Goal: Task Accomplishment & Management: Manage account settings

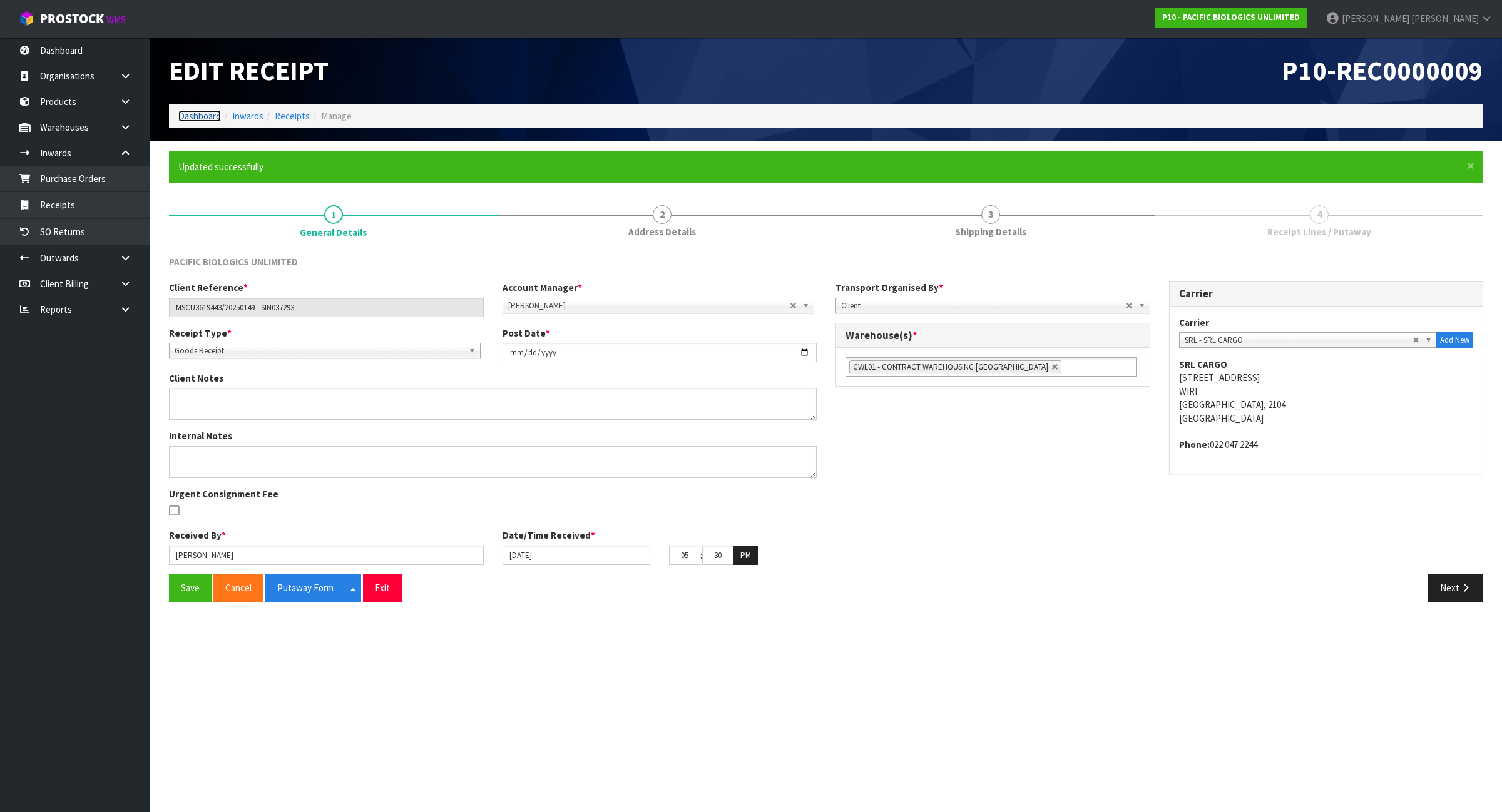
click at [195, 116] on link "Dashboard" at bounding box center [199, 115] width 42 height 12
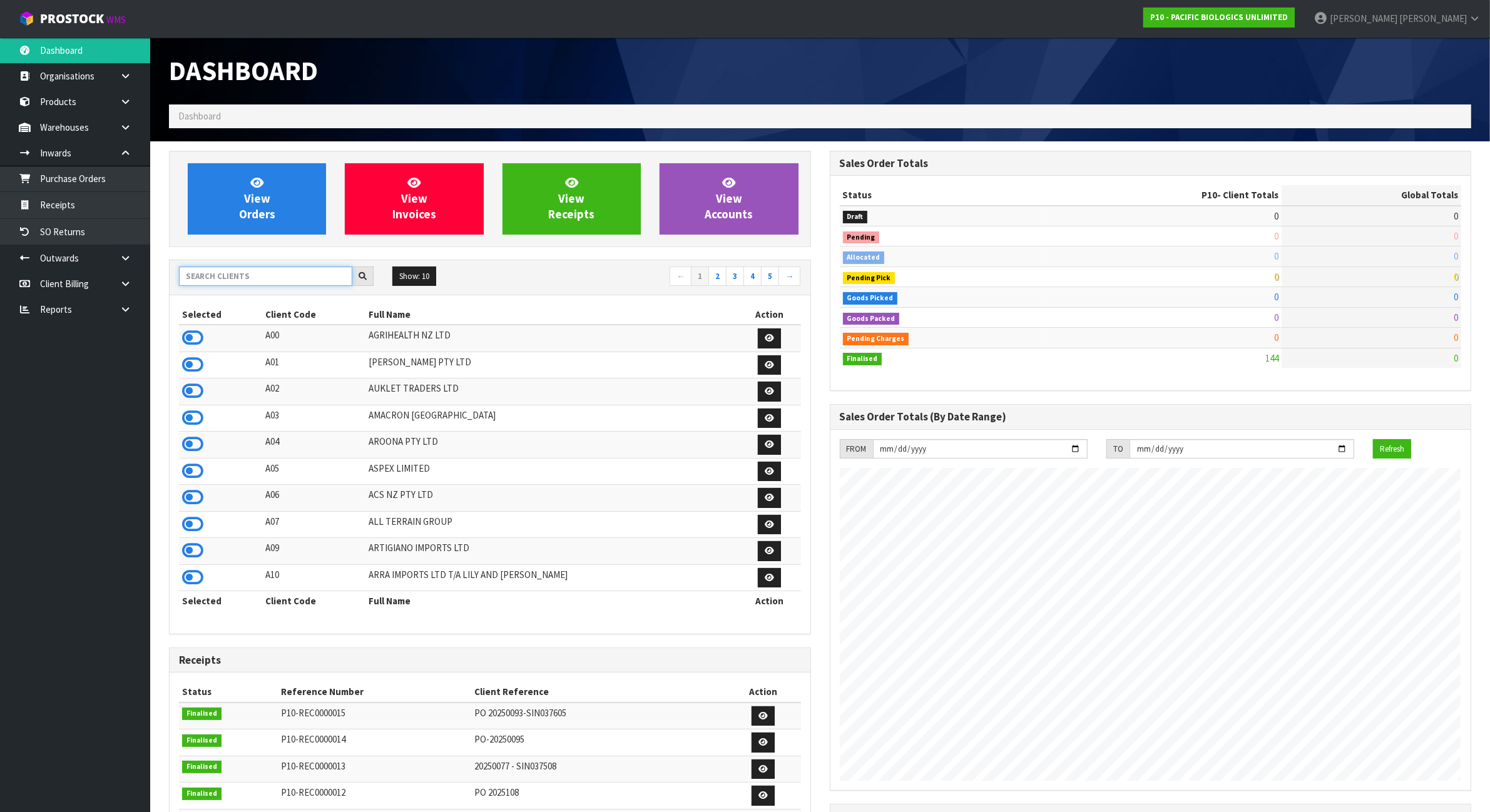
scroll to position [787, 660]
click at [225, 281] on input "text" at bounding box center [265, 276] width 173 height 20
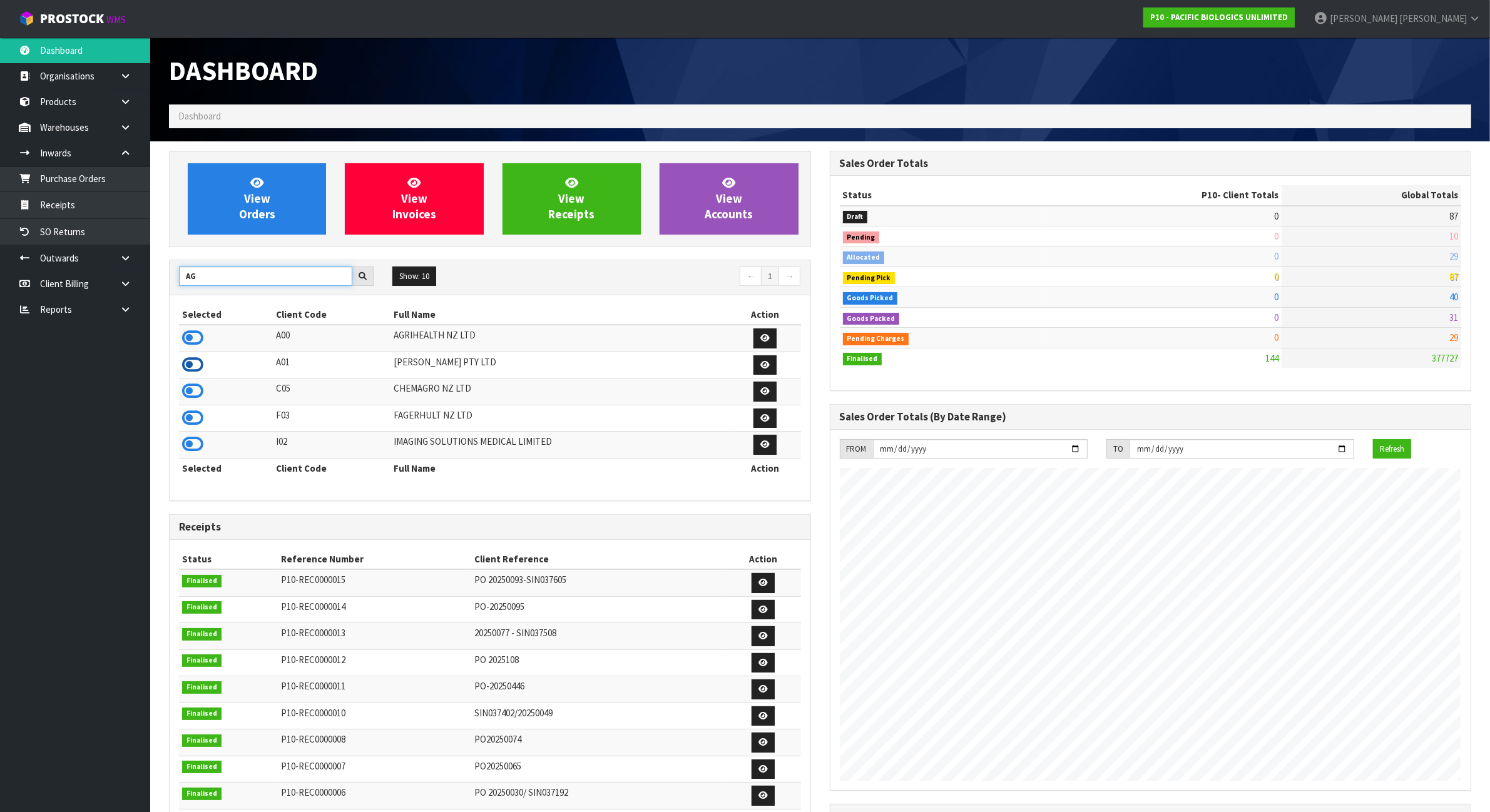
type input "AG"
click at [191, 368] on icon at bounding box center [192, 364] width 21 height 19
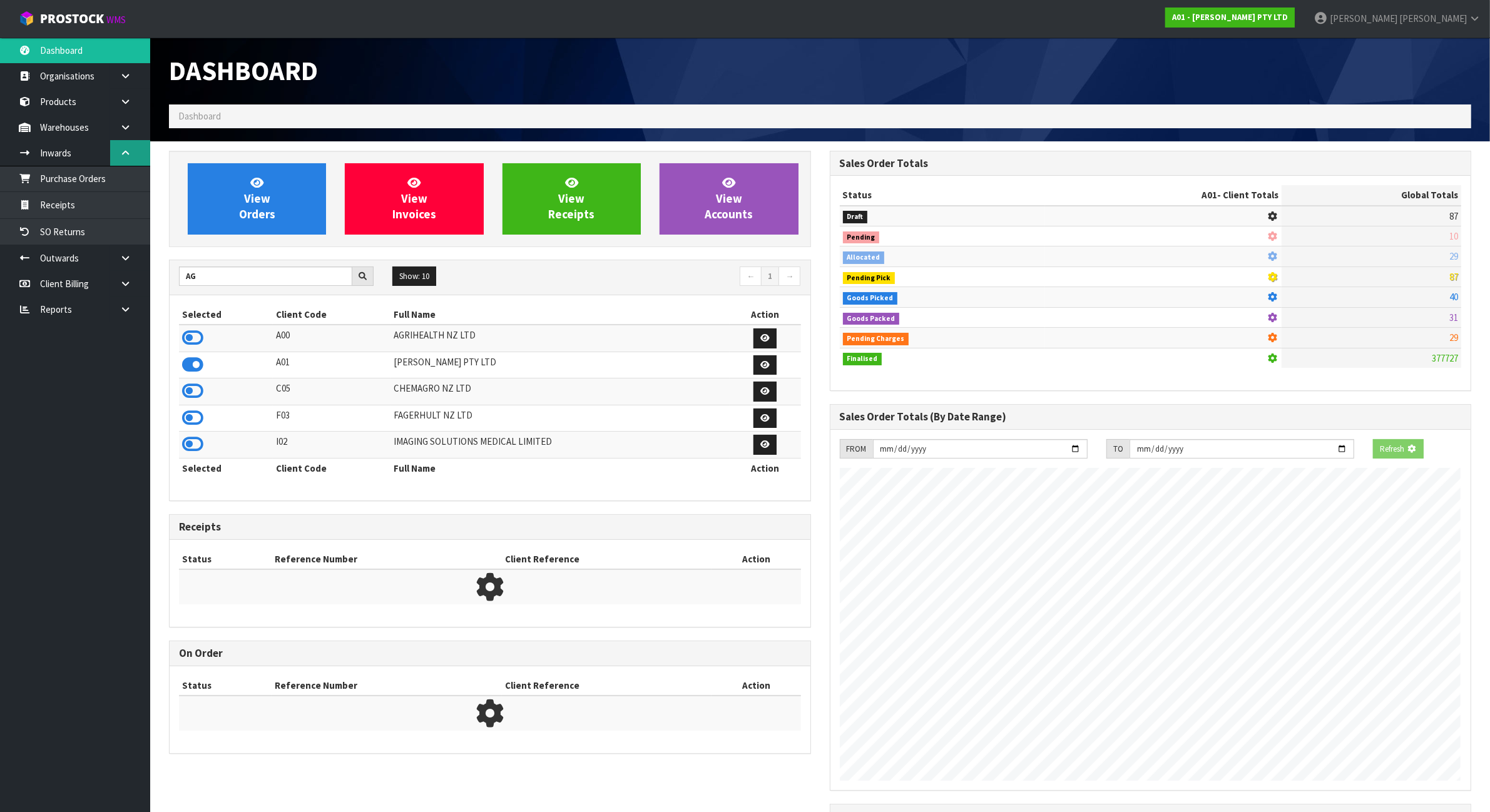
scroll to position [890, 660]
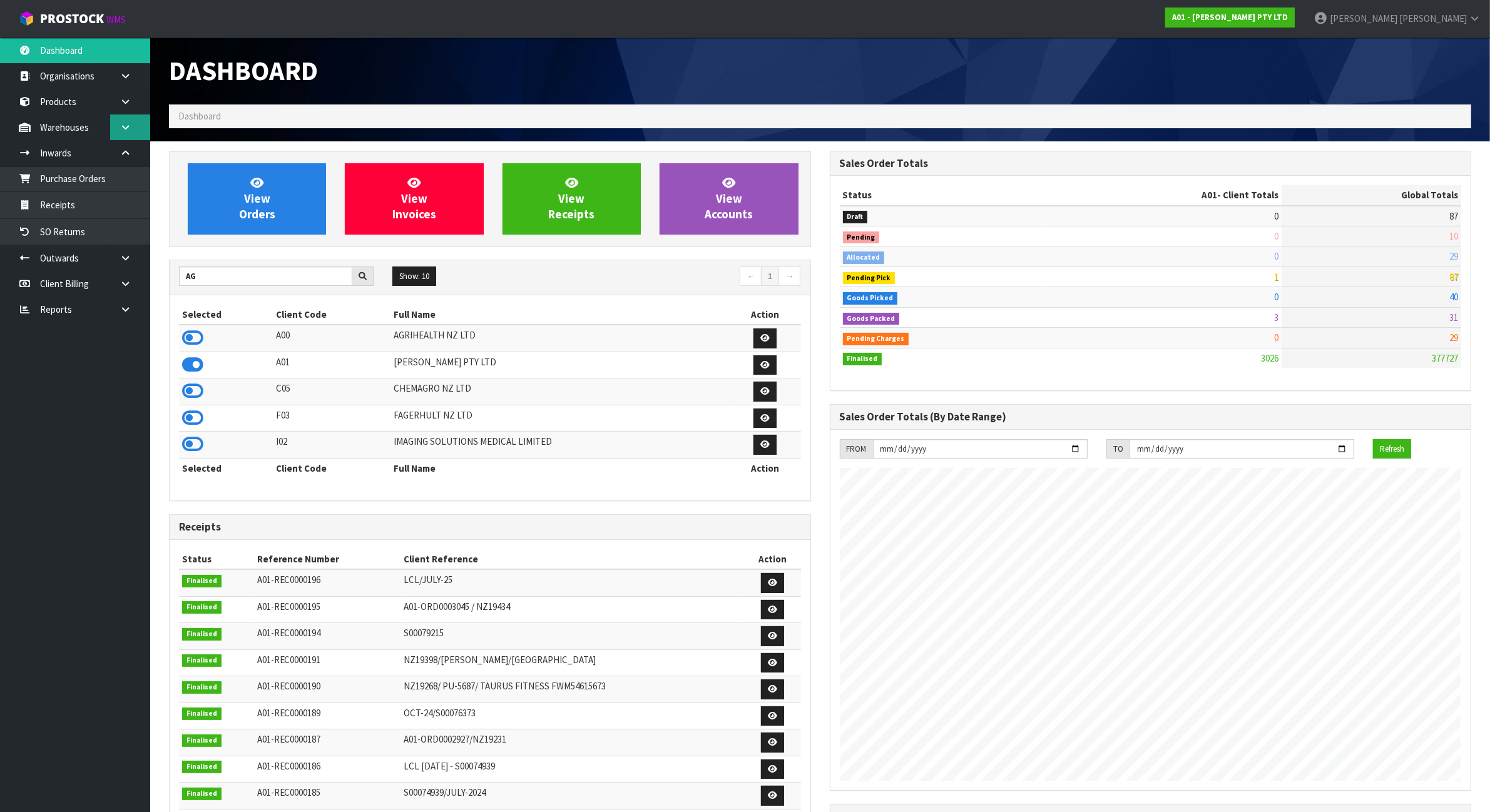
click at [132, 129] on link at bounding box center [129, 127] width 40 height 26
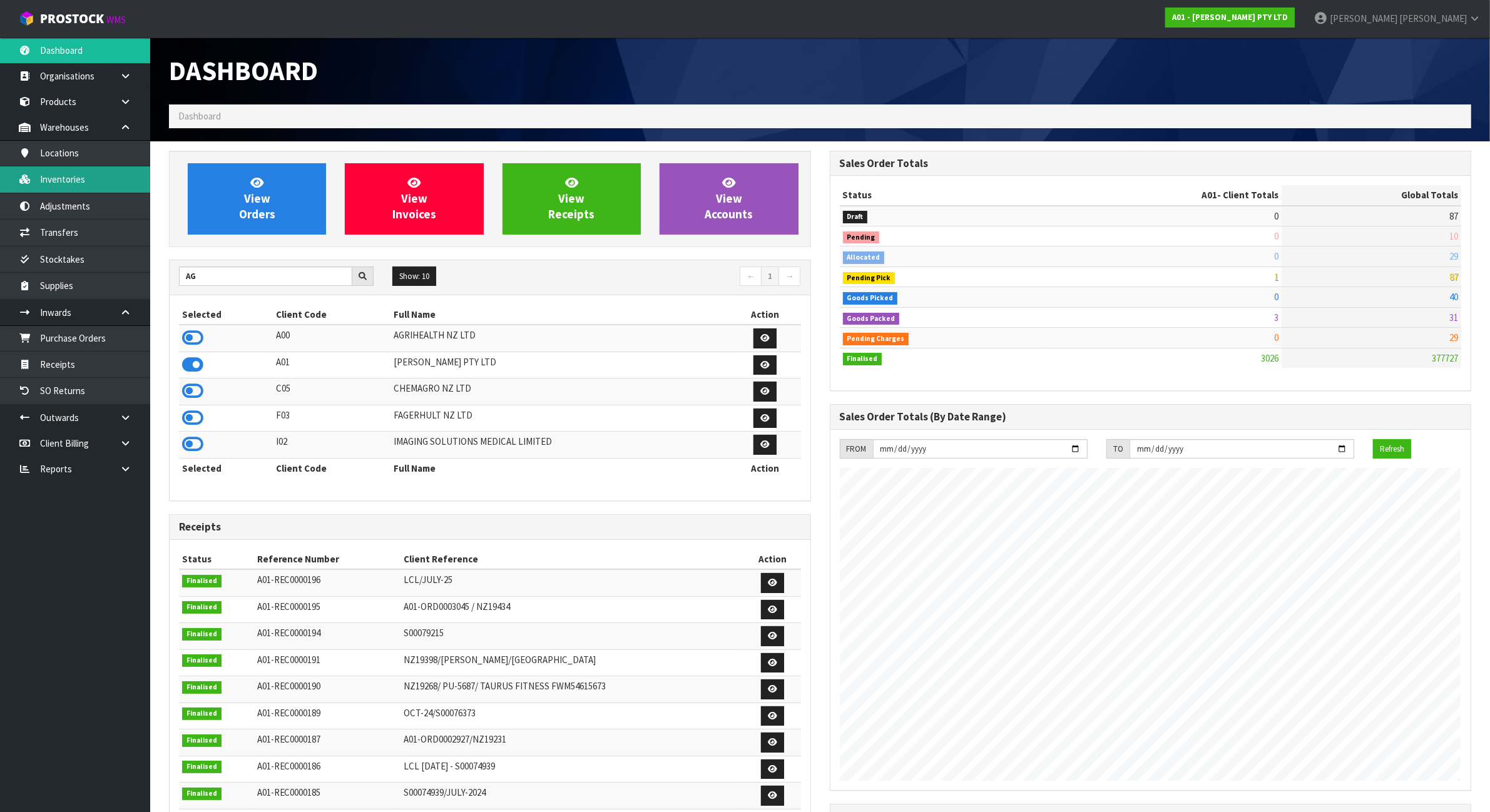
click at [110, 178] on link "Inventories" at bounding box center [75, 179] width 150 height 26
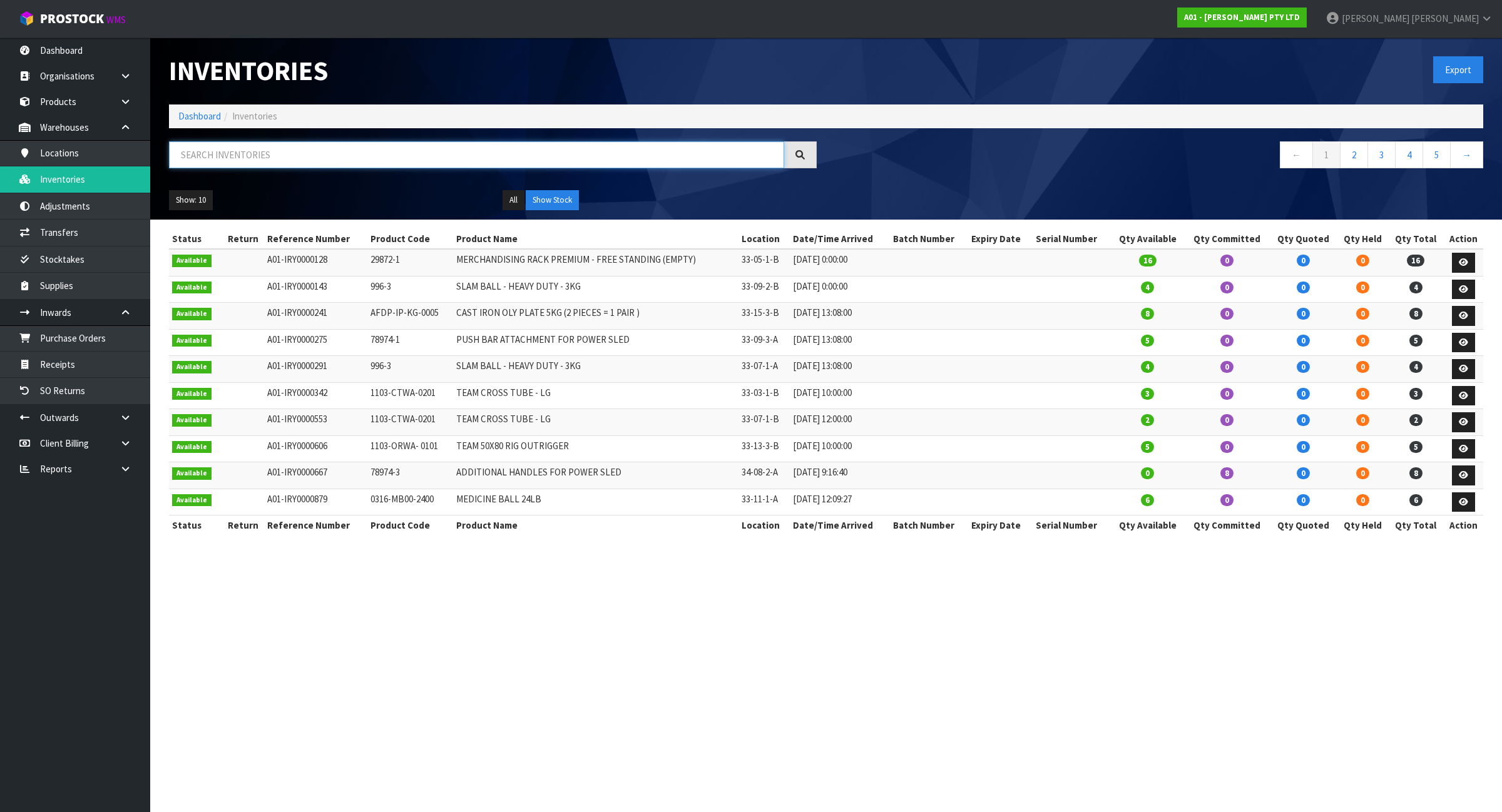
click at [380, 152] on input "text" at bounding box center [477, 154] width 615 height 27
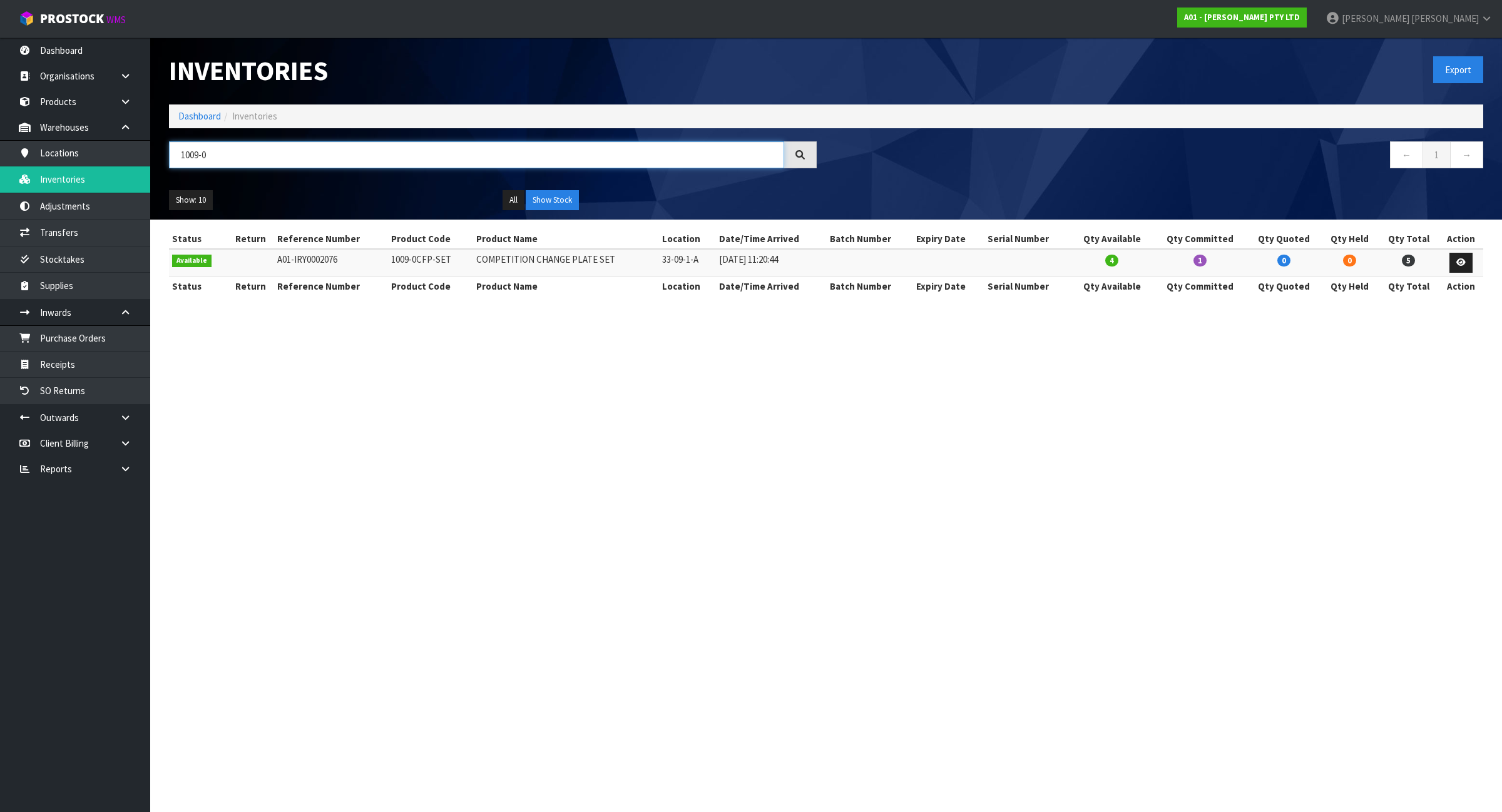
type input "1009-0"
click at [204, 118] on link "Dashboard" at bounding box center [199, 115] width 42 height 12
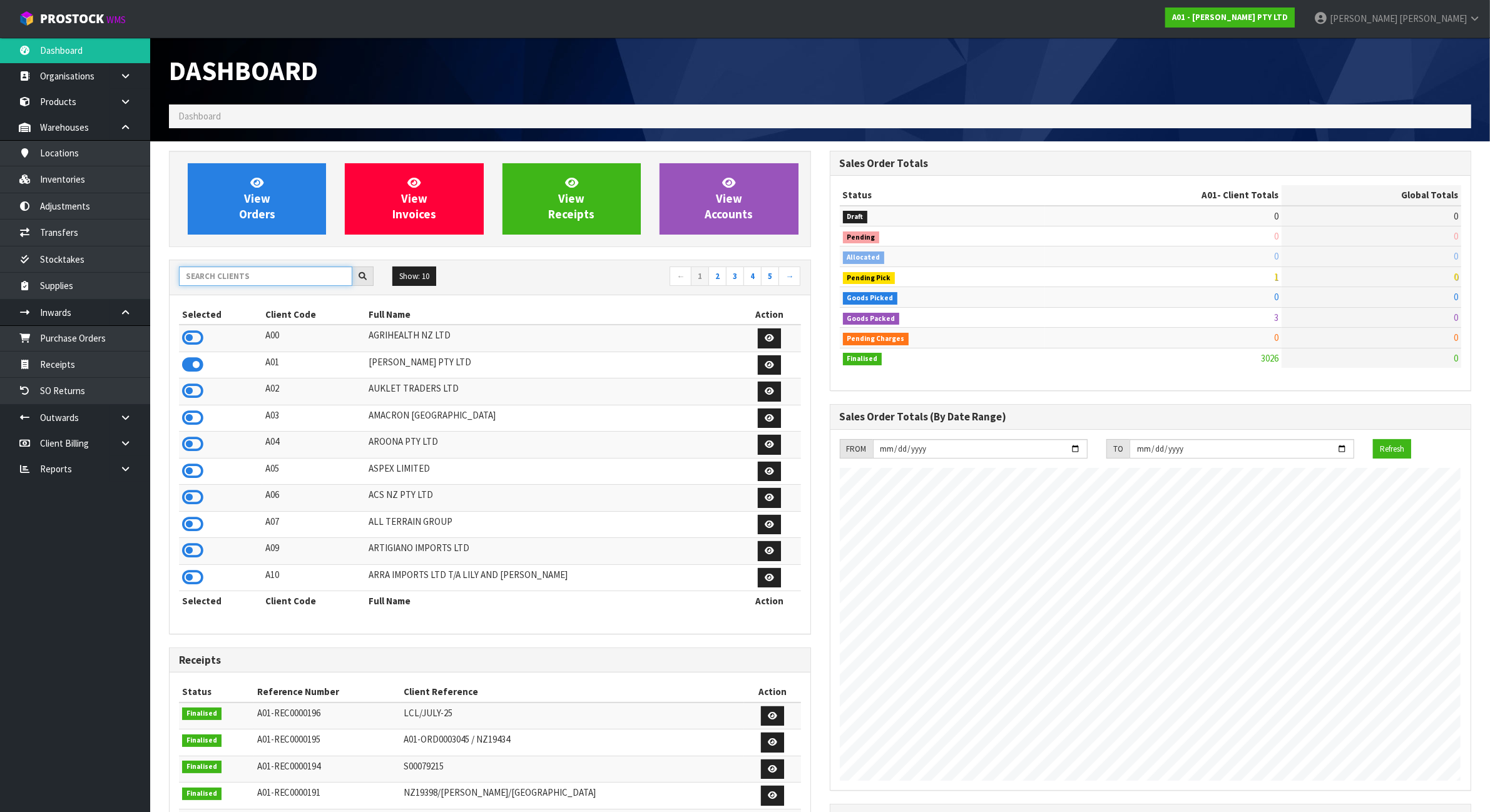
scroll to position [890, 660]
click at [266, 281] on input "text" at bounding box center [265, 276] width 173 height 20
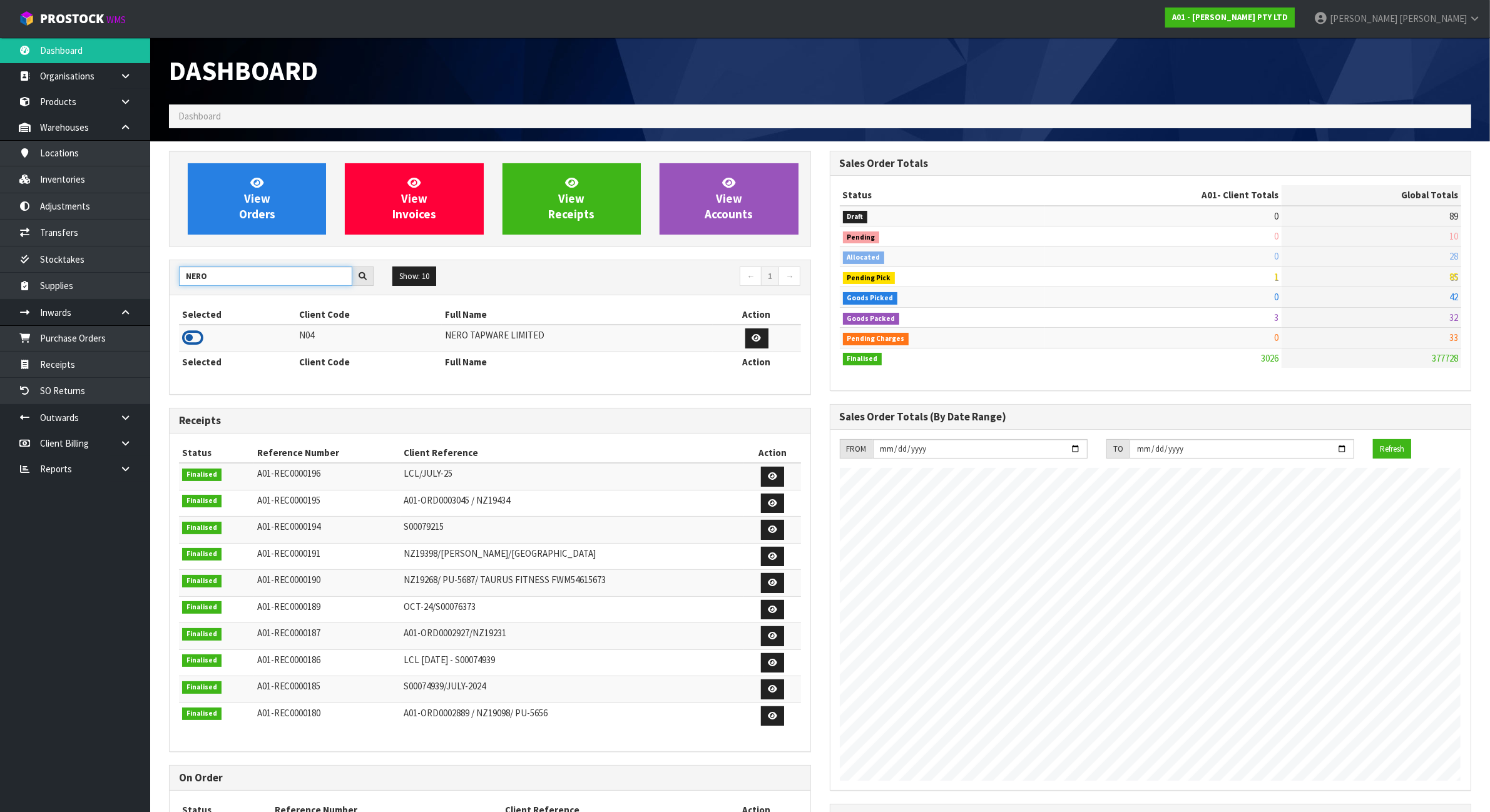
type input "NERO"
click at [193, 344] on icon at bounding box center [192, 338] width 21 height 19
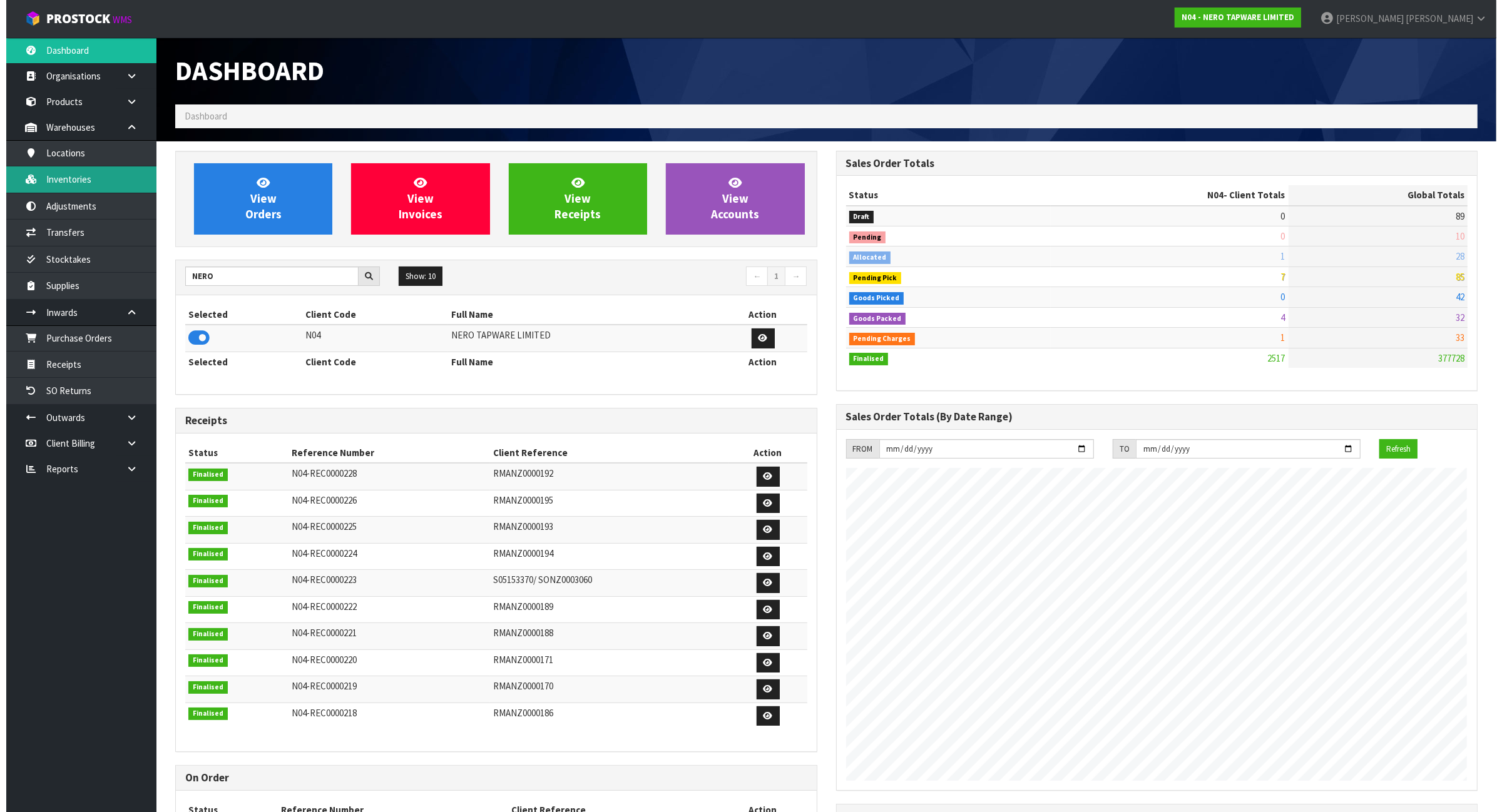
scroll to position [952, 660]
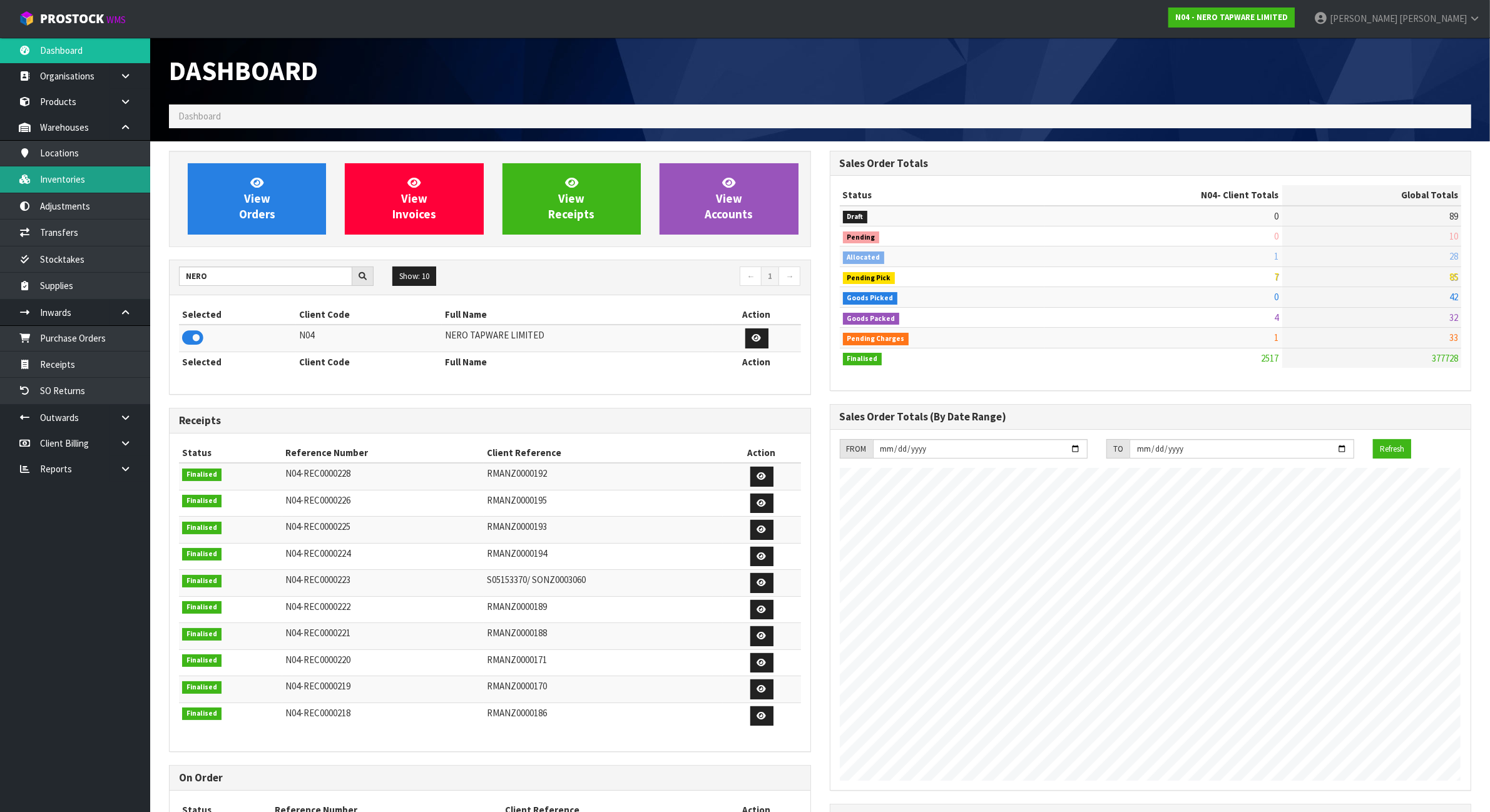
click at [127, 191] on link "Inventories" at bounding box center [75, 179] width 150 height 26
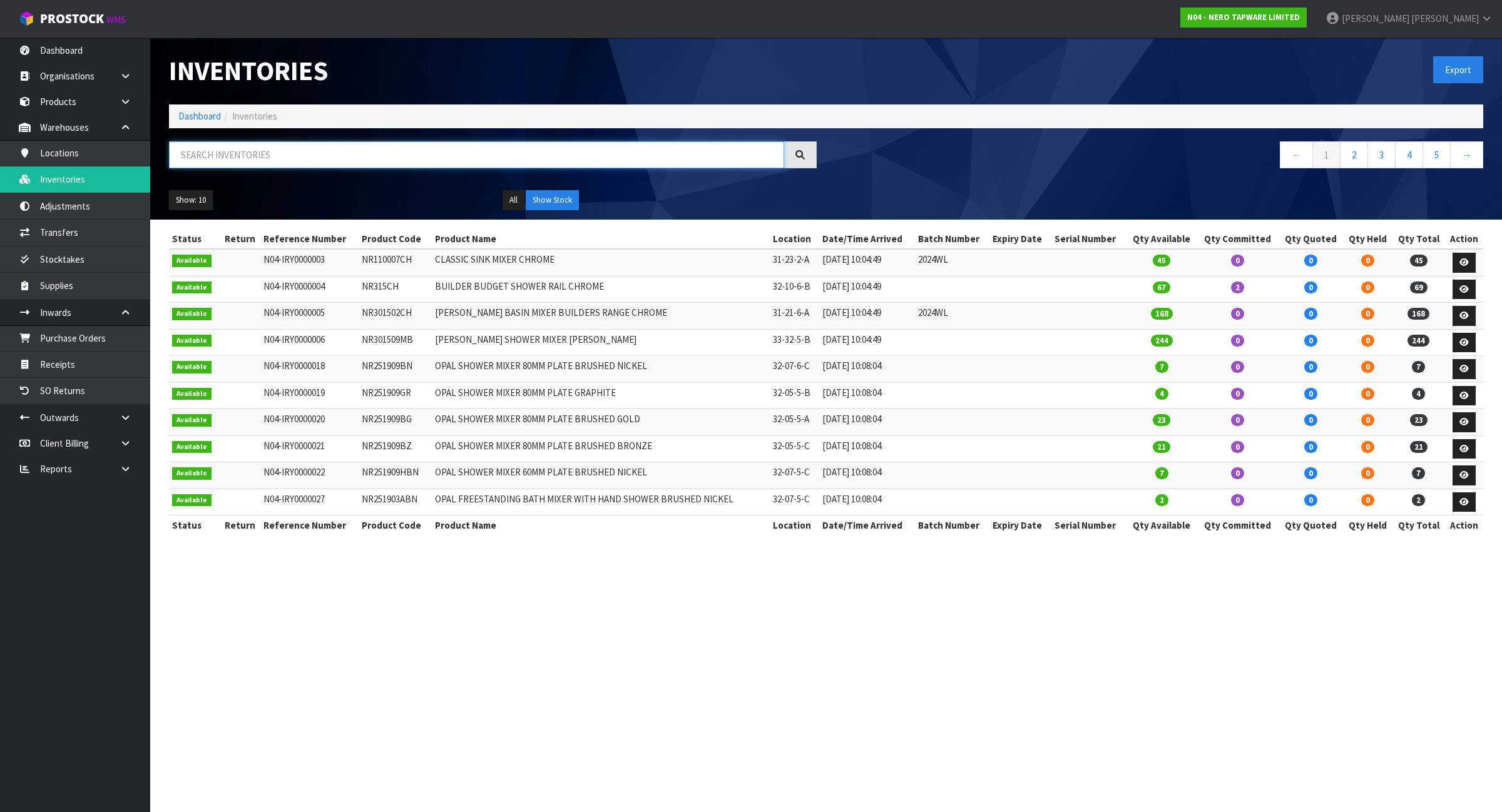
click at [288, 154] on input "text" at bounding box center [477, 154] width 615 height 27
paste input "NR231407BN"
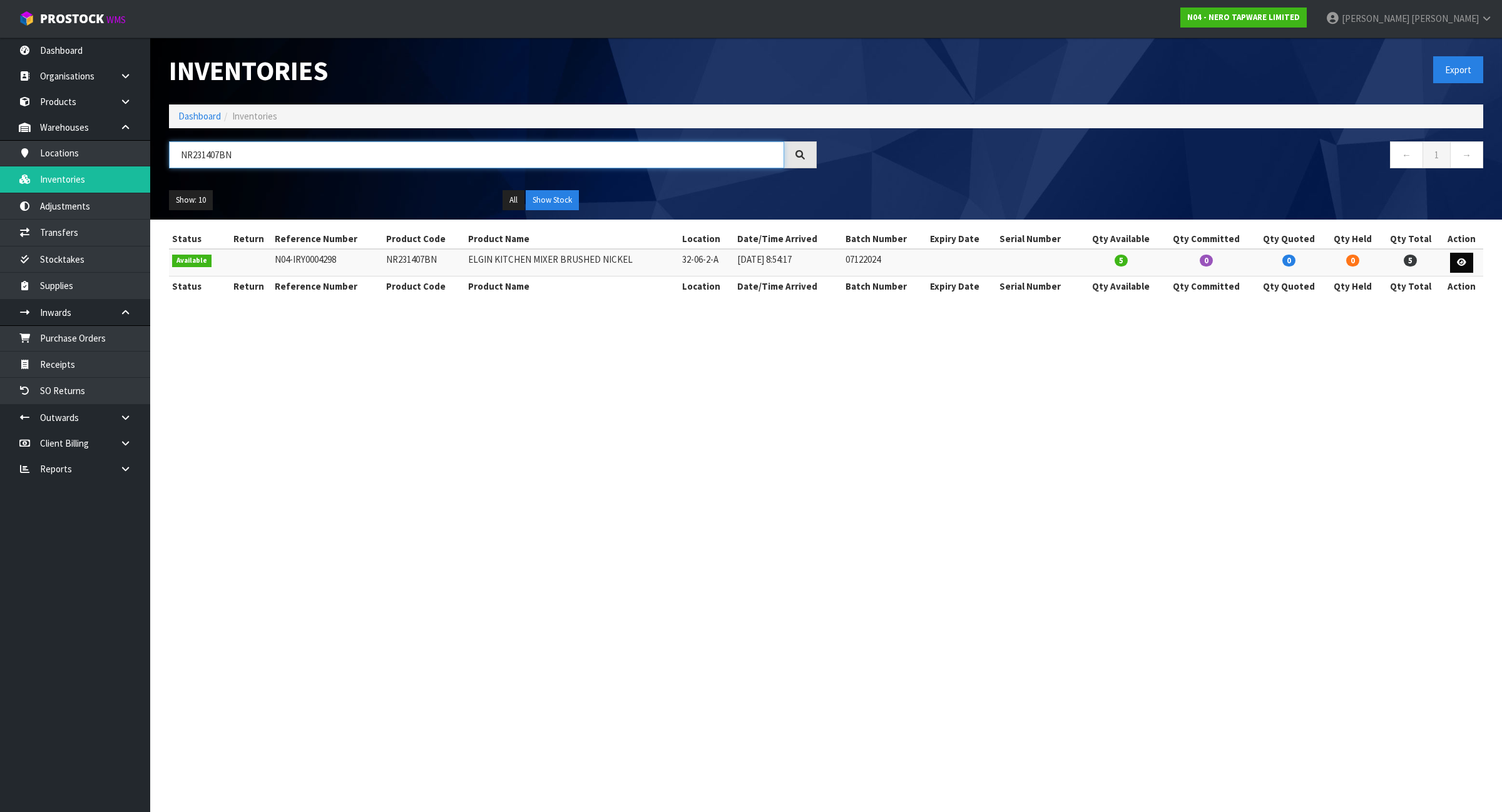
type input "NR231407BN"
click at [1461, 261] on icon at bounding box center [1461, 263] width 9 height 8
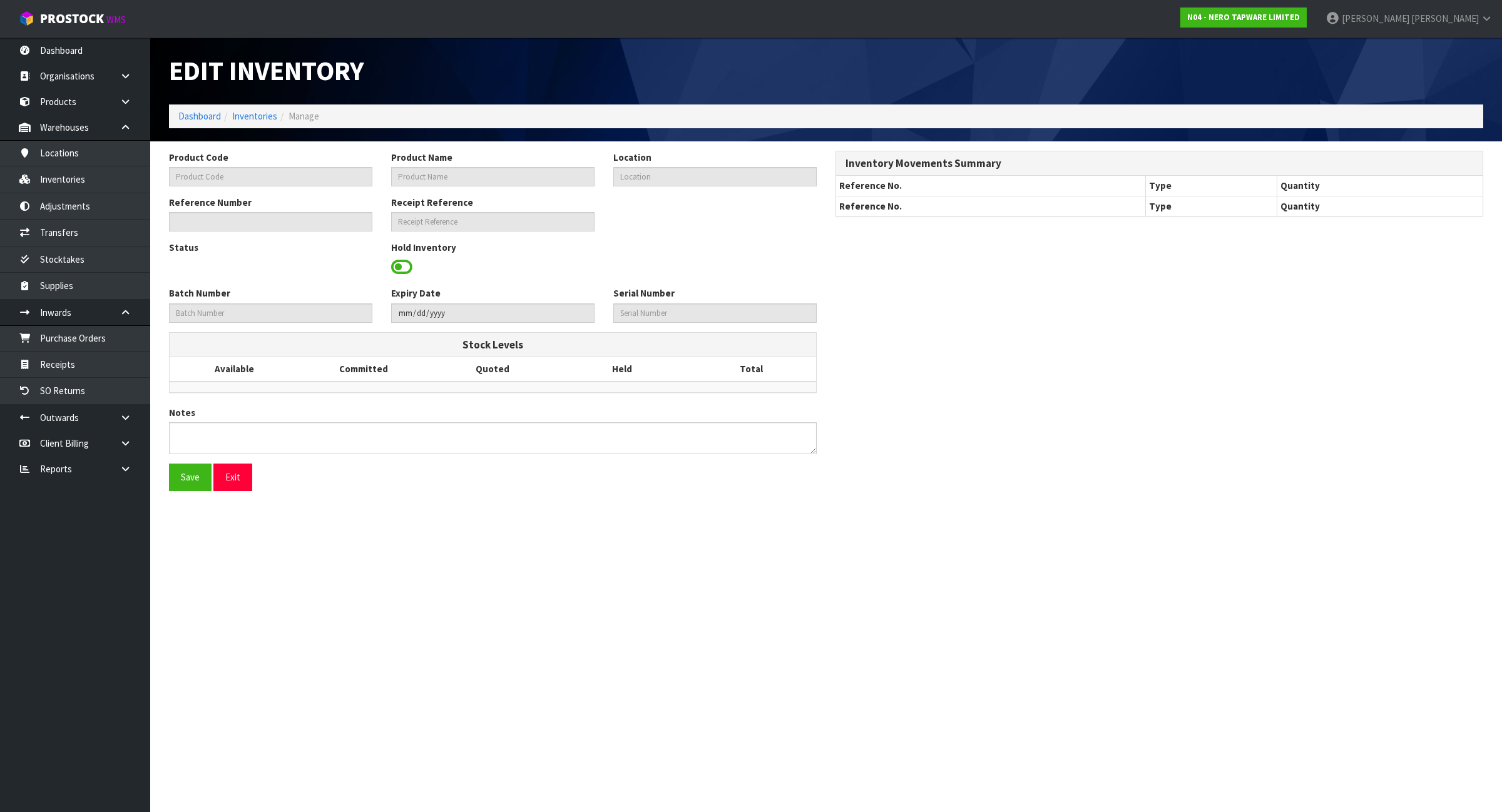
type input "NR231407BN"
type input "ELGIN KITCHEN MIXER BRUSHED NICKEL"
type input "32-06-2-A"
type input "N04-IRY0004298"
type input "N04-REC0000194"
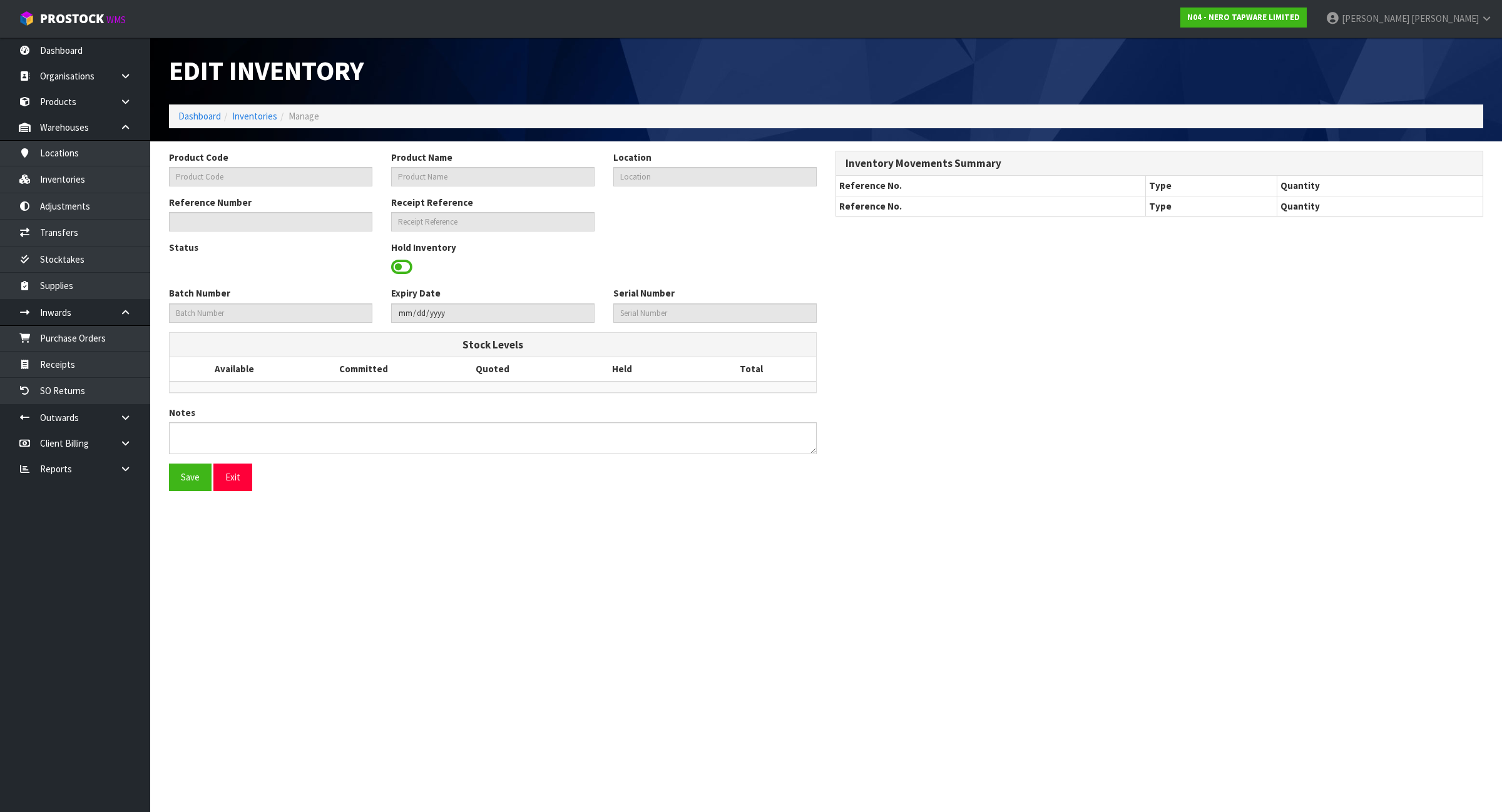
type input "07122024"
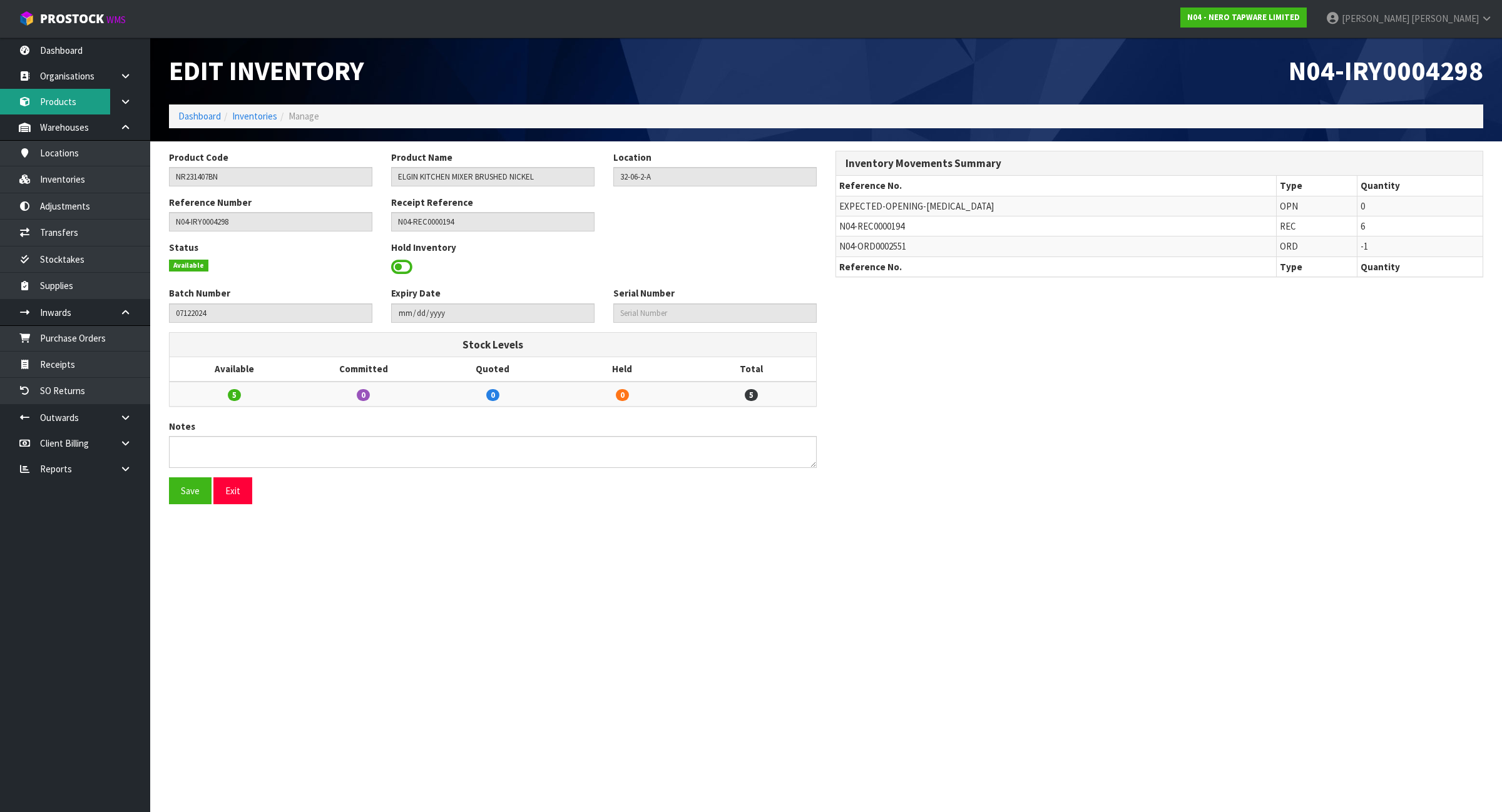
click at [74, 103] on link "Products" at bounding box center [75, 101] width 151 height 26
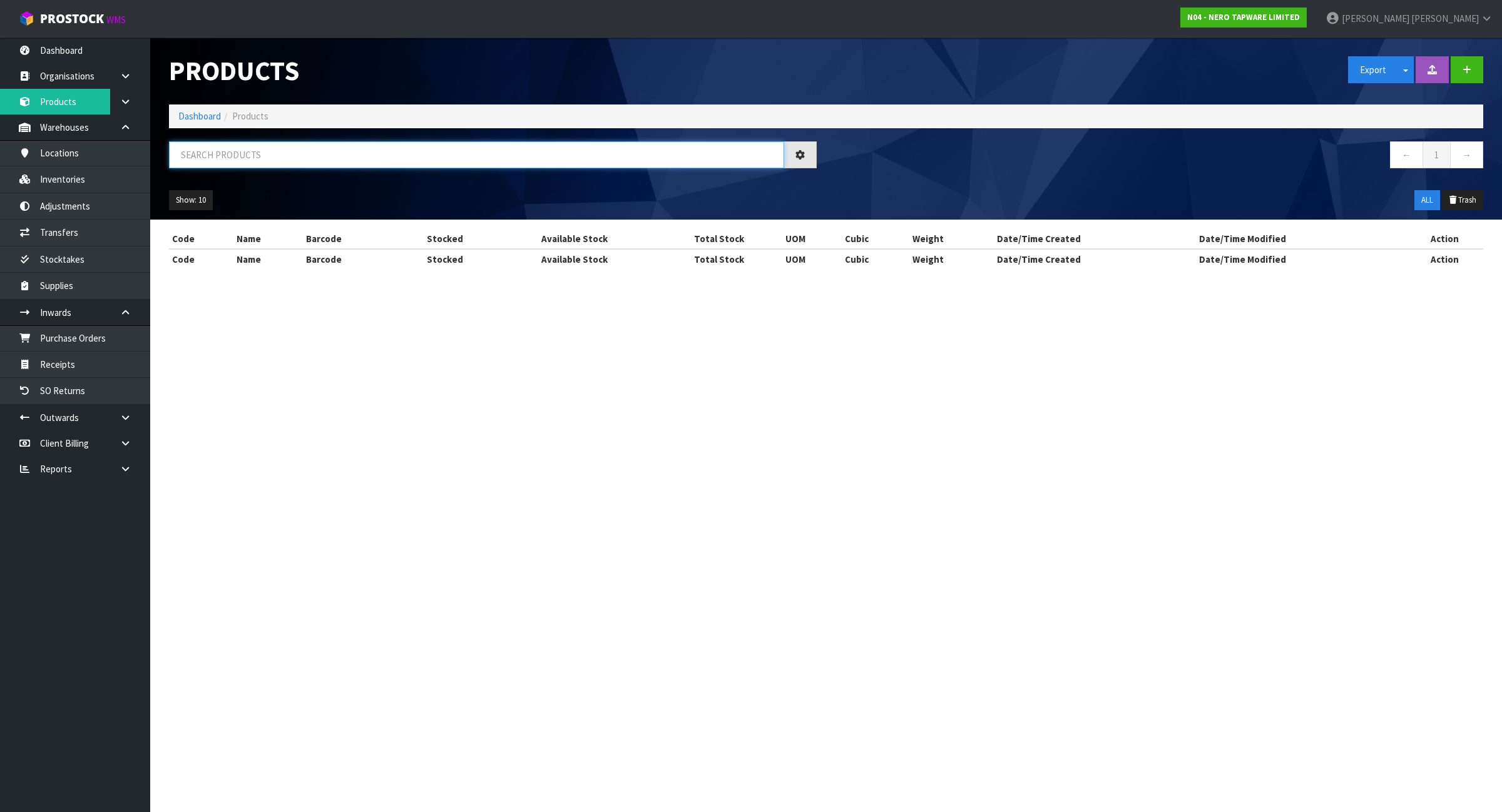
click at [312, 151] on input "text" at bounding box center [477, 154] width 615 height 27
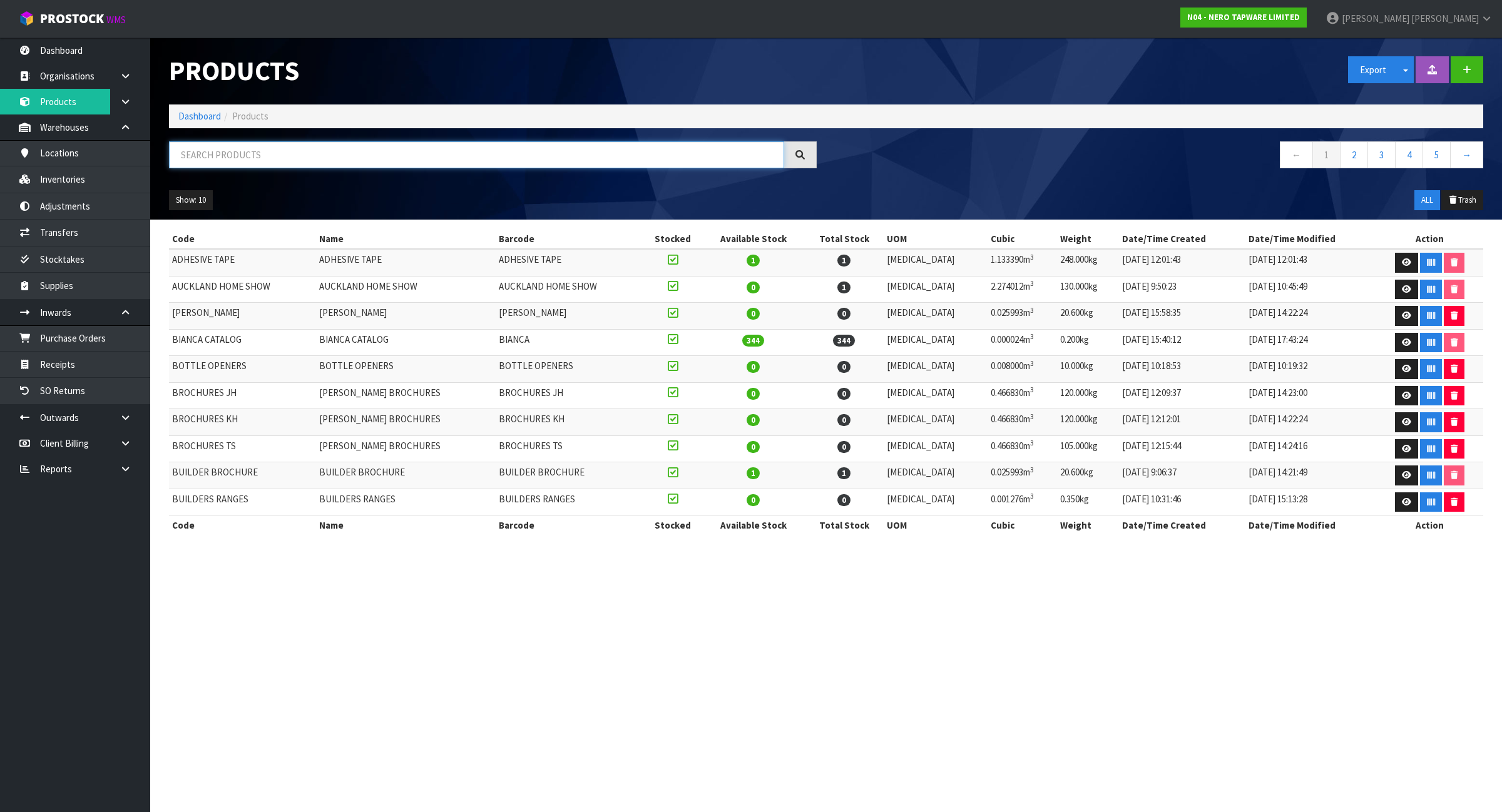
paste input "NR231407BN"
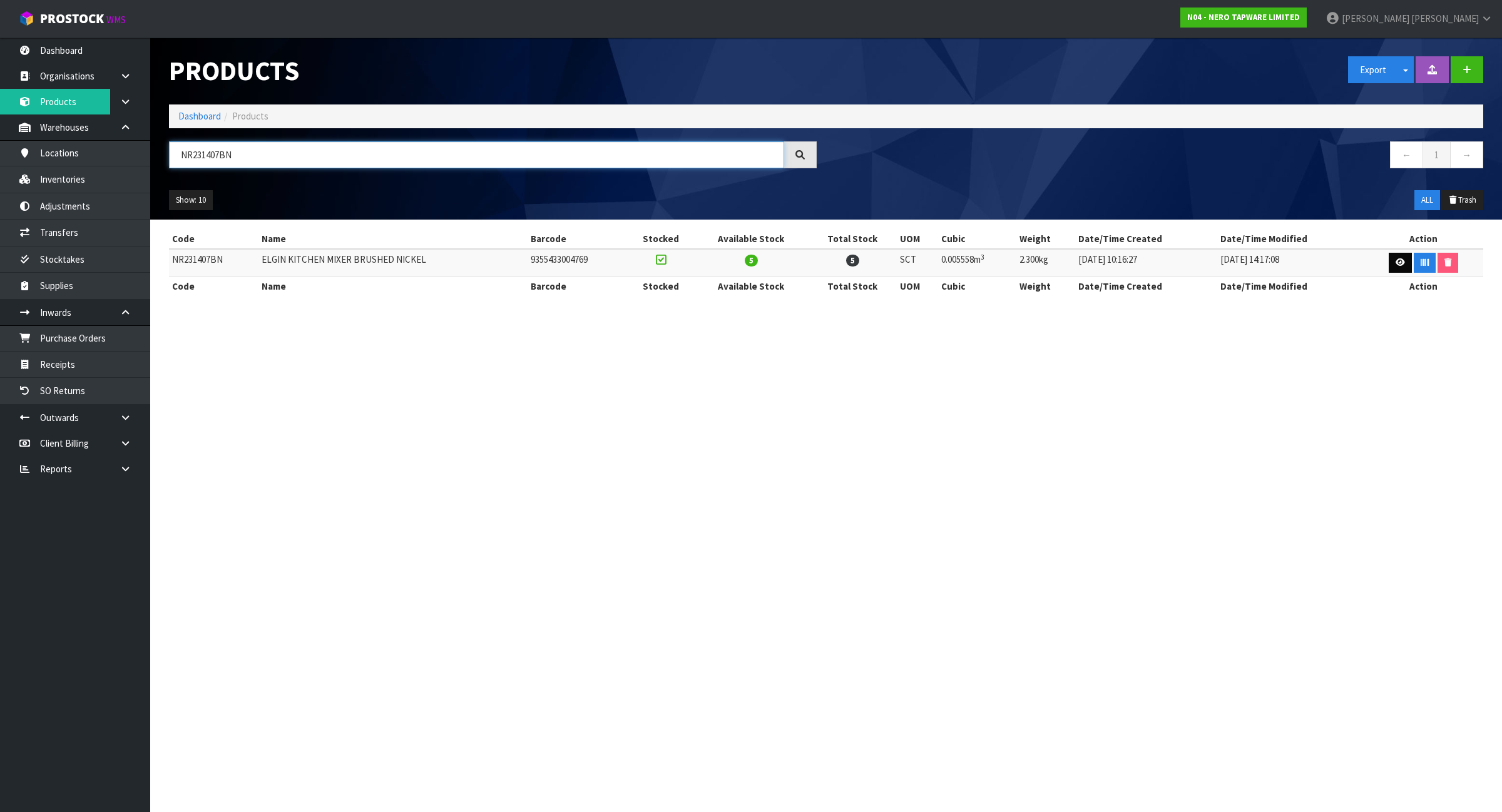
type input "NR231407BN"
click at [1395, 263] on icon at bounding box center [1400, 263] width 9 height 8
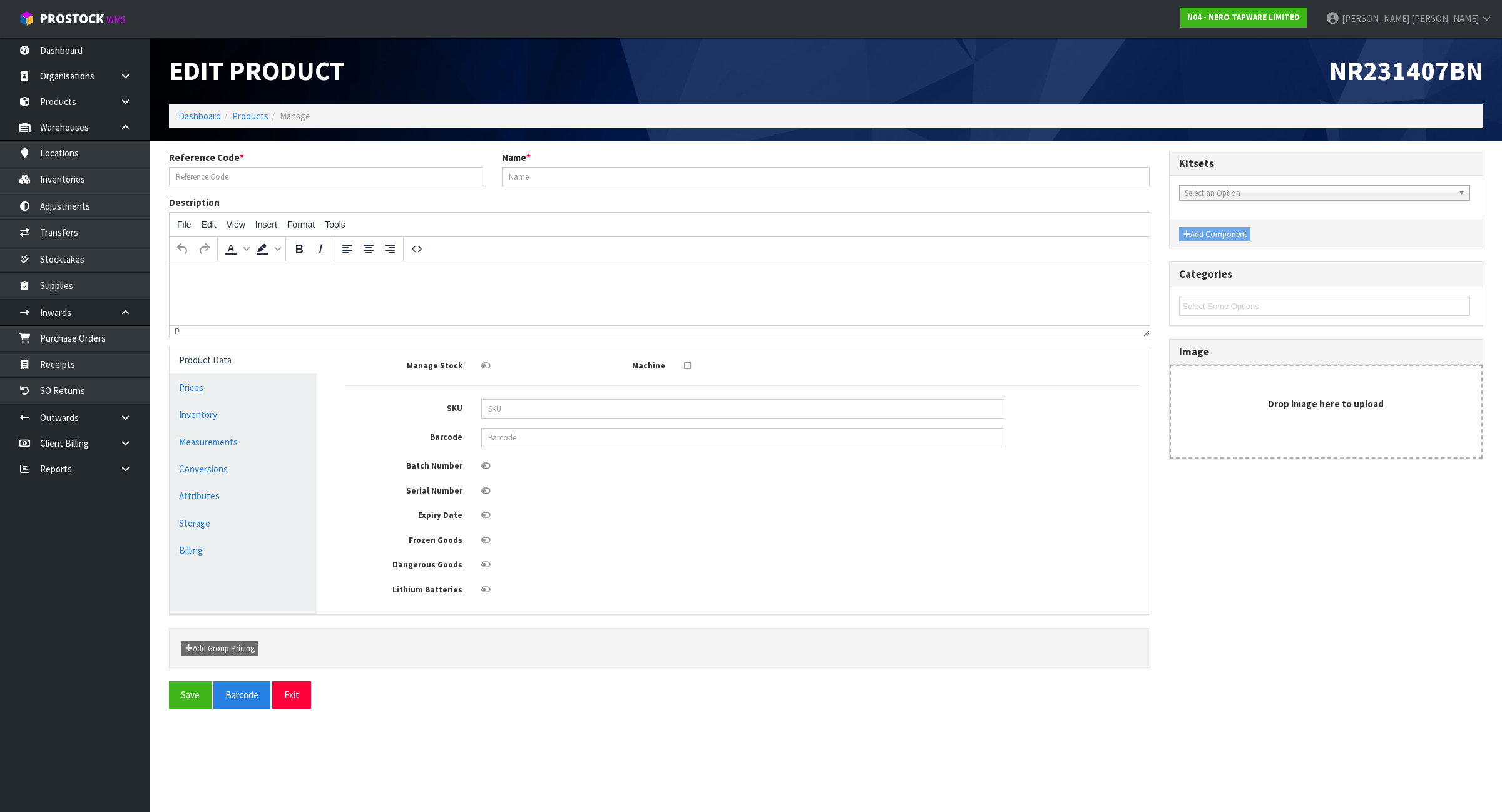
type input "NR231407BN"
type input "ELGIN KITCHEN MIXER BRUSHED NICKEL"
type input "9355433004769"
type input "30"
type input "28.5"
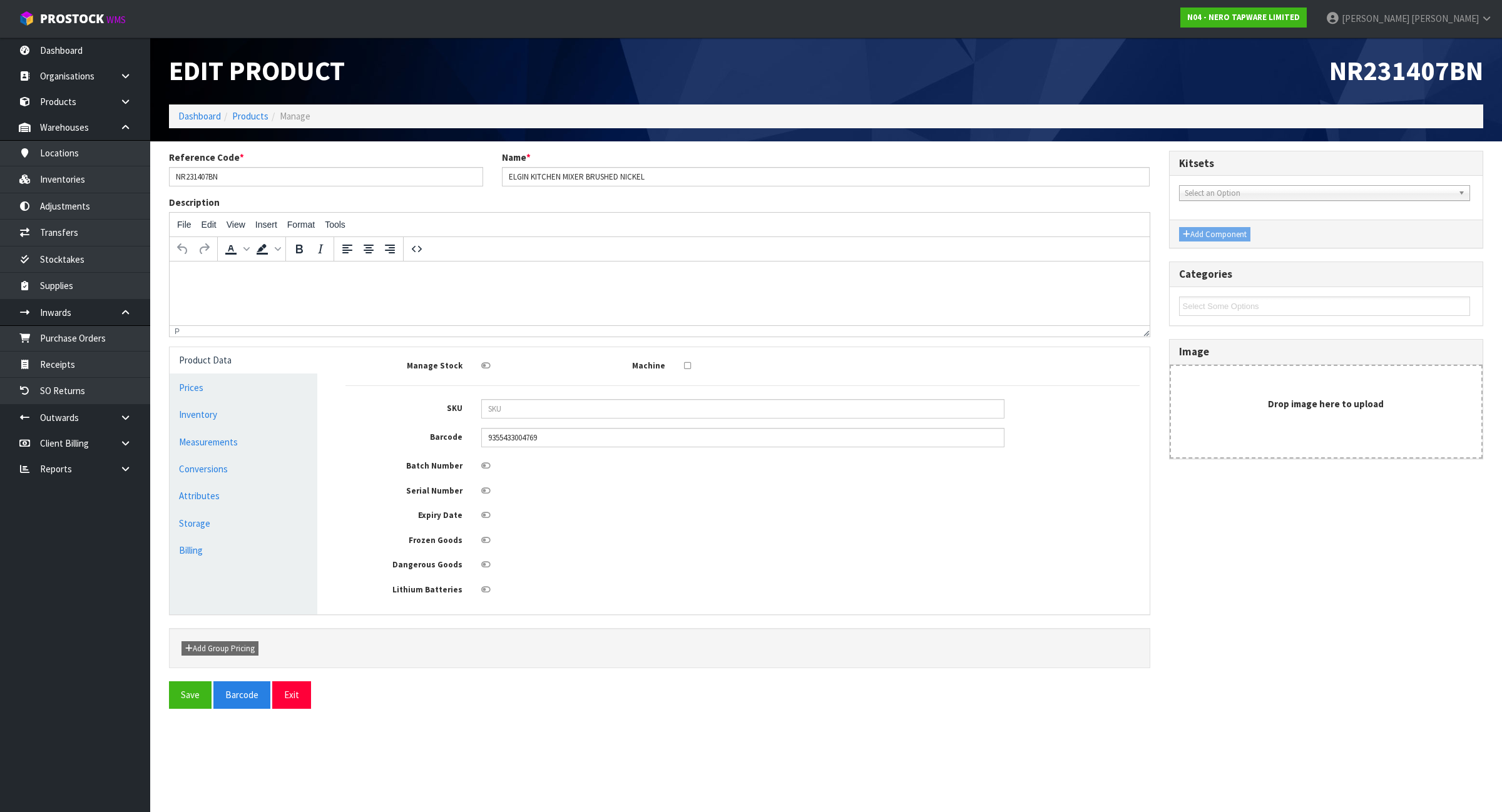
type input "6.5"
type input "0.005558"
type input "2.3"
click at [234, 435] on link "Measurements" at bounding box center [243, 442] width 147 height 26
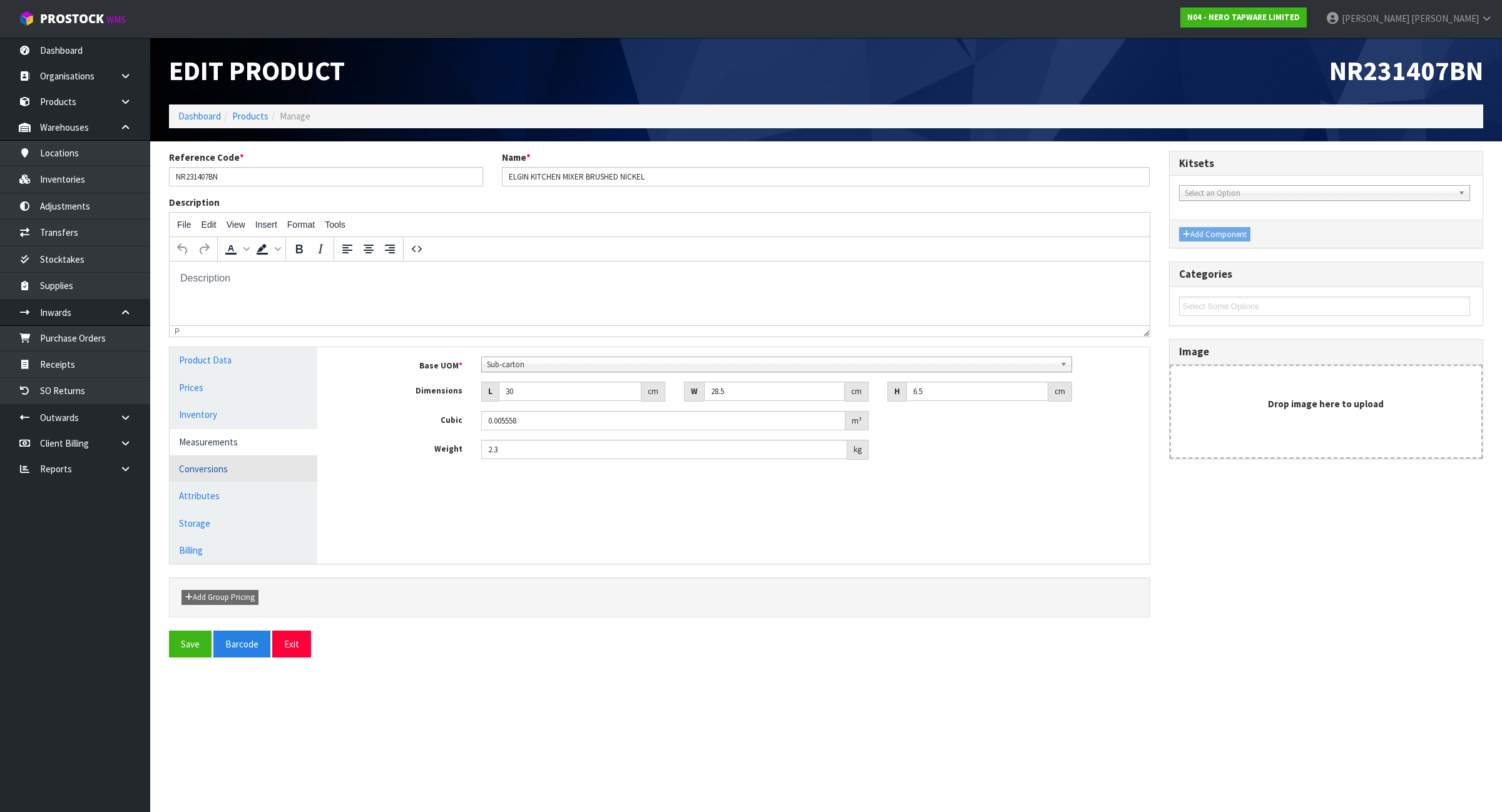
click at [234, 460] on link "Conversions" at bounding box center [243, 469] width 147 height 26
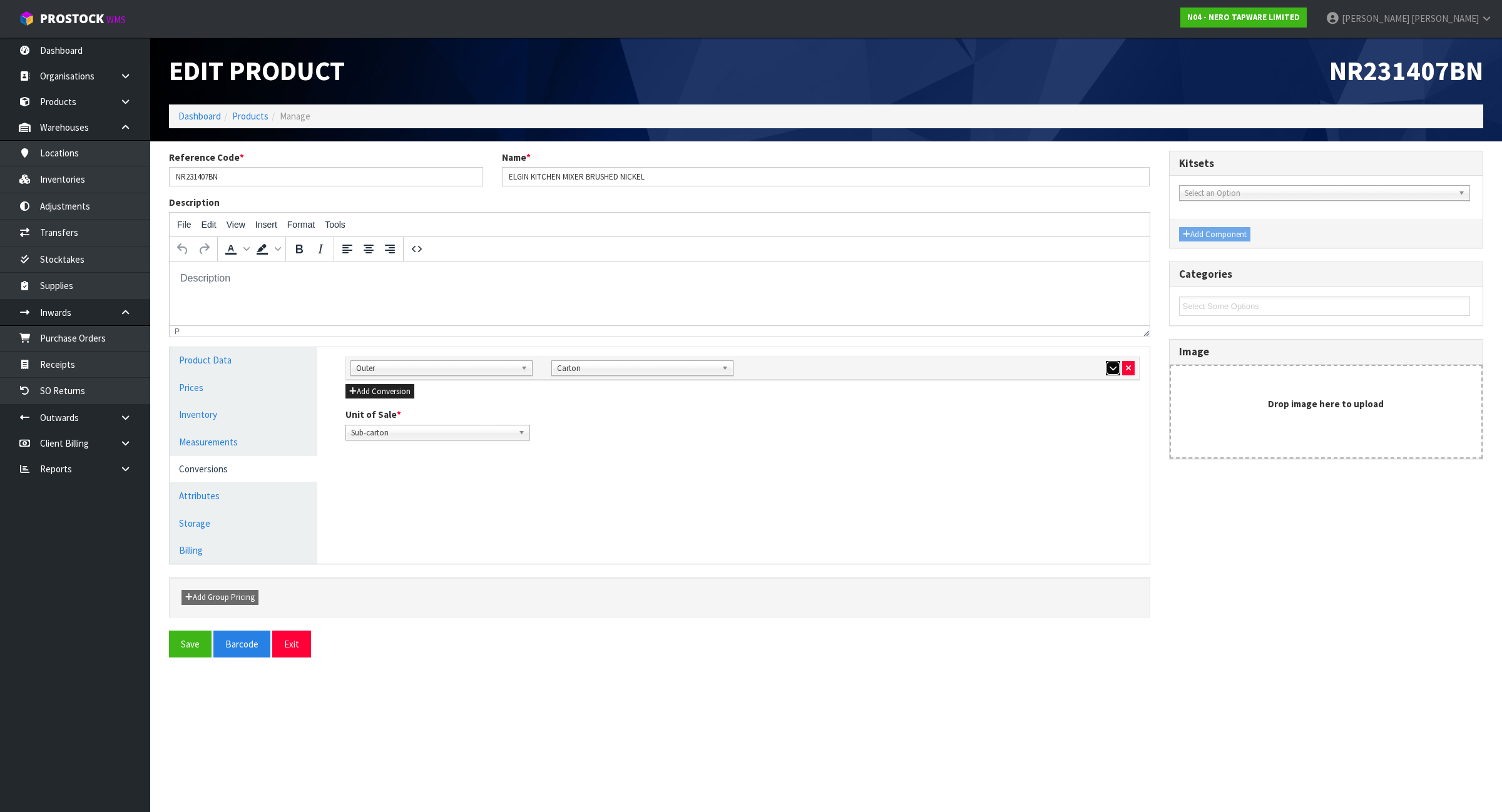
click at [1106, 371] on button "button" at bounding box center [1112, 368] width 14 height 15
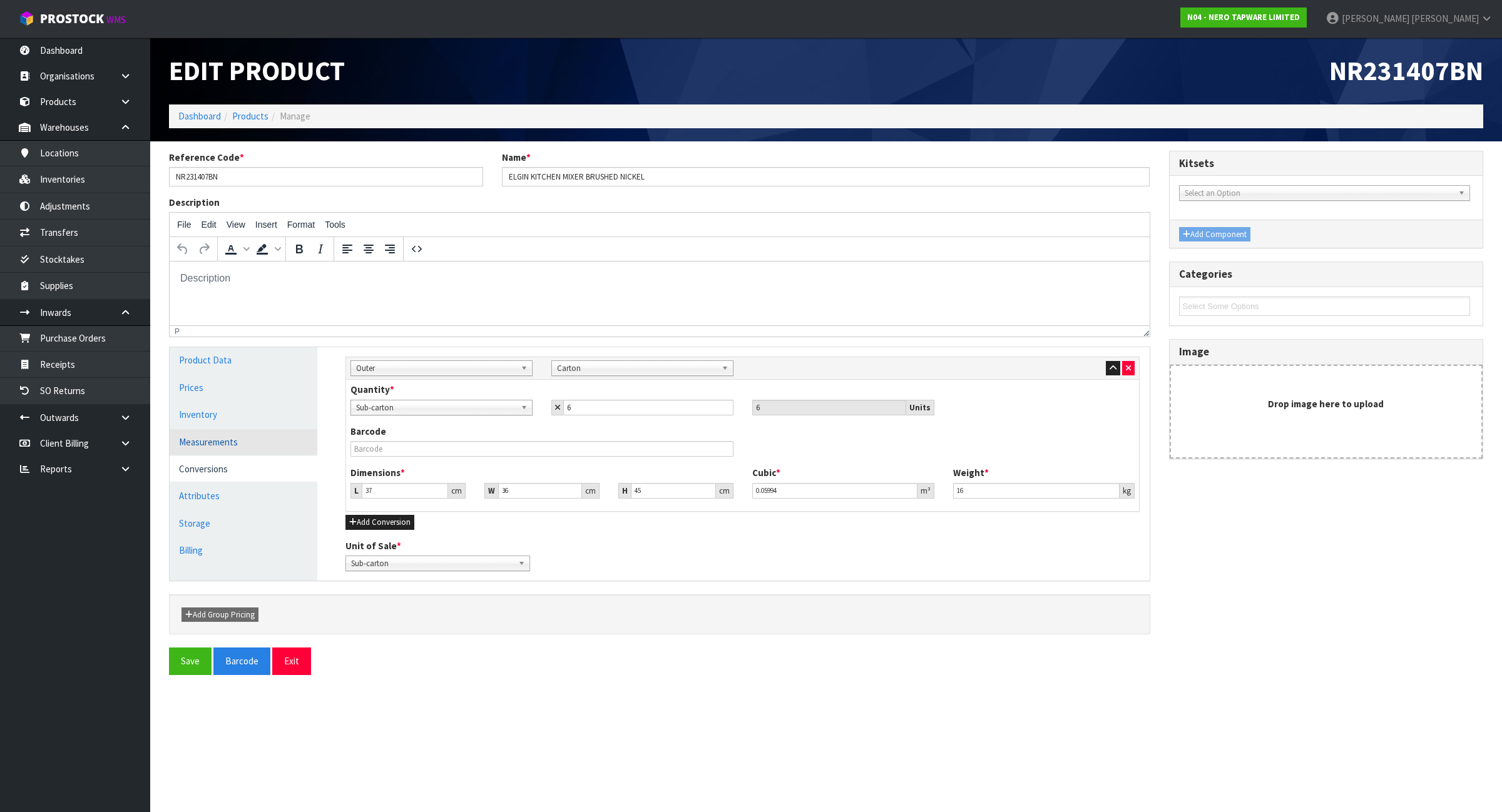
click at [220, 448] on link "Measurements" at bounding box center [243, 442] width 147 height 26
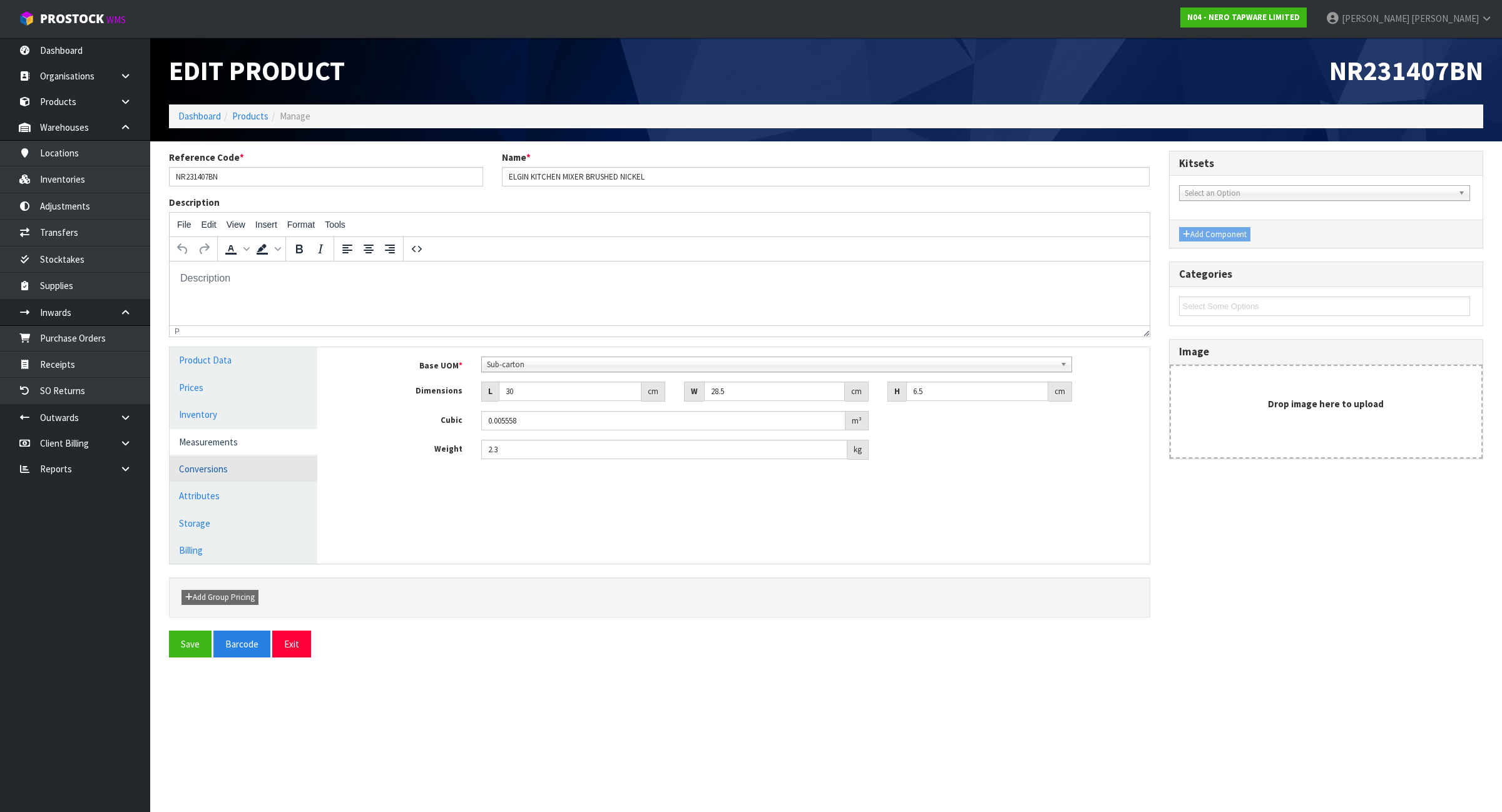
click at [220, 462] on link "Conversions" at bounding box center [243, 469] width 147 height 26
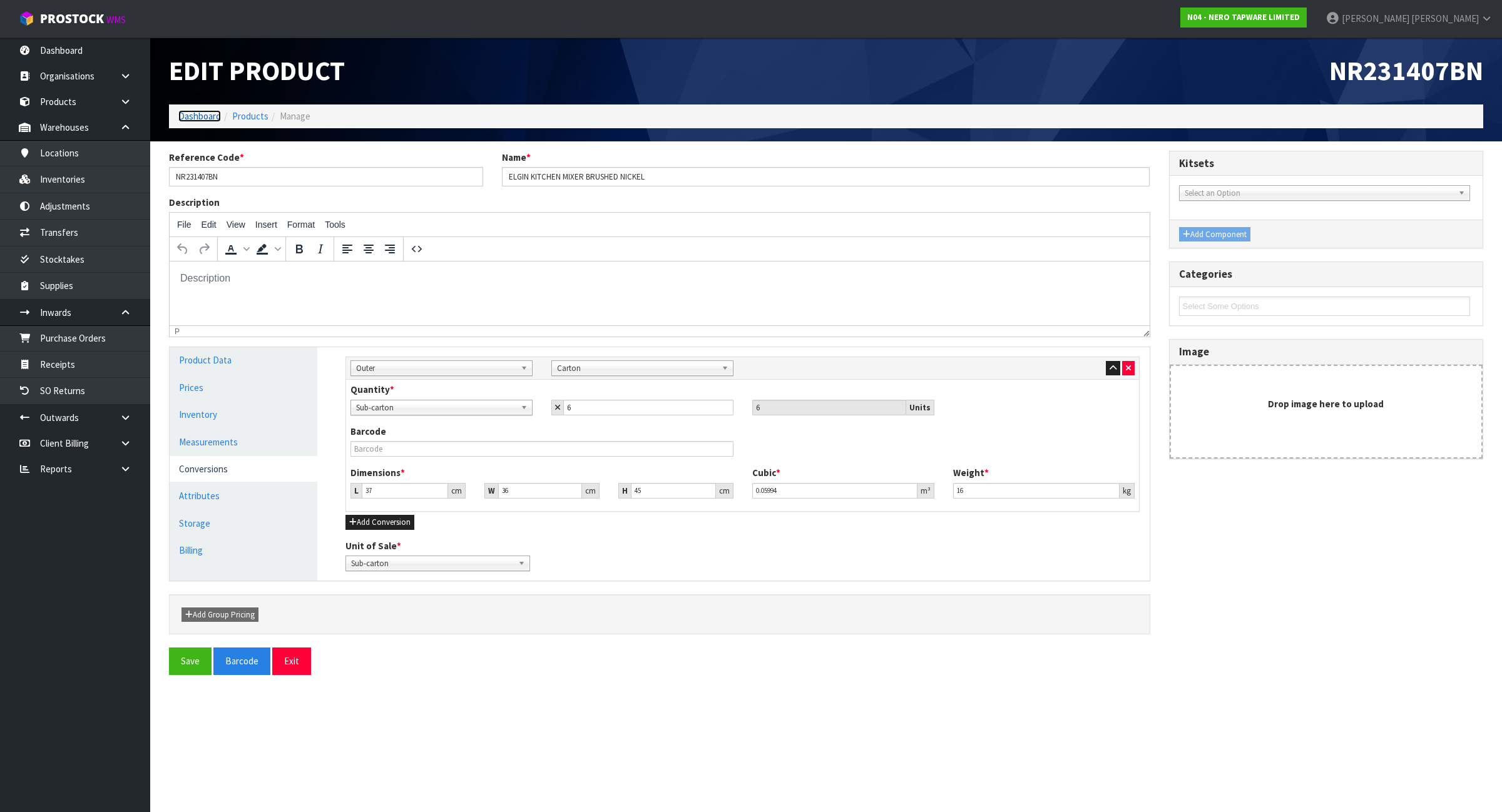
click at [204, 111] on link "Dashboard" at bounding box center [199, 115] width 42 height 12
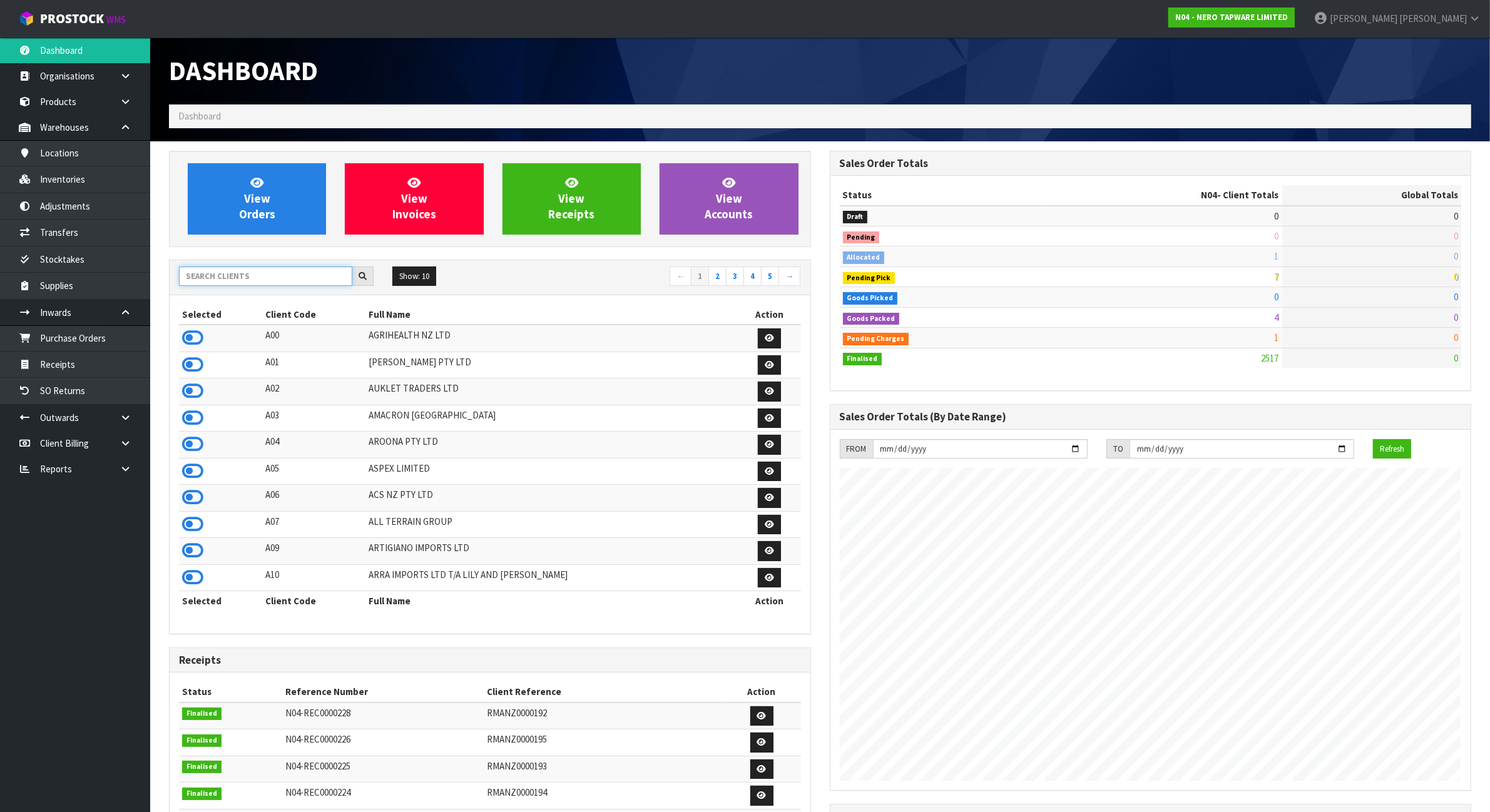
scroll to position [952, 660]
click at [256, 275] on input "text" at bounding box center [265, 276] width 173 height 20
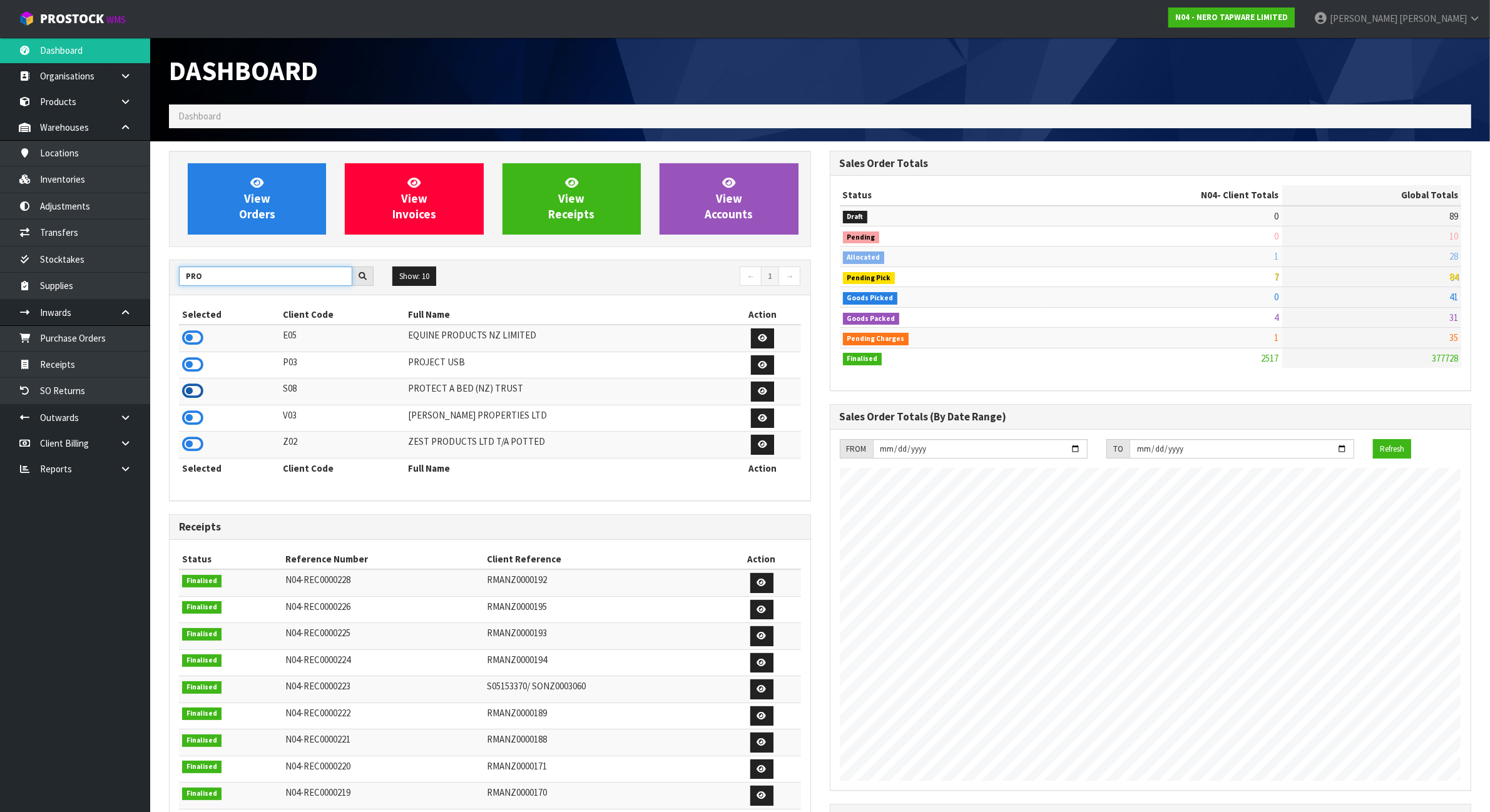
type input "PRO"
click at [200, 395] on icon at bounding box center [192, 391] width 21 height 19
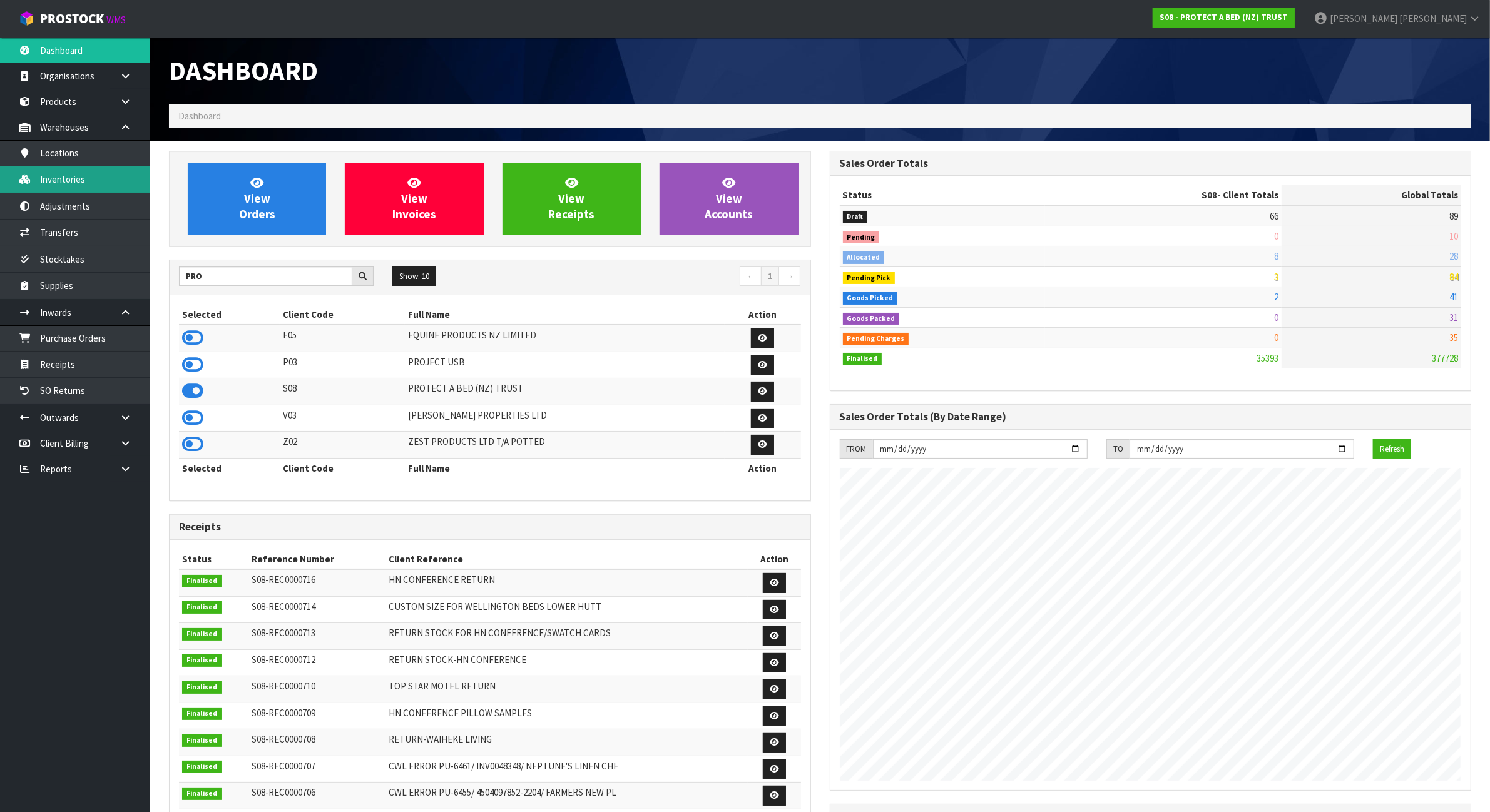
click at [73, 190] on link "Inventories" at bounding box center [75, 179] width 150 height 26
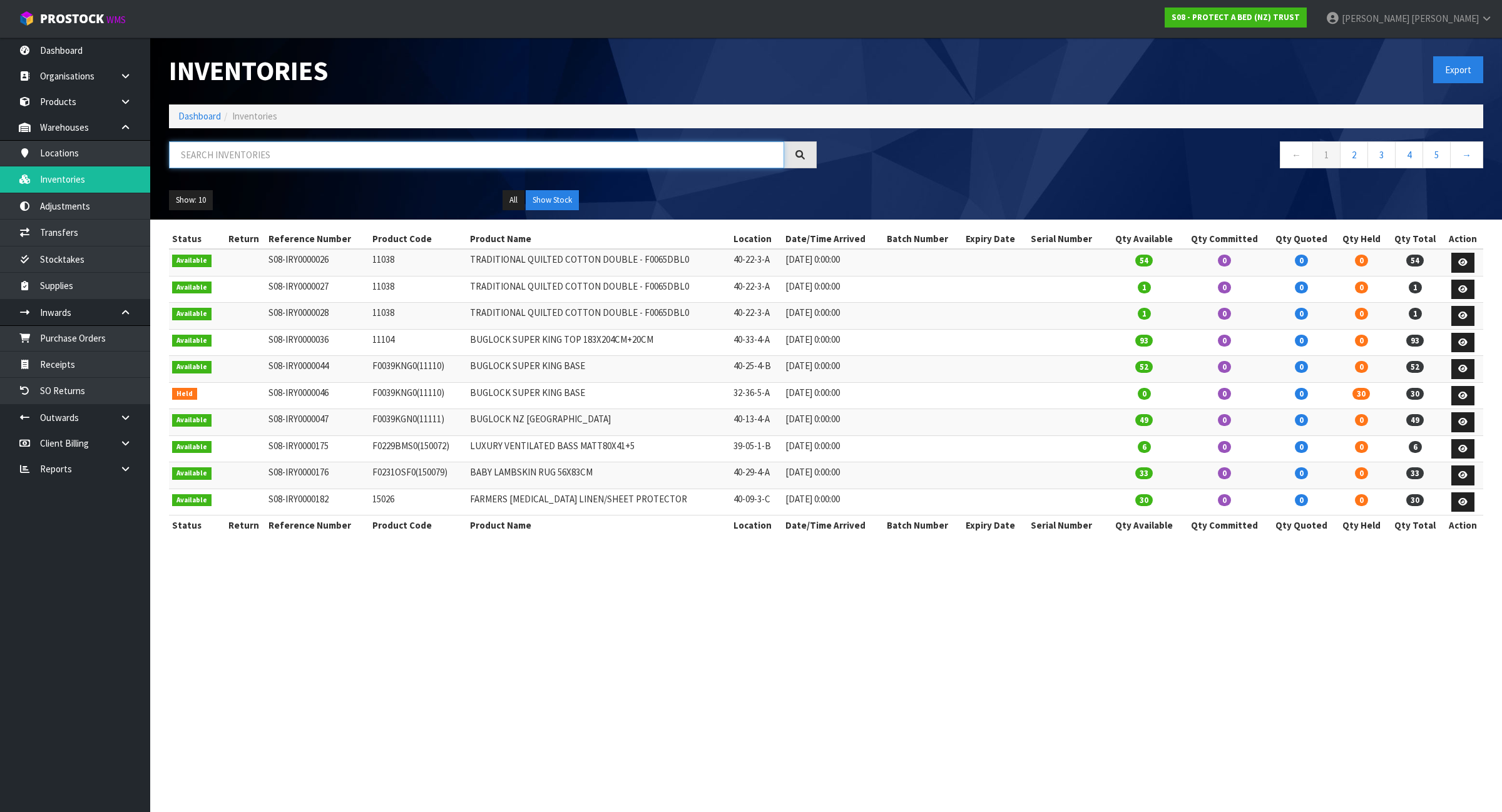
click at [330, 149] on input "text" at bounding box center [477, 154] width 615 height 27
paste input "F0601KGN0"
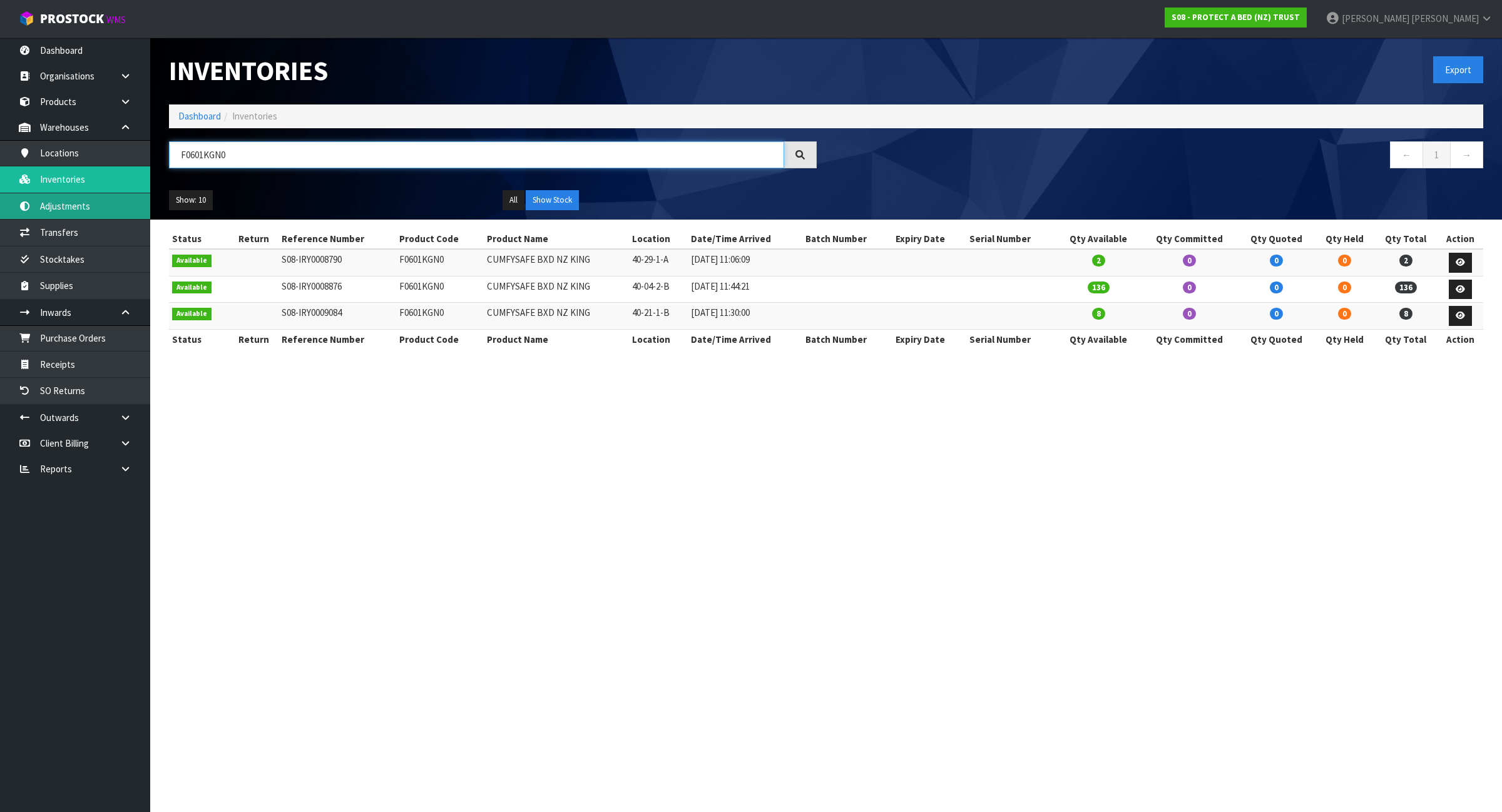
type input "F0601KGN0"
click at [114, 208] on link "Adjustments" at bounding box center [75, 206] width 151 height 26
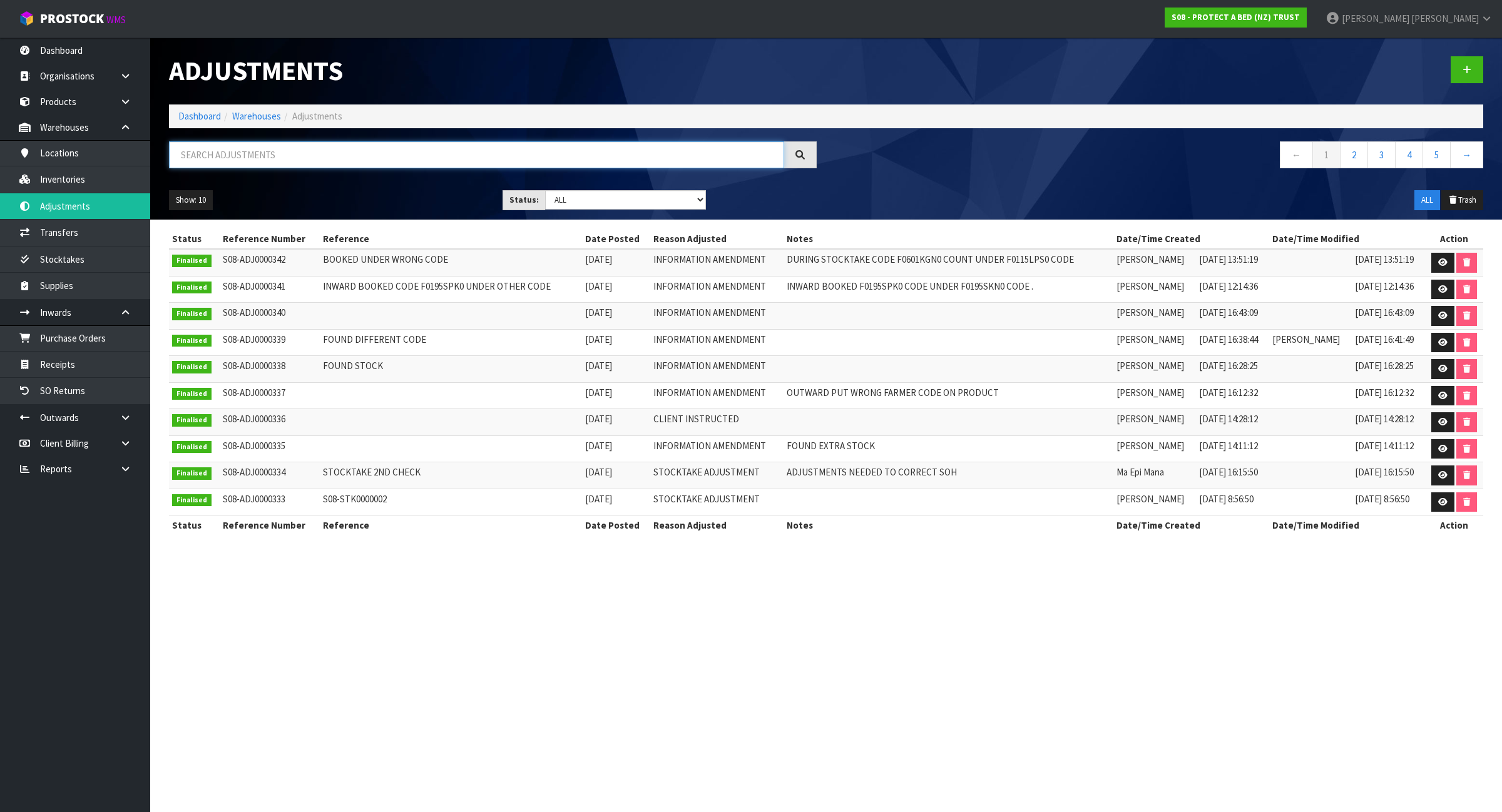
click at [316, 151] on input "text" at bounding box center [477, 154] width 615 height 27
paste input "F0601KGN0"
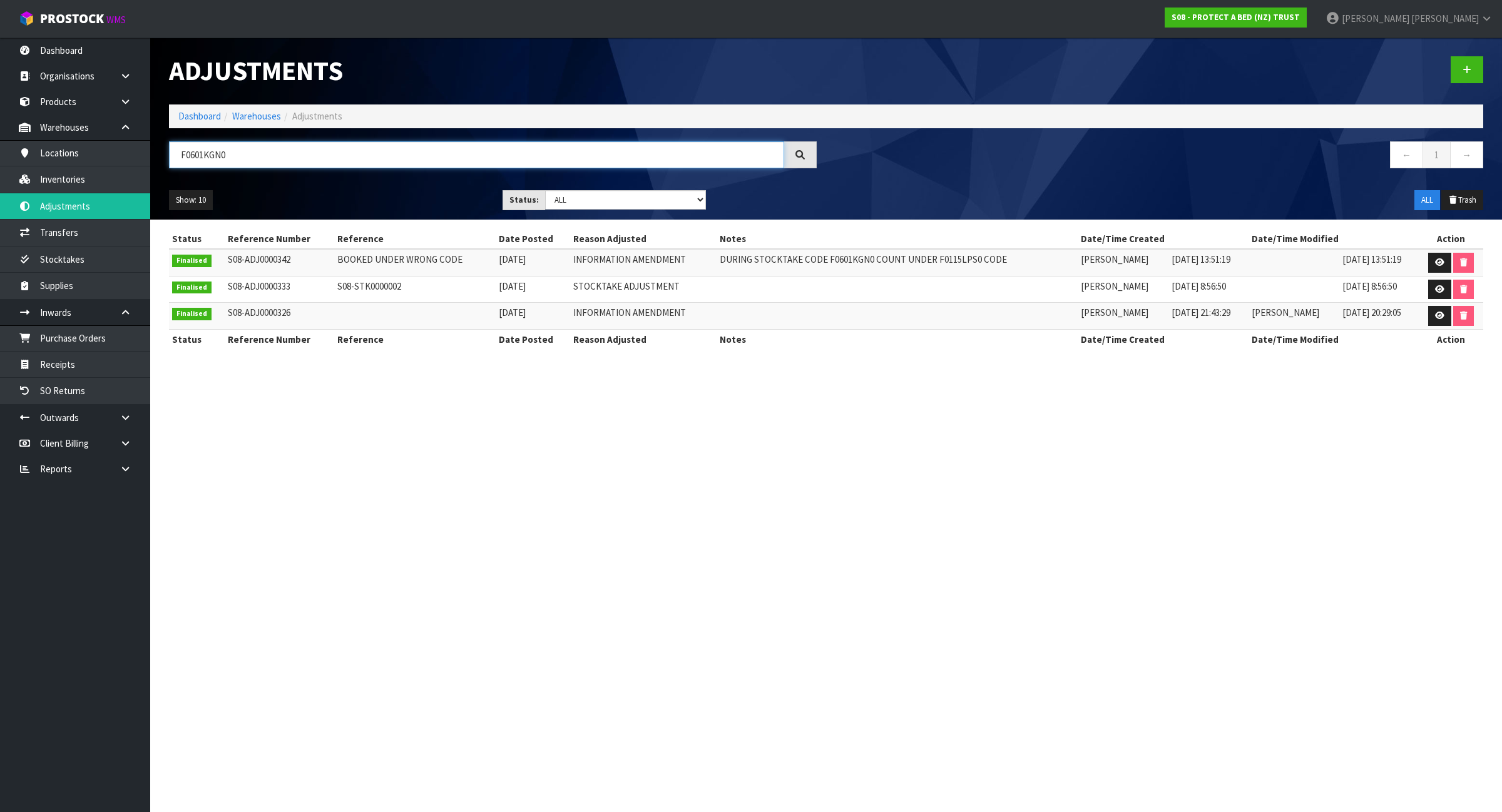
type input "F0601KGN0"
click at [197, 117] on link "Dashboard" at bounding box center [199, 115] width 42 height 12
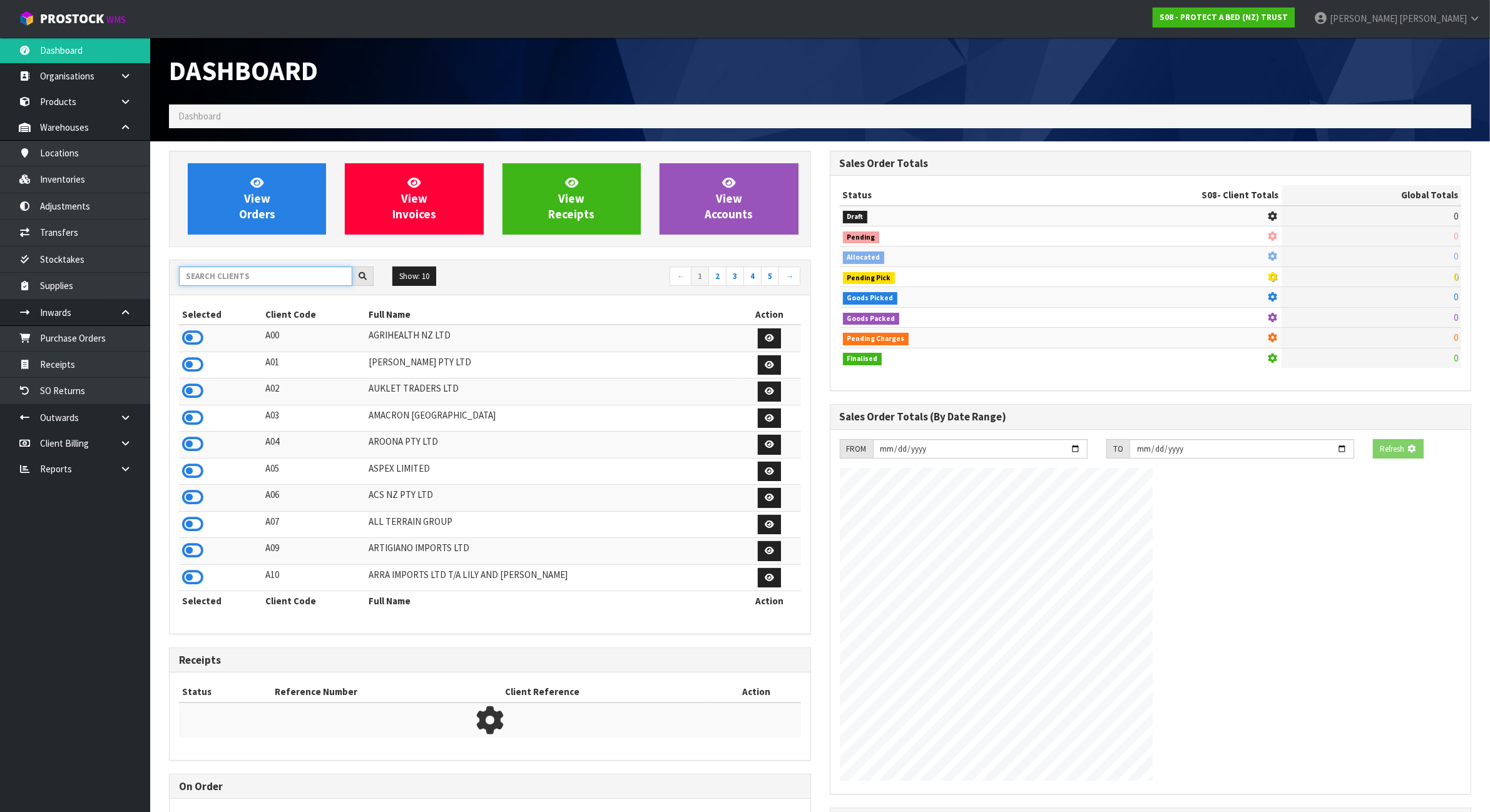
click at [278, 279] on input "text" at bounding box center [265, 276] width 173 height 20
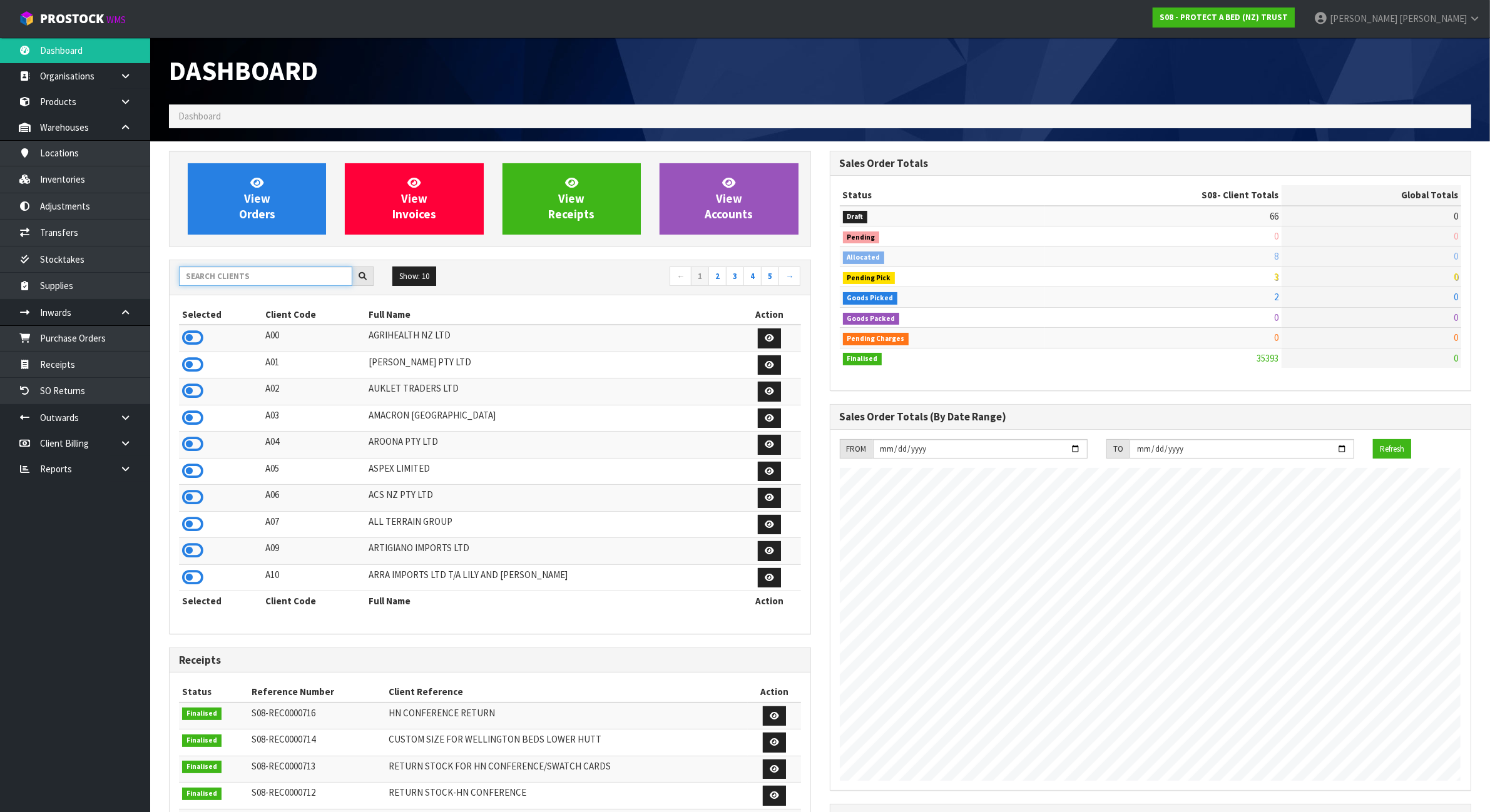
scroll to position [952, 660]
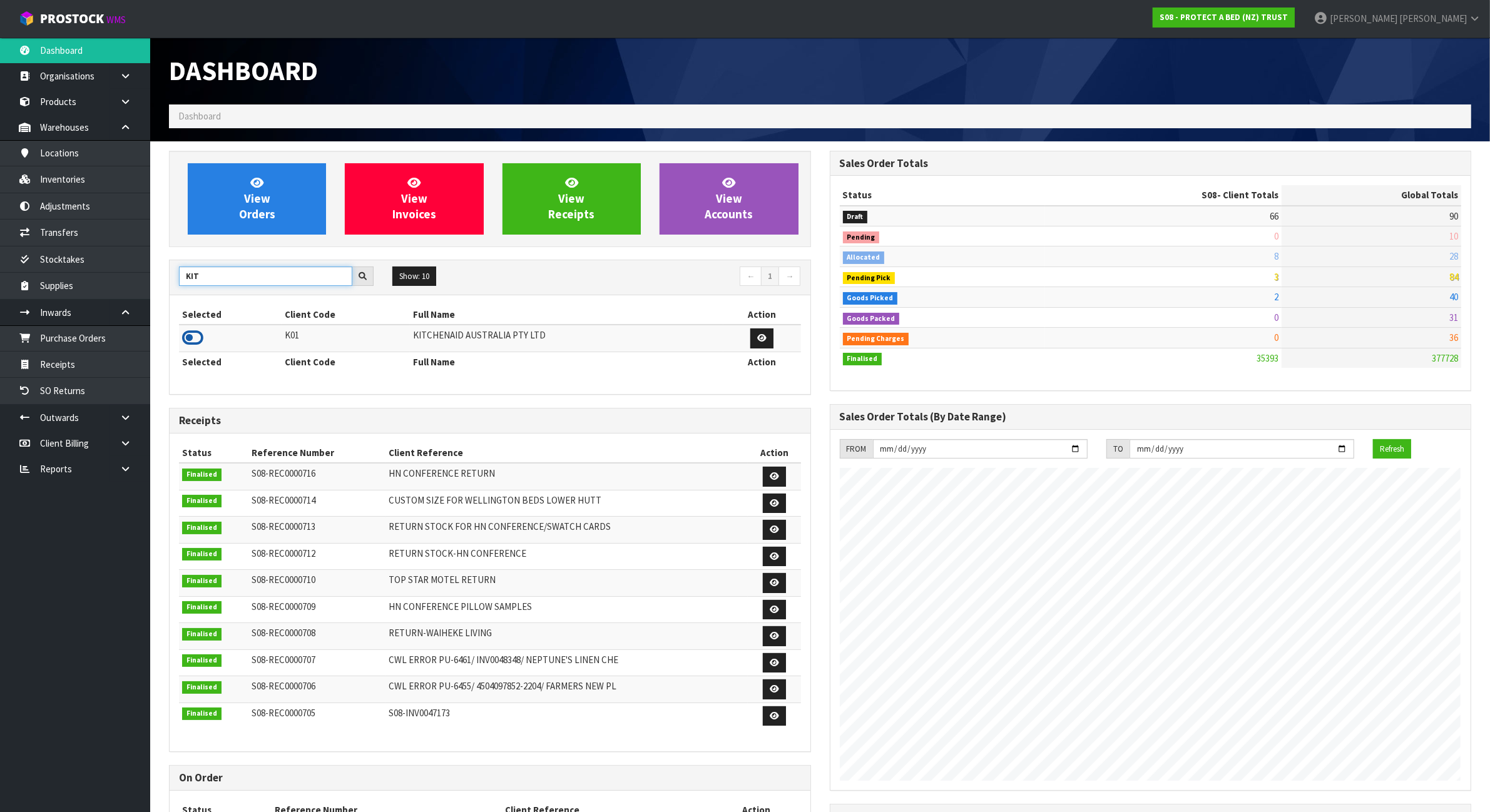
type input "KIT"
click at [192, 338] on icon at bounding box center [192, 338] width 21 height 19
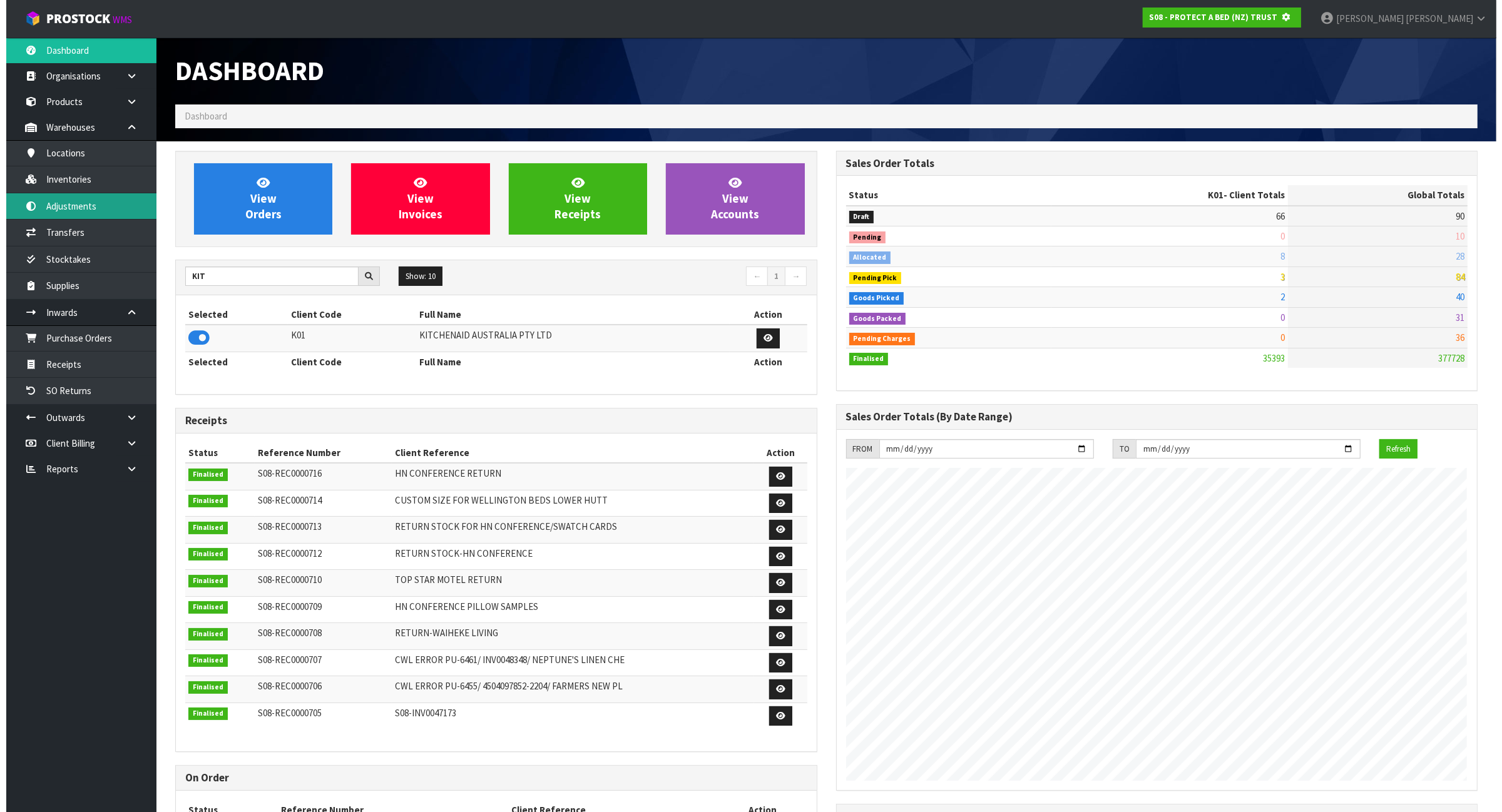
scroll to position [624832, 625066]
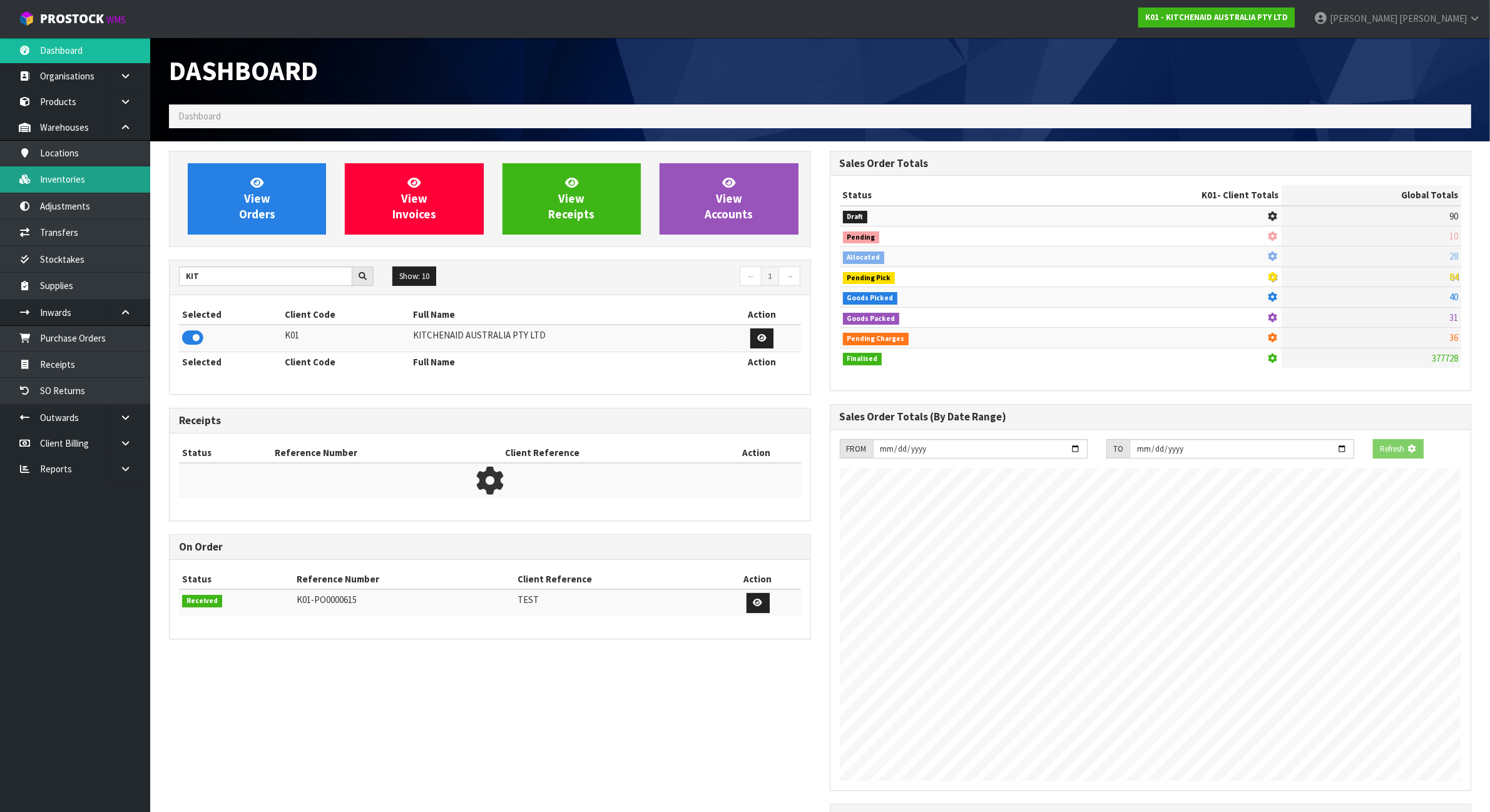
click at [88, 182] on link "Inventories" at bounding box center [75, 179] width 150 height 26
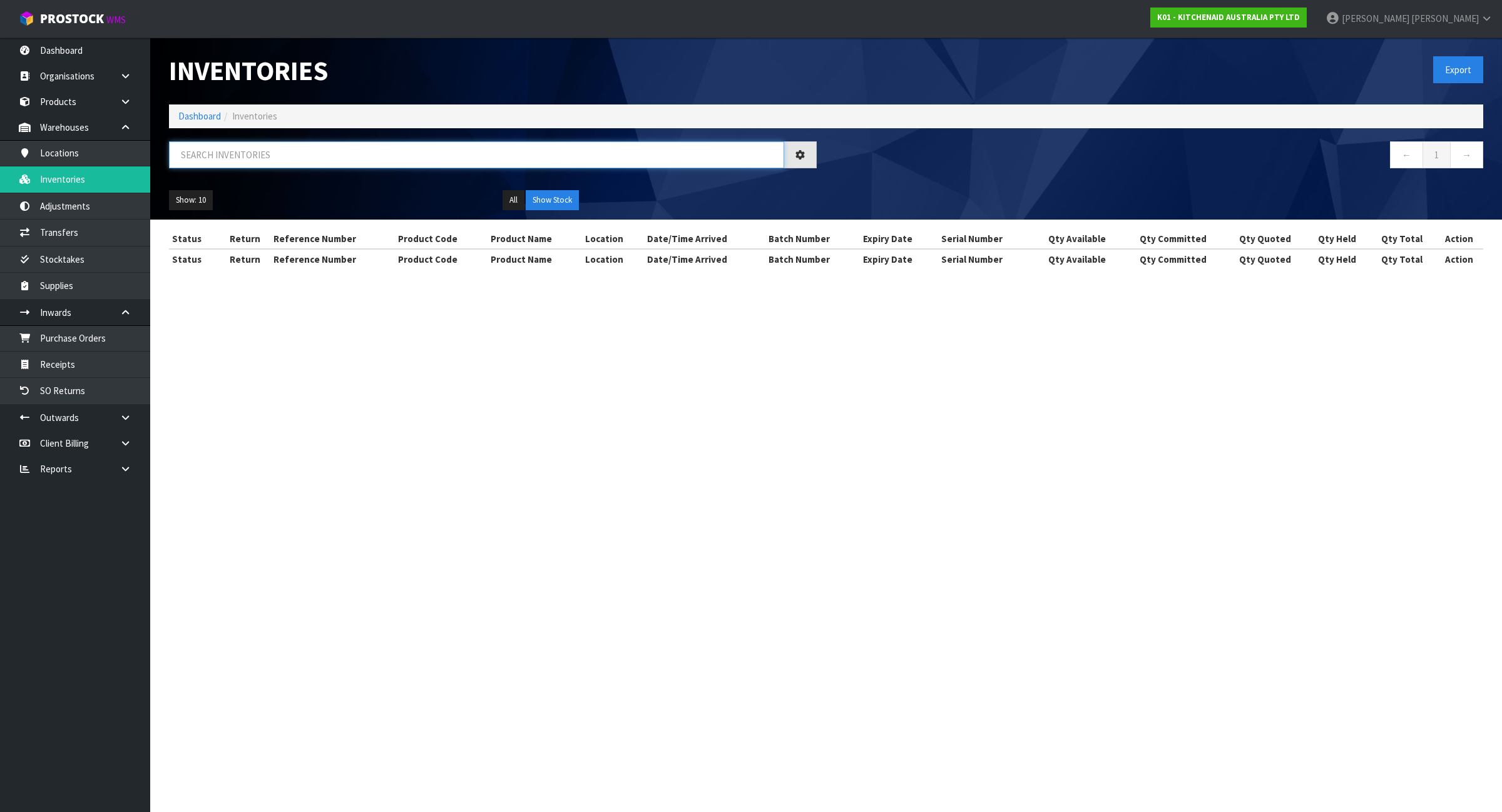
click at [285, 155] on input "text" at bounding box center [477, 154] width 615 height 27
paste input "WE1236438"
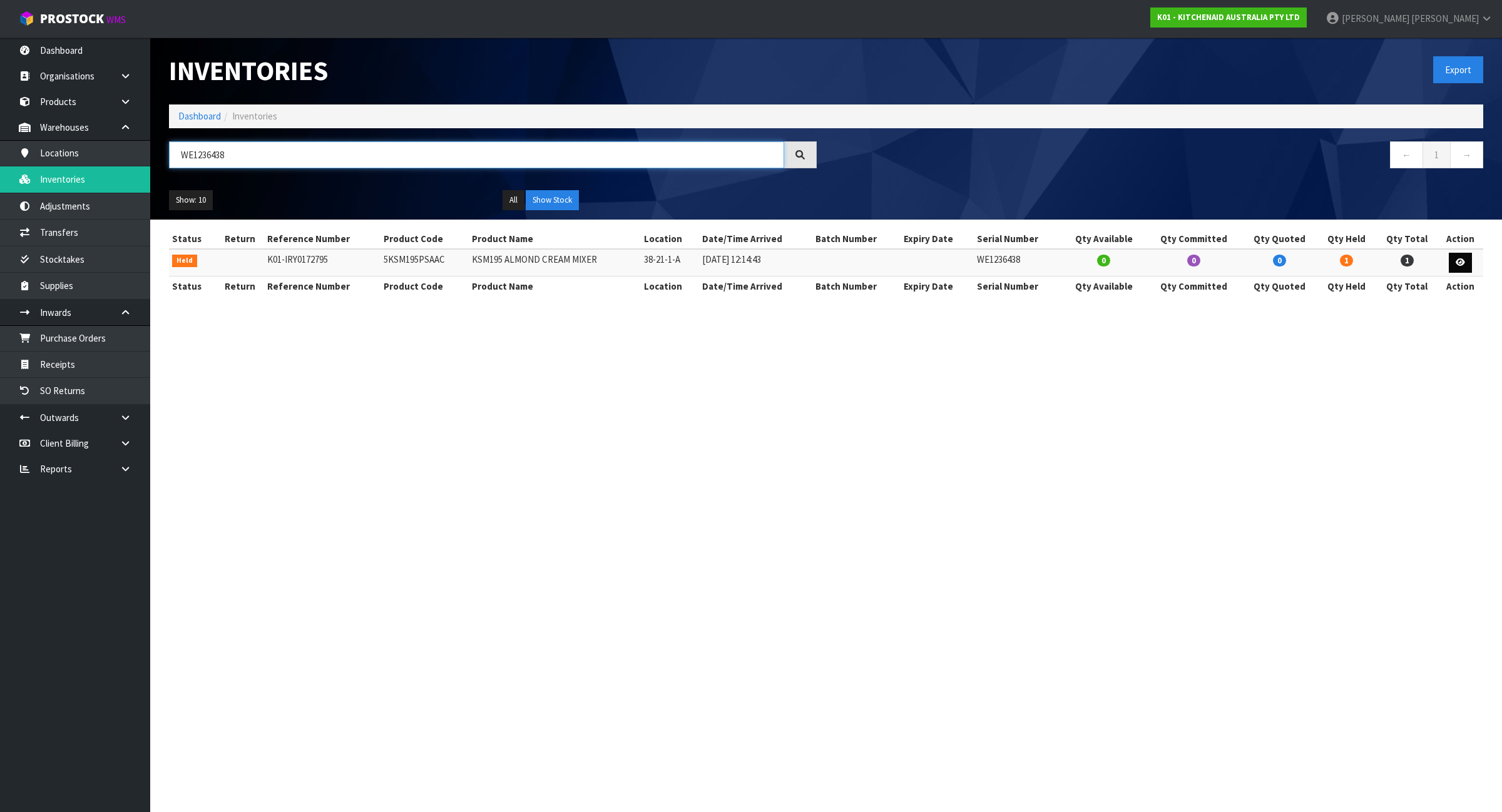
type input "WE1236438"
click at [1464, 262] on icon at bounding box center [1460, 263] width 9 height 8
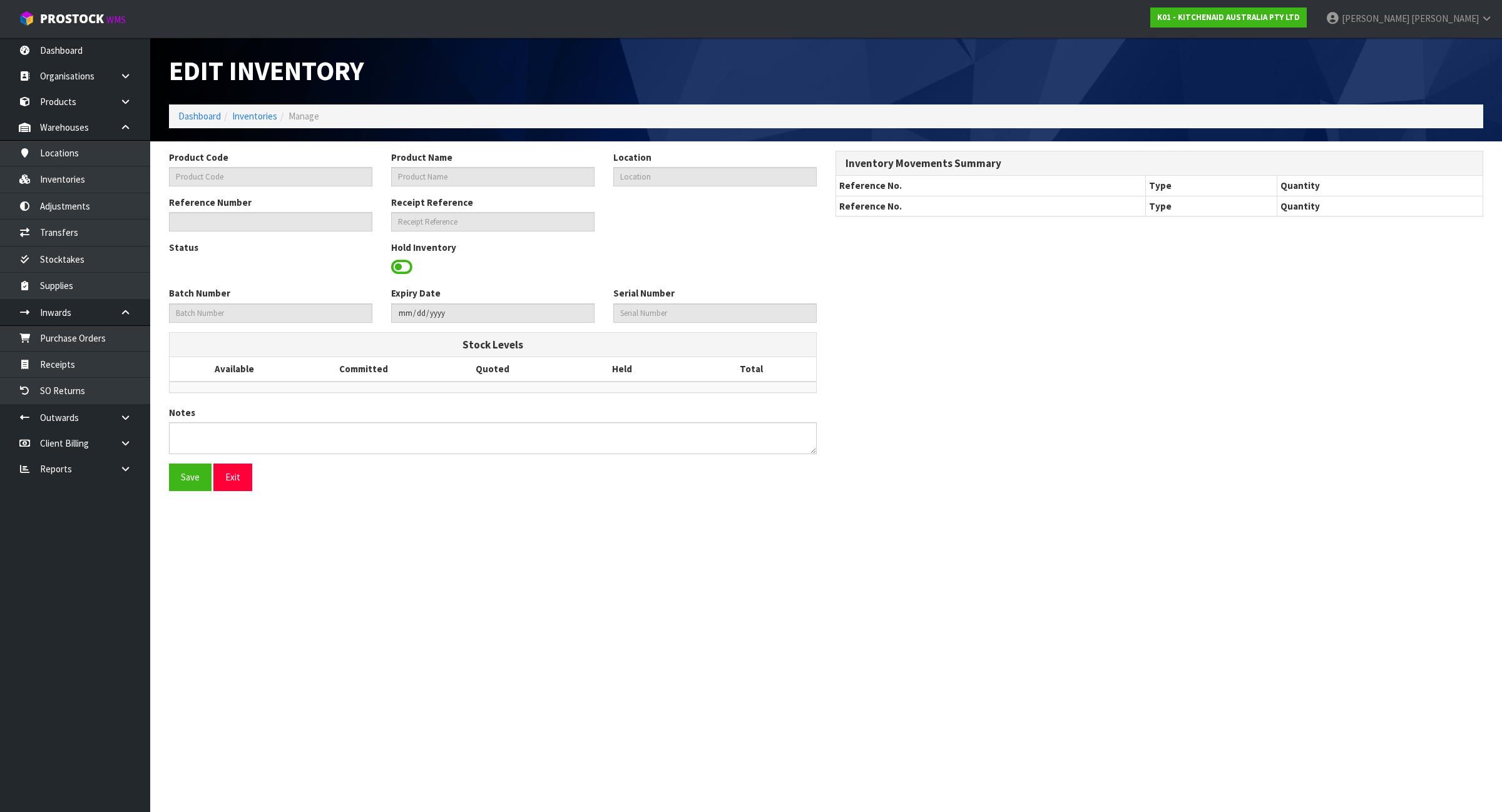
type input "5KSM195PSAAC"
type input "KSM195 ALMOND CREAM MIXER"
type input "38-21-1-A"
type input "K01-IRY0172795"
type input "K01-REC0002073"
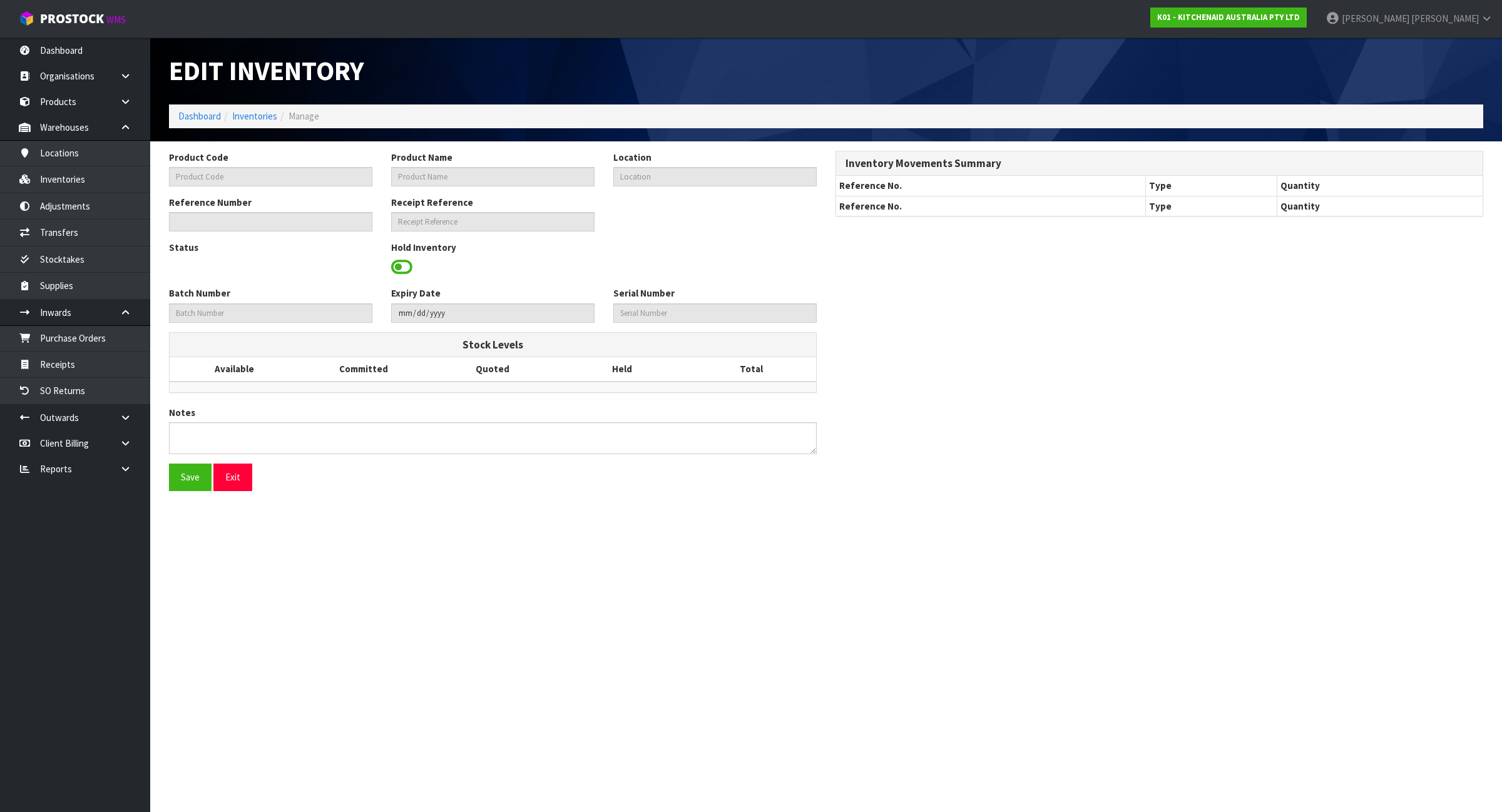
type input "WE1236438"
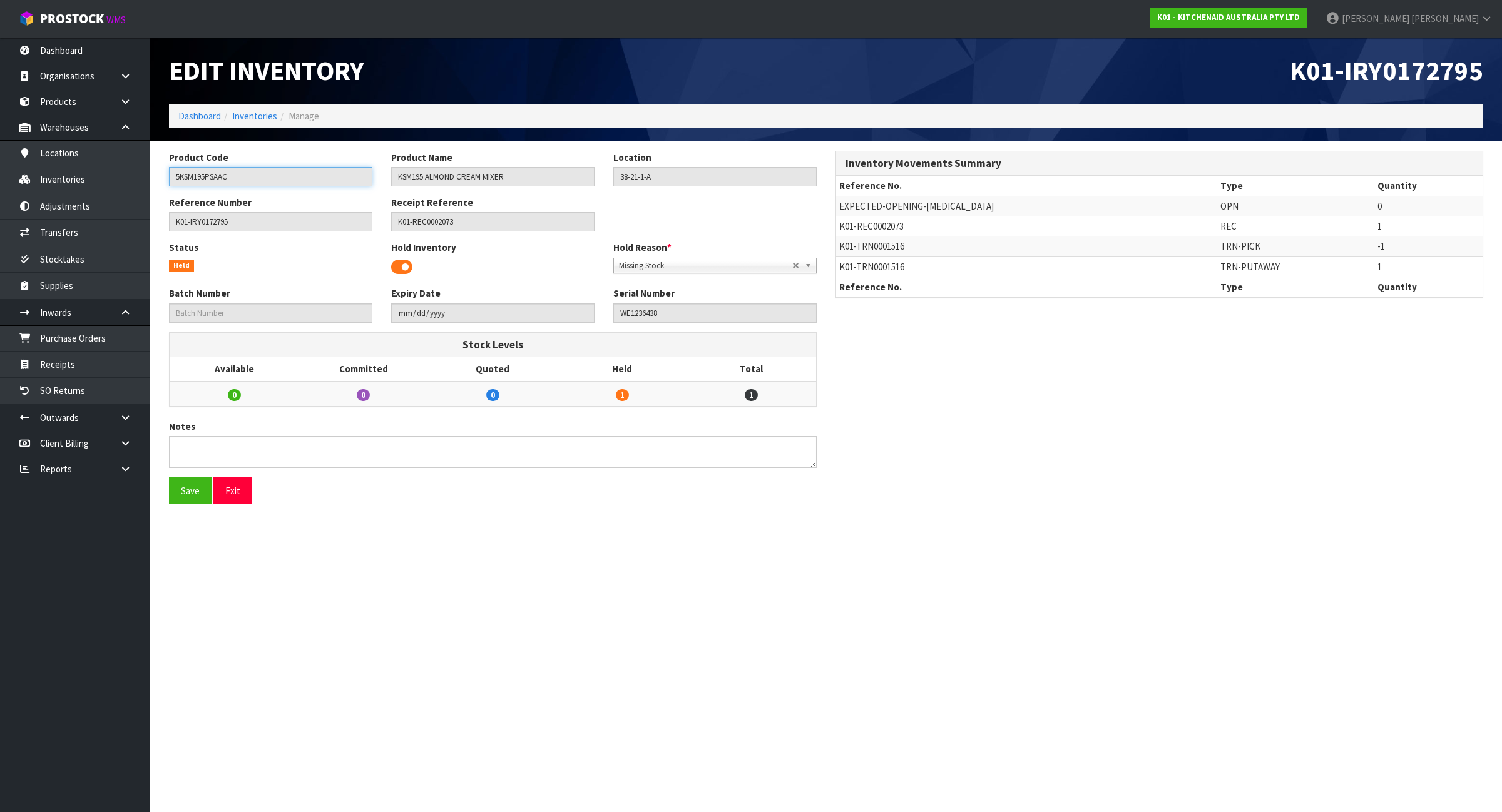
click at [268, 179] on input "5KSM195PSAAC" at bounding box center [270, 176] width 203 height 20
click at [873, 250] on span "K01-TRN0001516" at bounding box center [871, 246] width 65 height 12
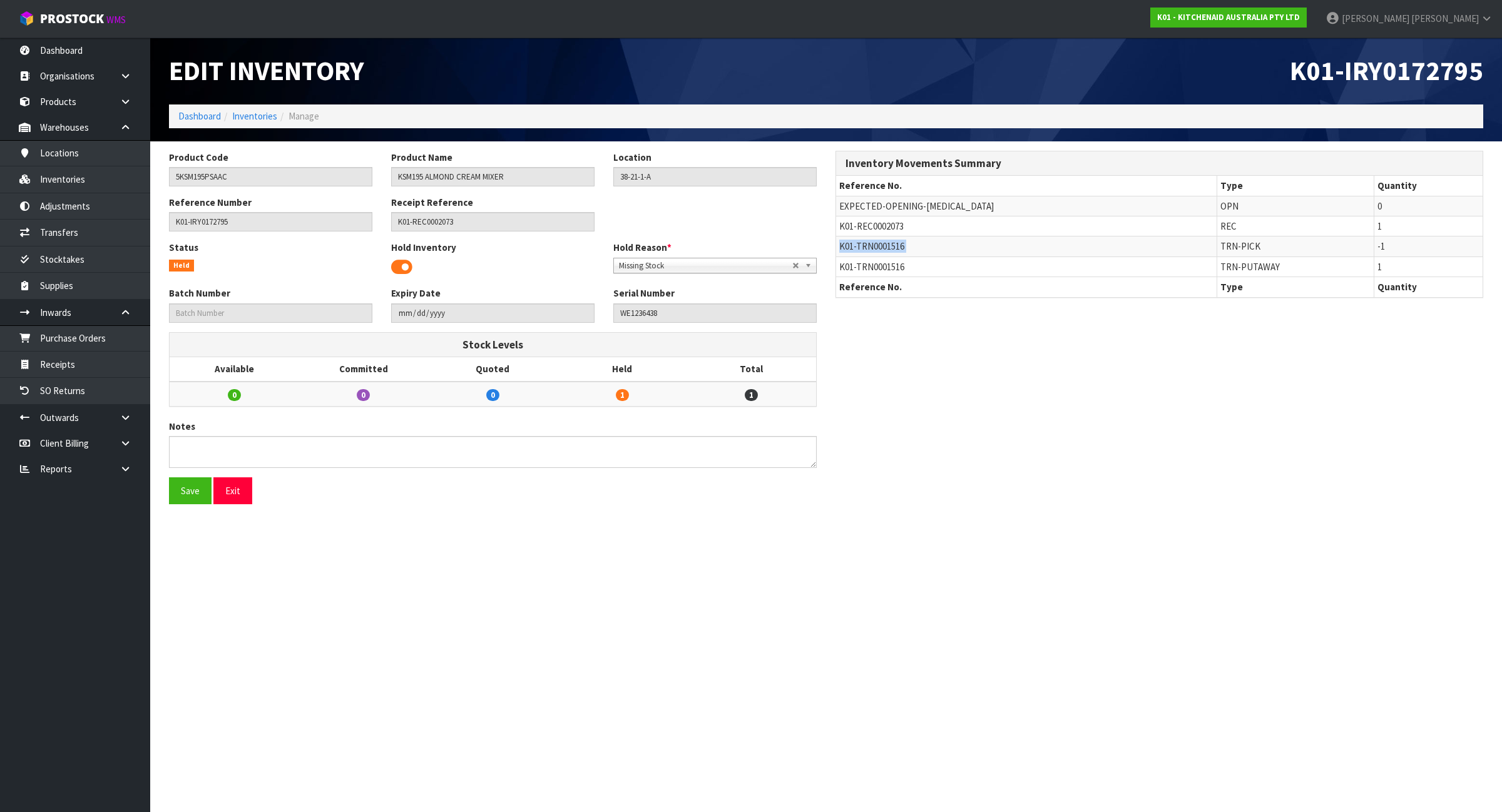
copy tr "K01-TRN0001516"
click at [75, 233] on link "Transfers" at bounding box center [75, 232] width 151 height 26
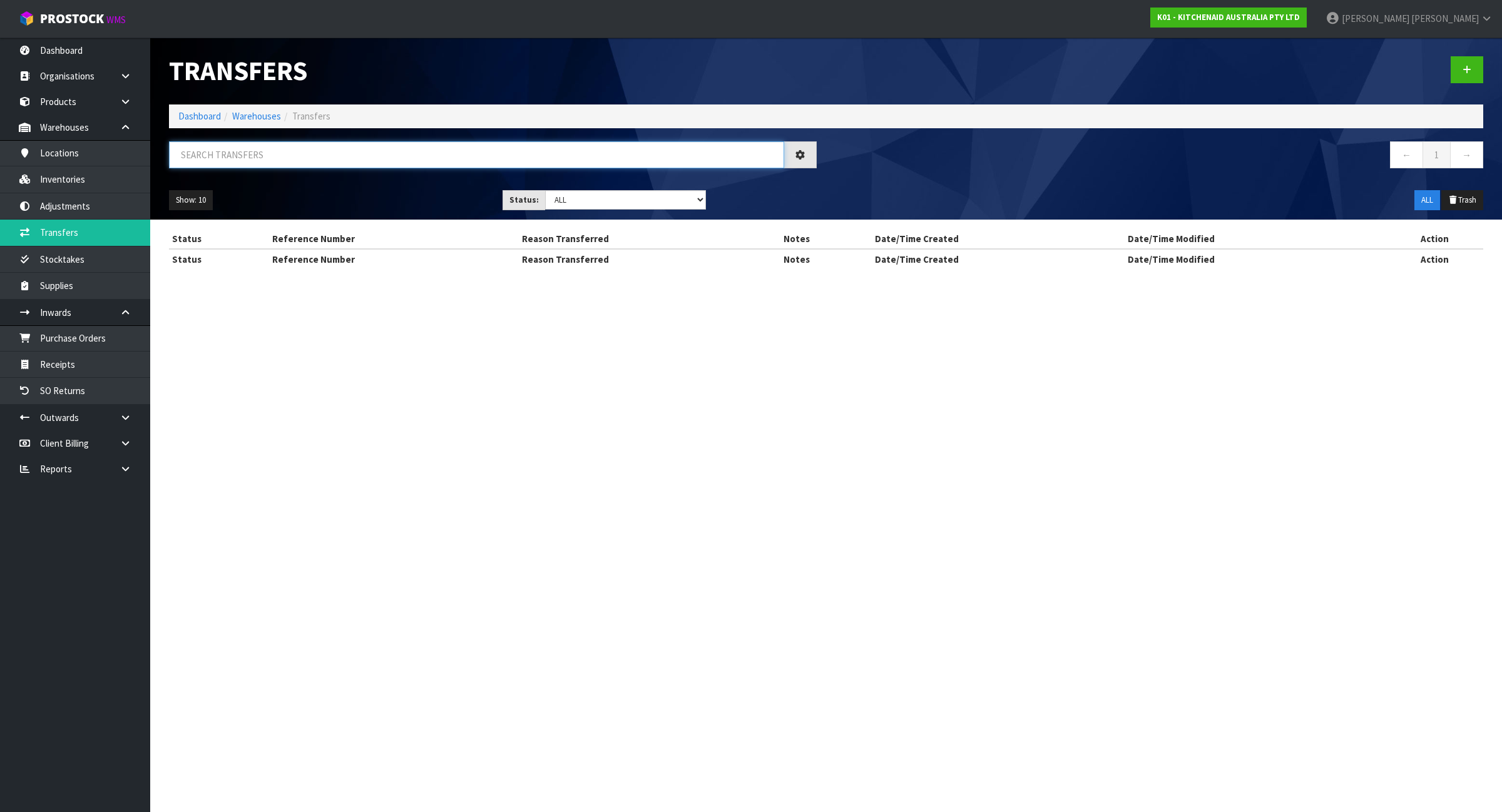
click at [408, 148] on input "text" at bounding box center [477, 154] width 615 height 27
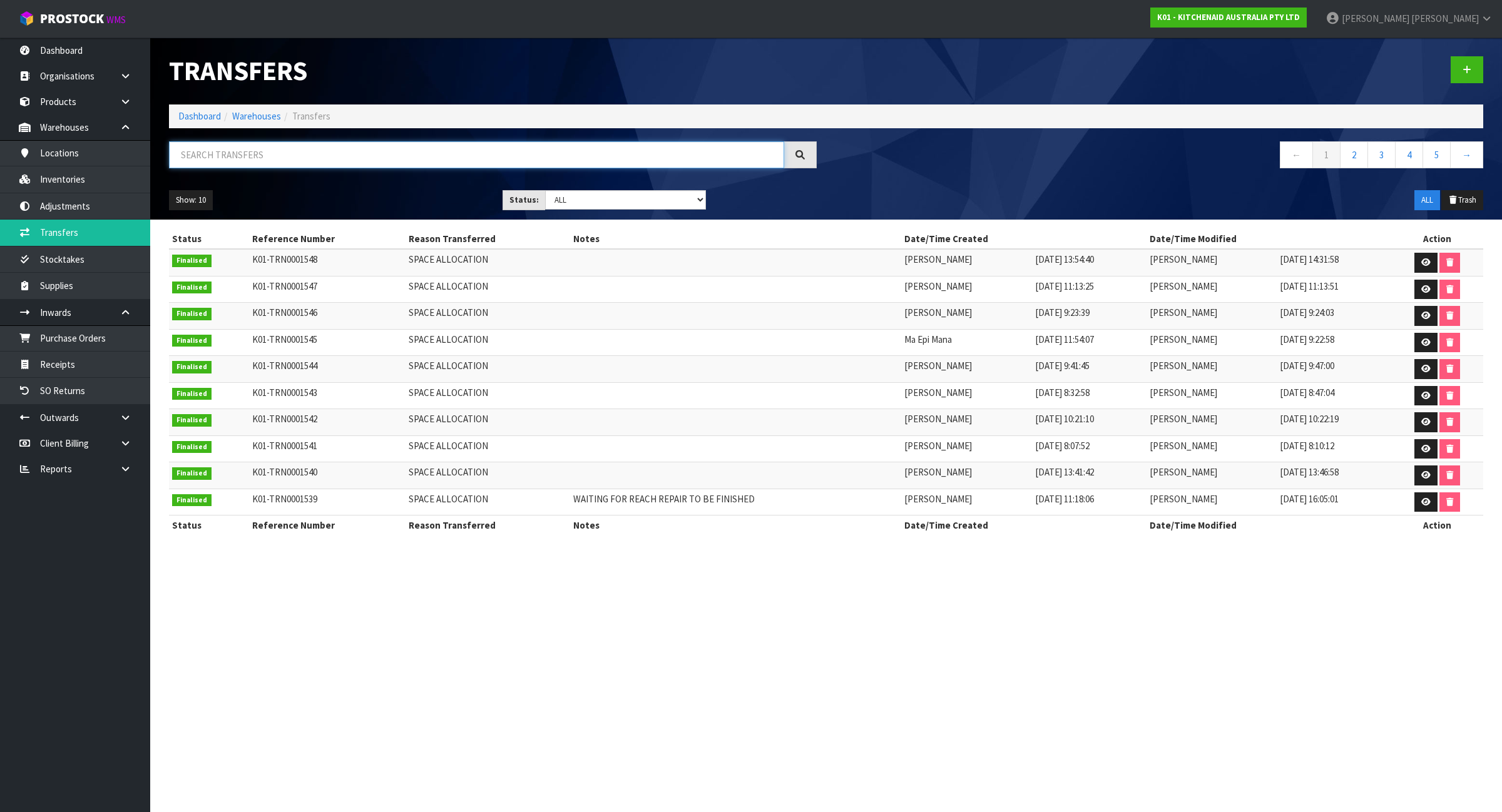
paste input "K01-TRN0001516"
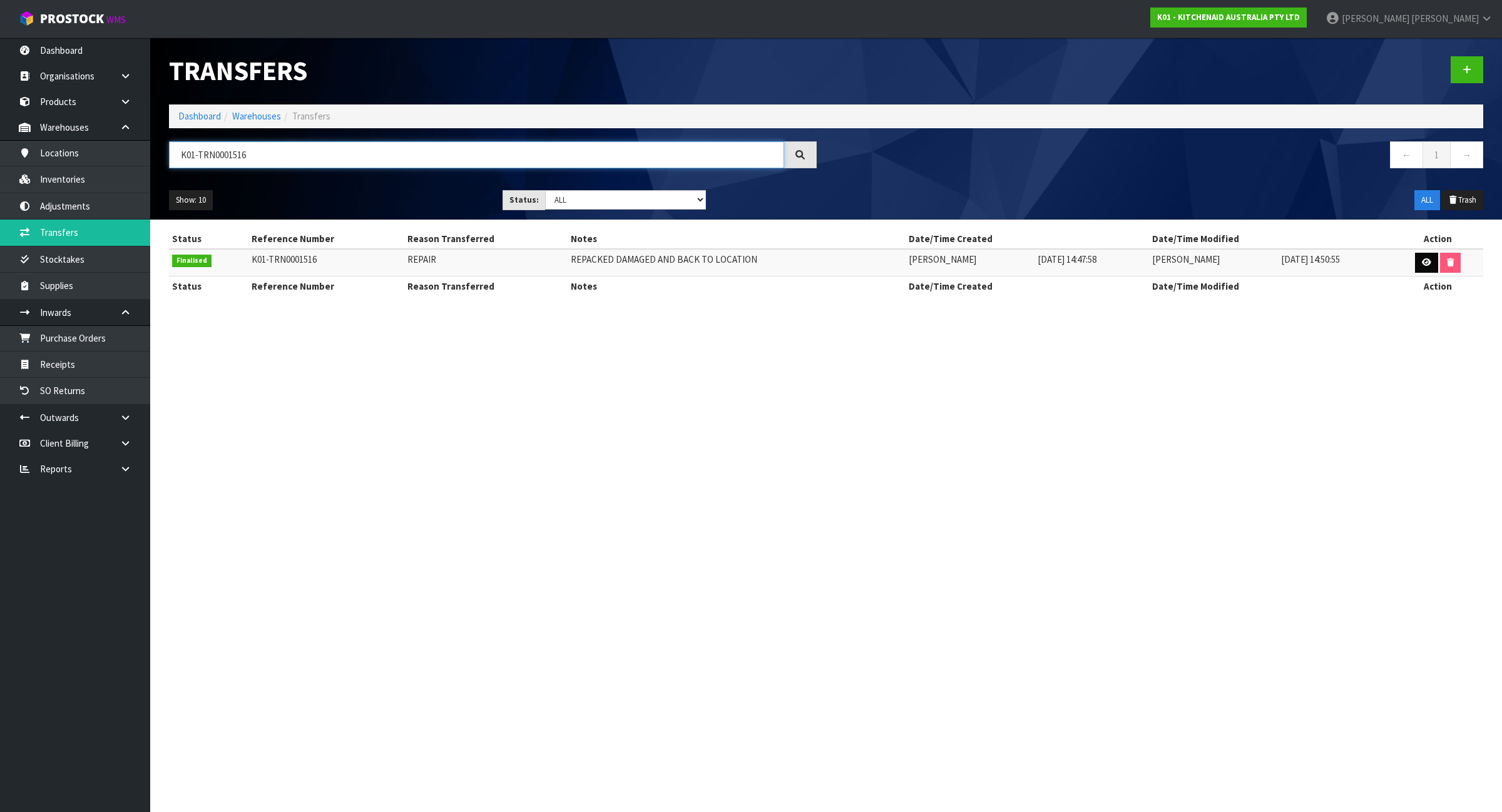
type input "K01-TRN0001516"
click at [1422, 261] on icon at bounding box center [1427, 263] width 9 height 8
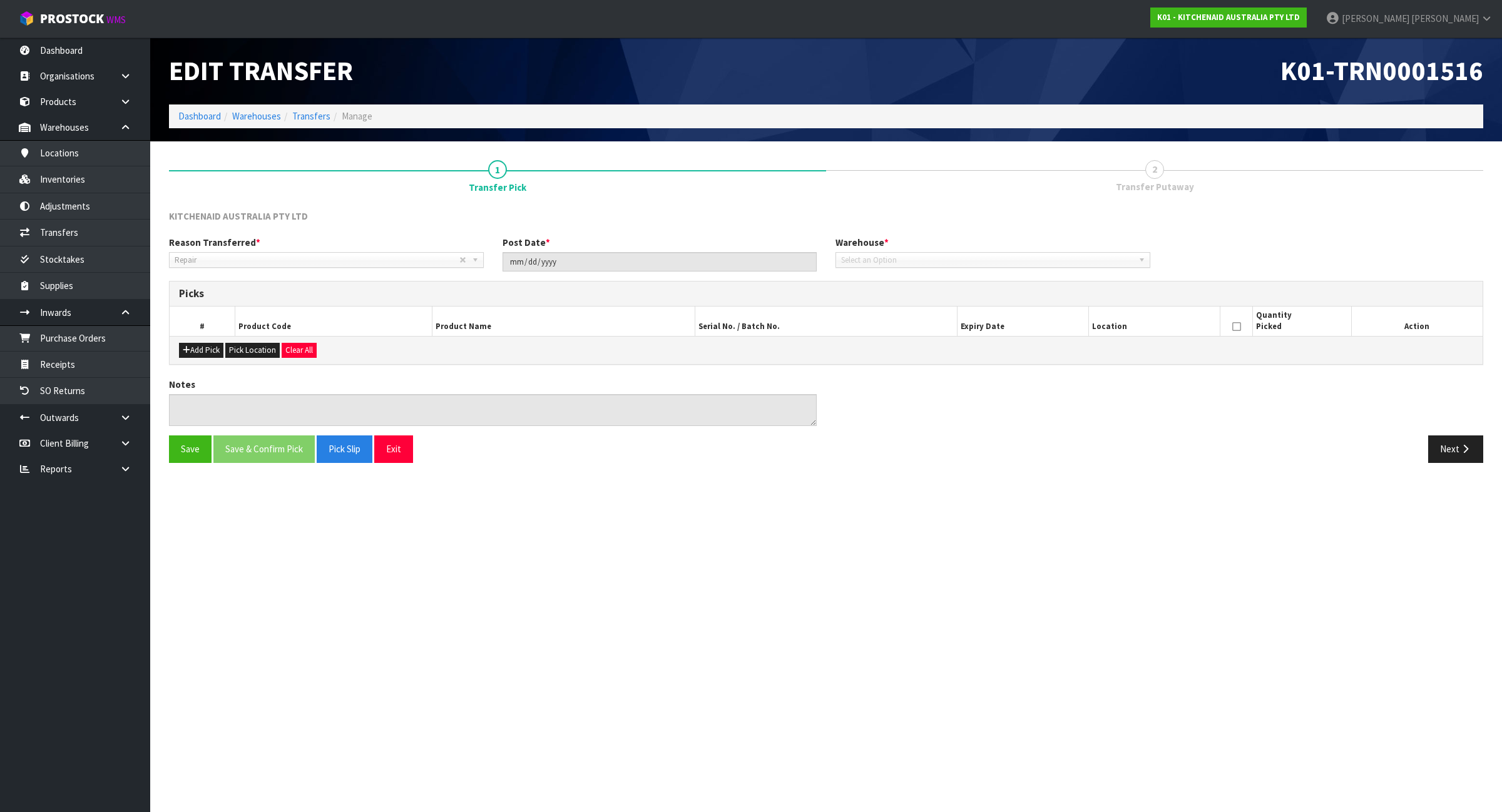
type input "[DATE]"
type textarea "REPACKED DAMAGED AND BACK TO LOCATION"
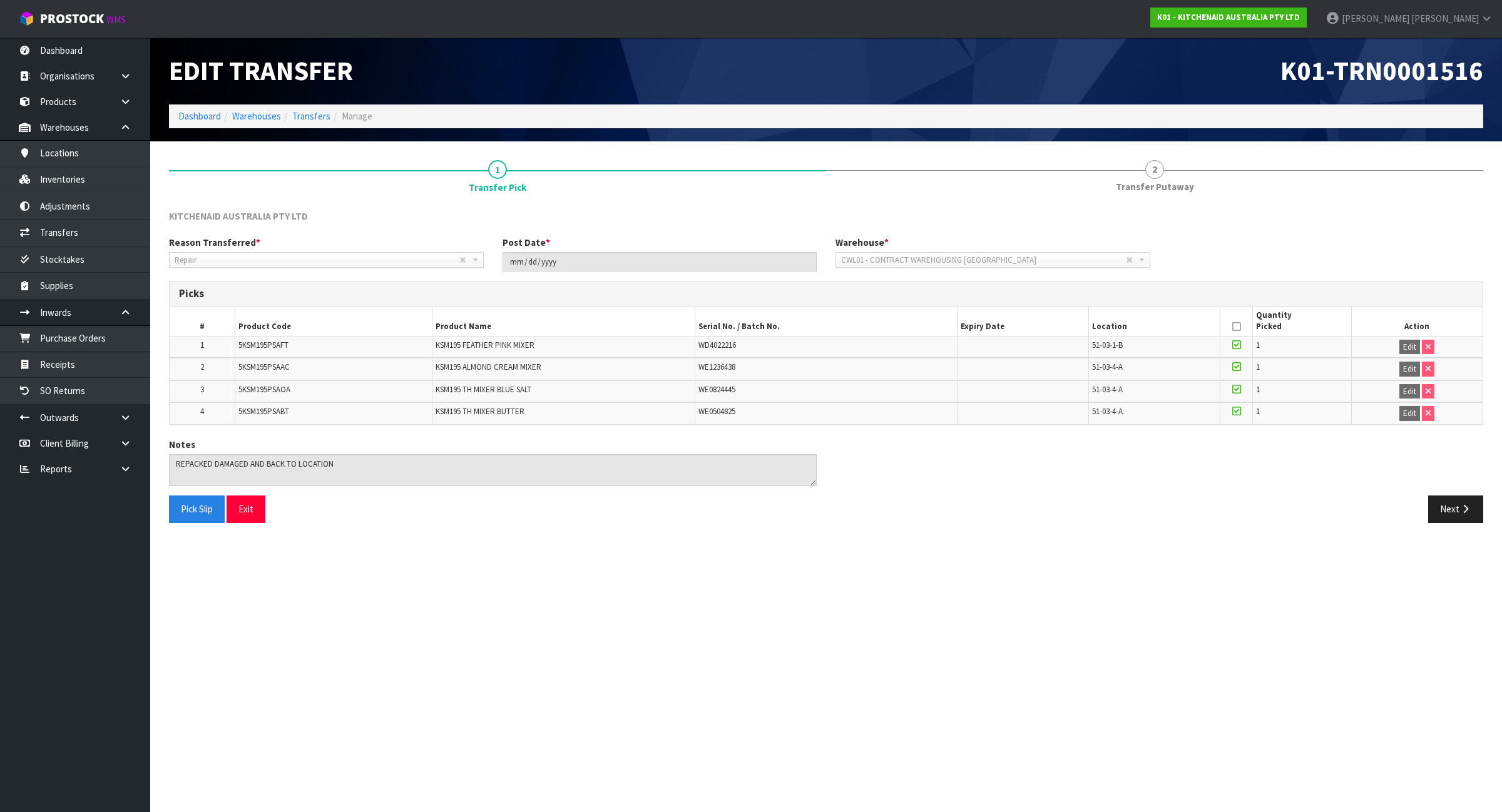
click at [1416, 513] on div "Next" at bounding box center [1159, 509] width 666 height 27
click at [1431, 509] on button "Next" at bounding box center [1455, 509] width 55 height 27
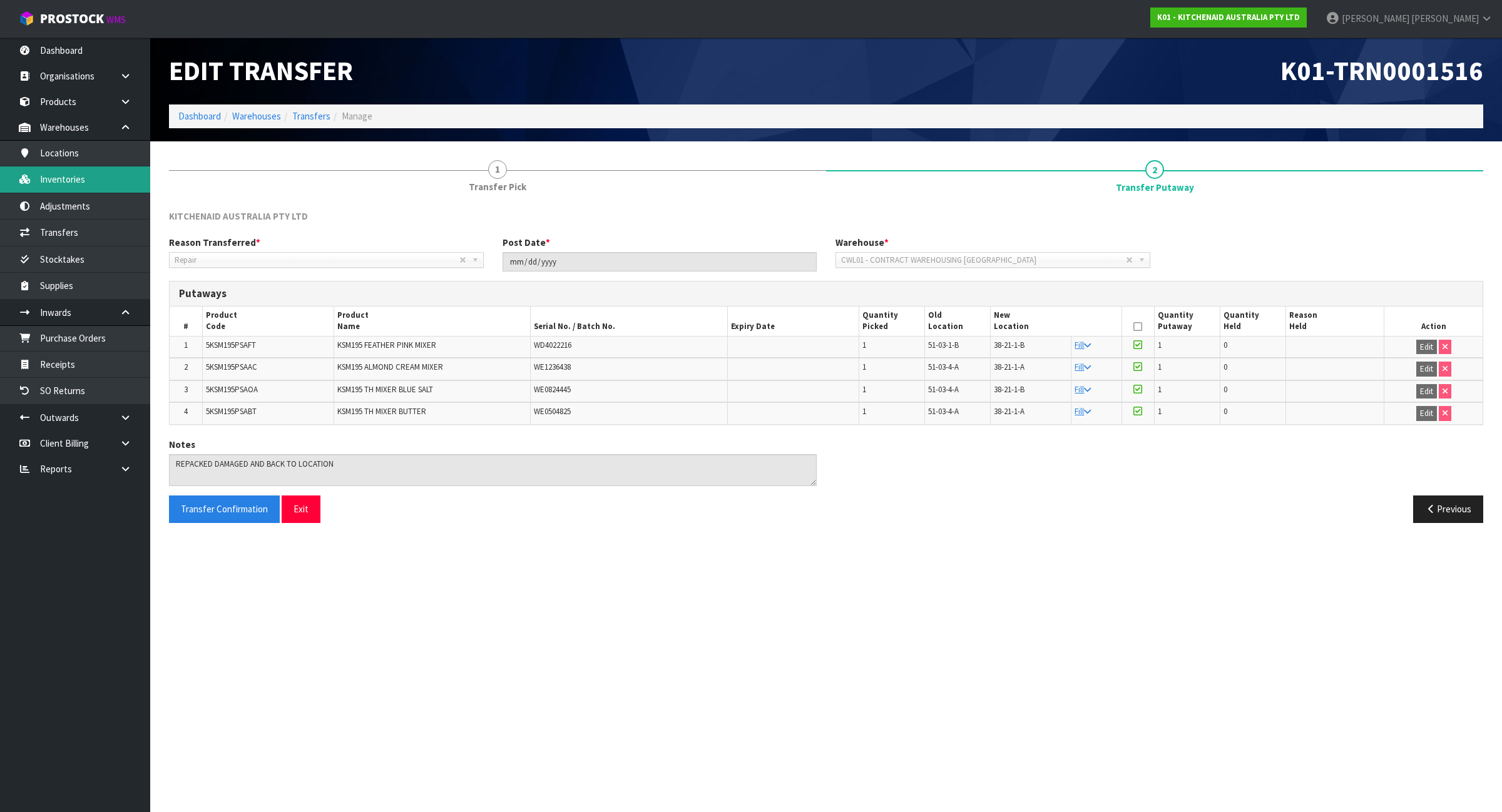
click at [78, 176] on link "Inventories" at bounding box center [75, 179] width 151 height 26
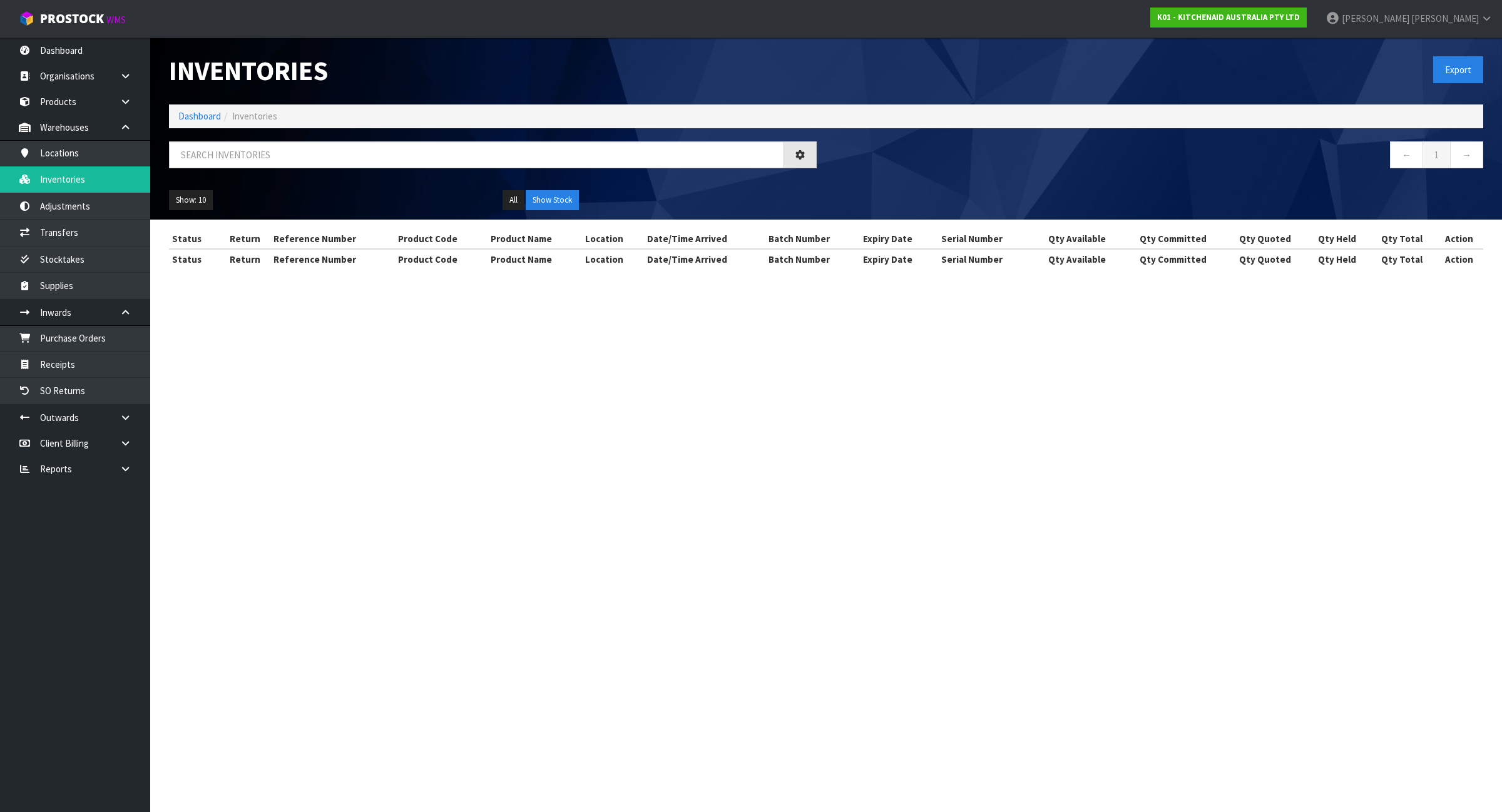
click at [501, 185] on div "Show: 10 5 10 25 50 All Show Stock" at bounding box center [826, 200] width 1333 height 38
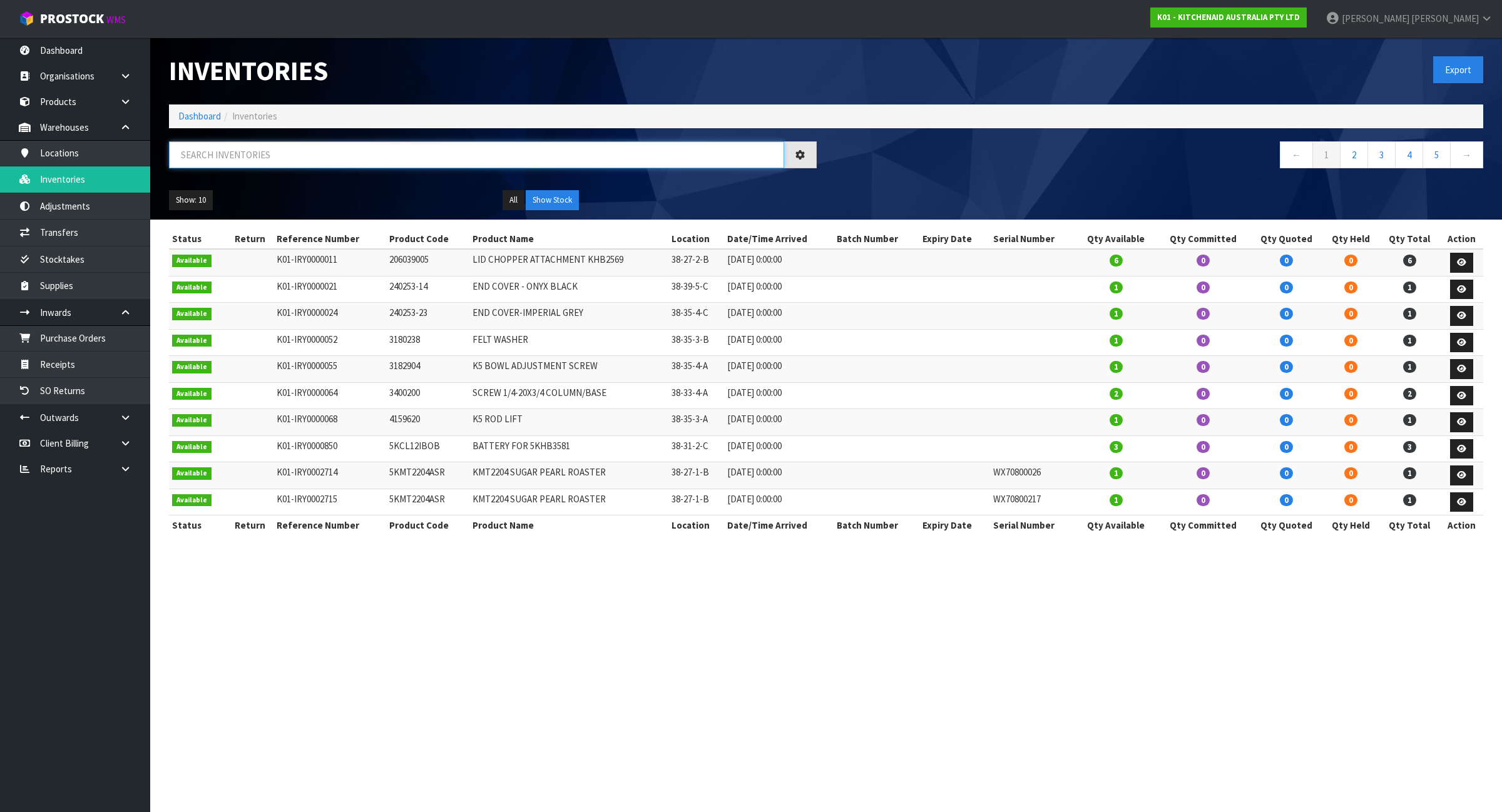
click at [489, 167] on input "text" at bounding box center [477, 154] width 615 height 27
paste input "K01-TRN0001516"
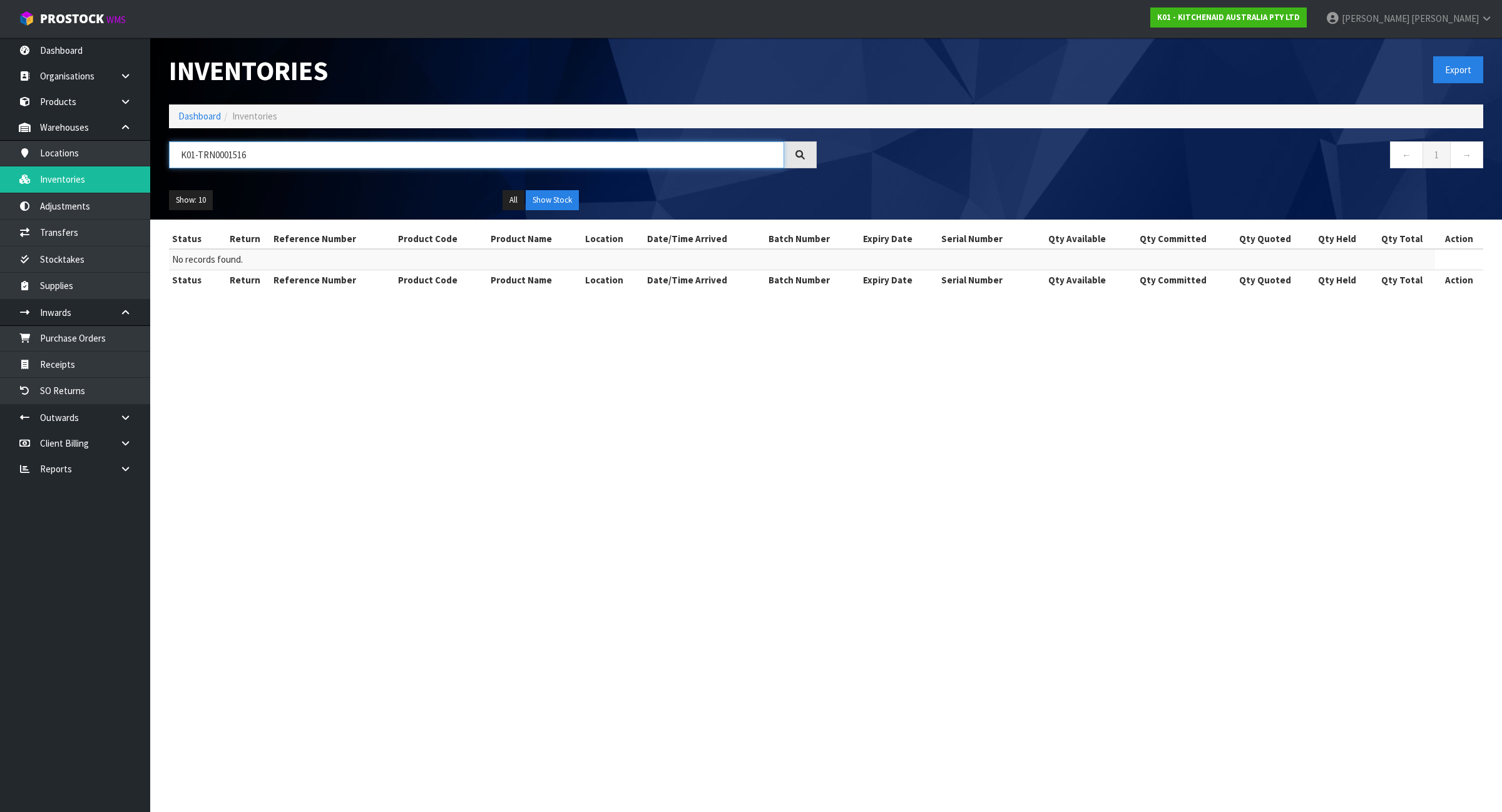
click at [292, 152] on input "K01-TRN0001516" at bounding box center [477, 154] width 615 height 27
click at [292, 152] on input "K01-TRN0001516" at bounding box center [477, 154] width 615 height 27
paste input "5KSM195PSAAC"
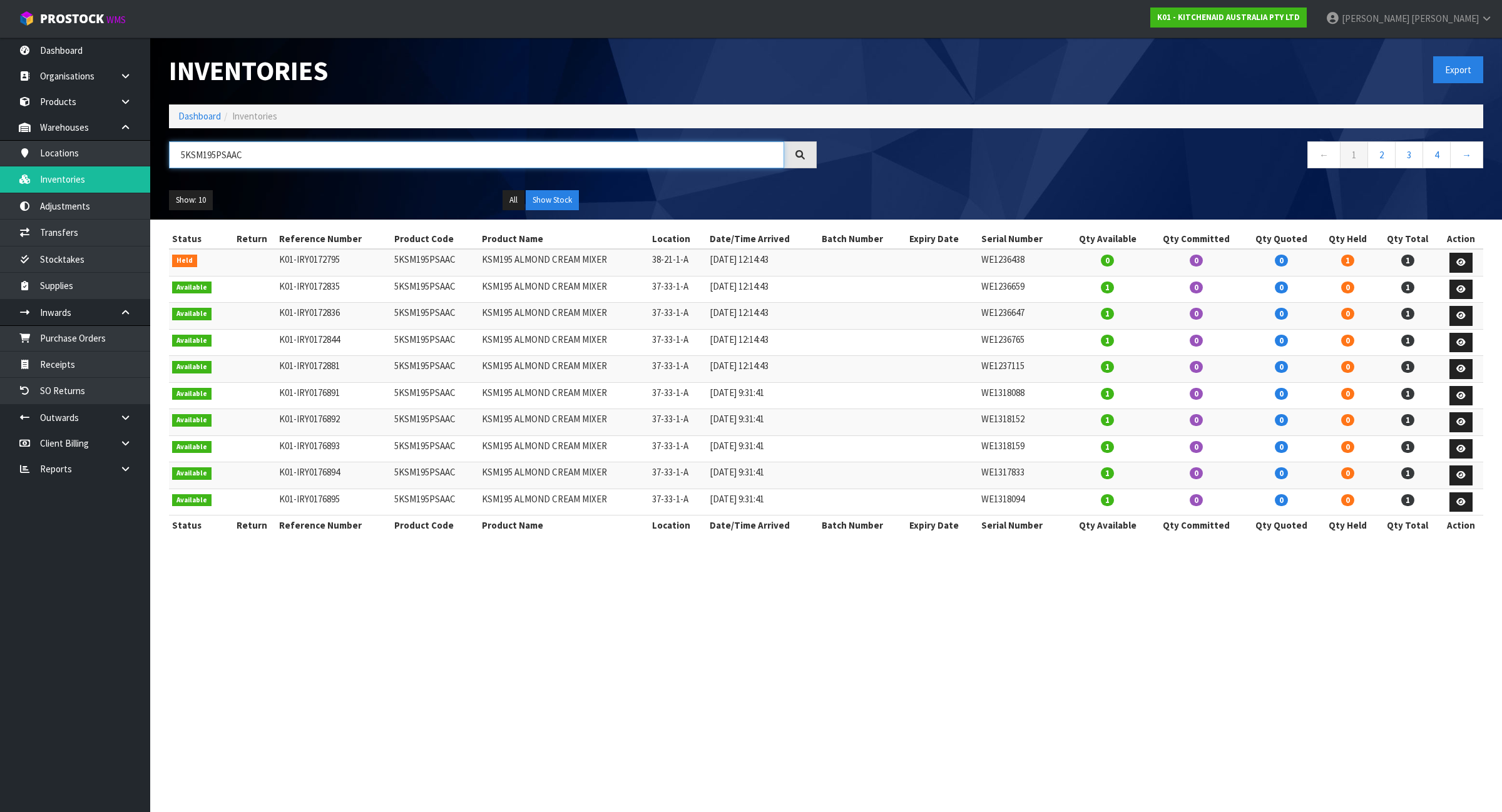
type input "5KSM195PSAAC"
click at [532, 206] on button "Show Stock" at bounding box center [552, 201] width 53 height 20
click at [1456, 257] on link at bounding box center [1461, 263] width 24 height 20
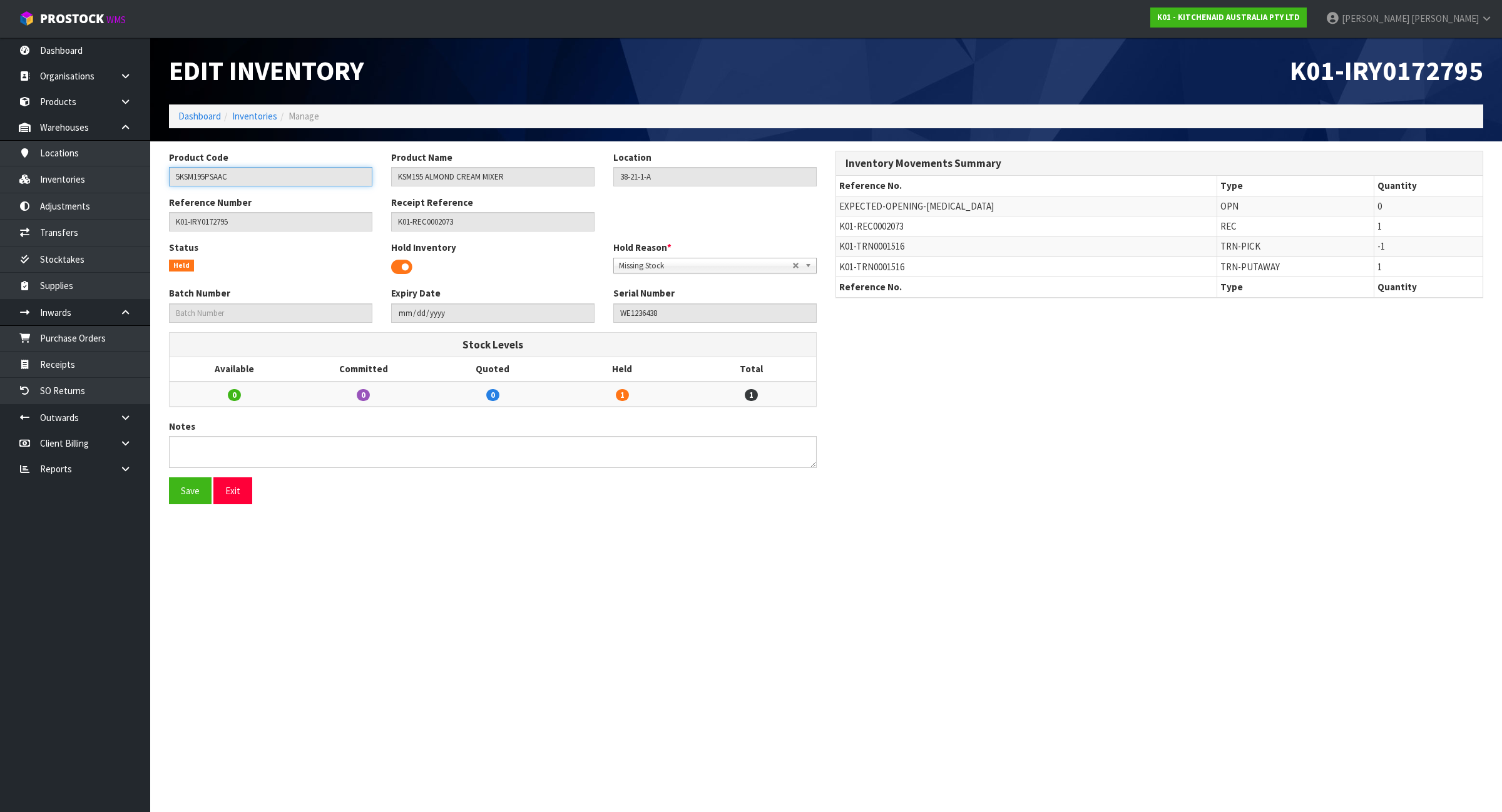
click at [256, 181] on input "5KSM195PSAAC" at bounding box center [270, 176] width 203 height 20
click at [256, 118] on link "Inventories" at bounding box center [254, 115] width 45 height 12
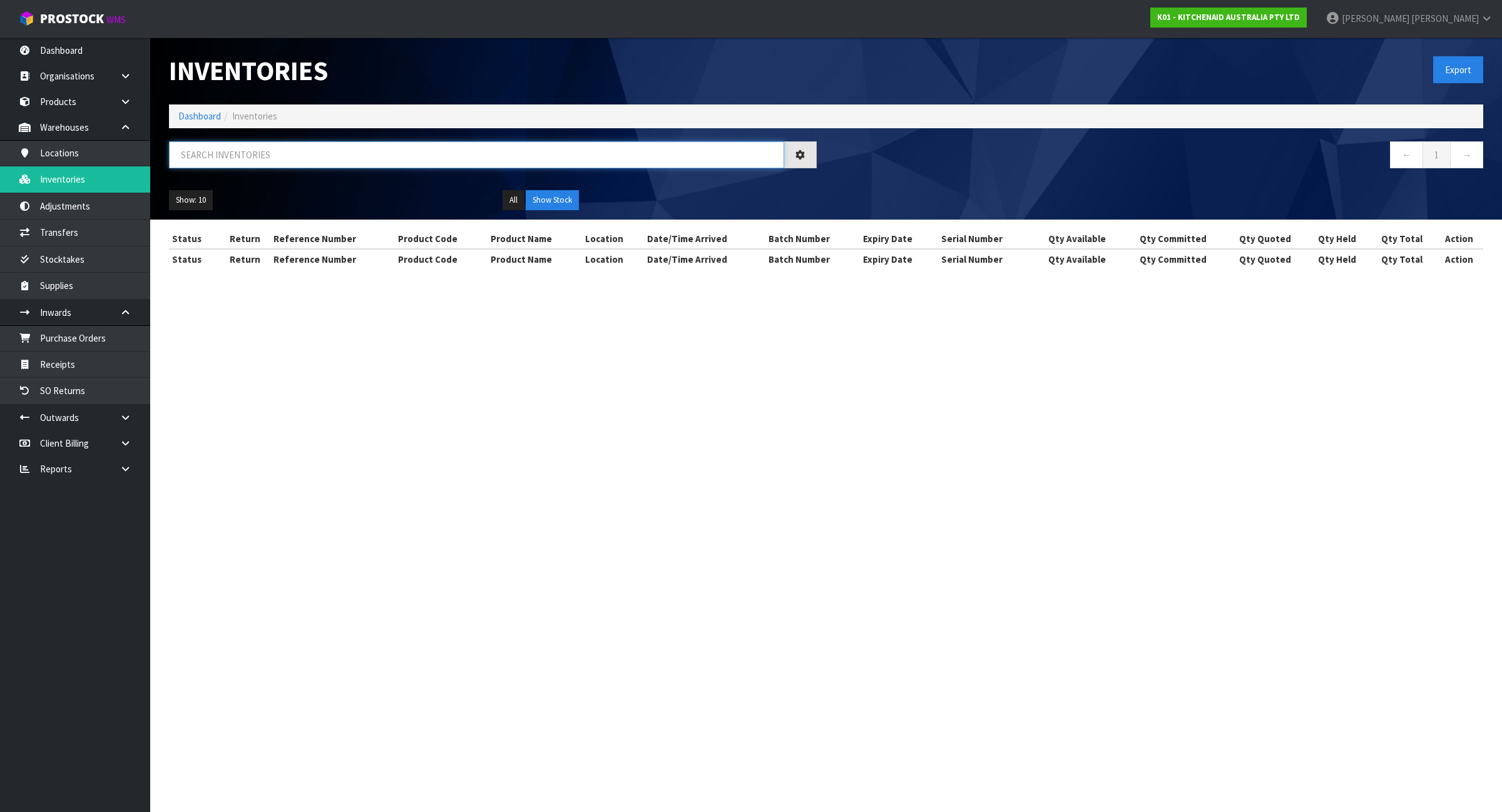
click at [274, 160] on input "text" at bounding box center [477, 154] width 615 height 27
paste input "5KSM195PSAAC"
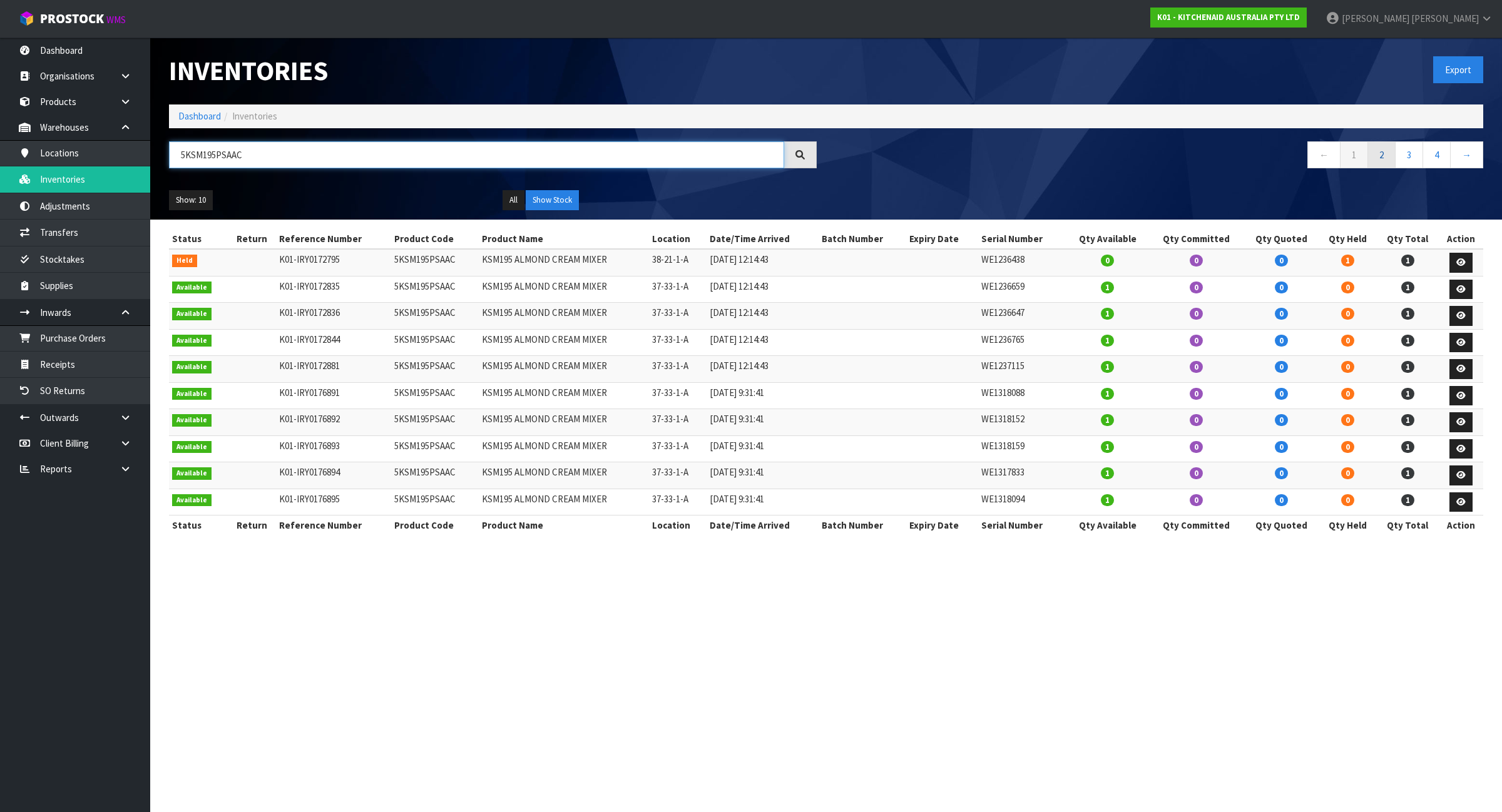
type input "5KSM195PSAAC"
click at [1380, 158] on link "2" at bounding box center [1381, 154] width 28 height 27
click at [1403, 158] on link "3" at bounding box center [1409, 154] width 28 height 27
click at [1431, 155] on link "4" at bounding box center [1436, 154] width 28 height 27
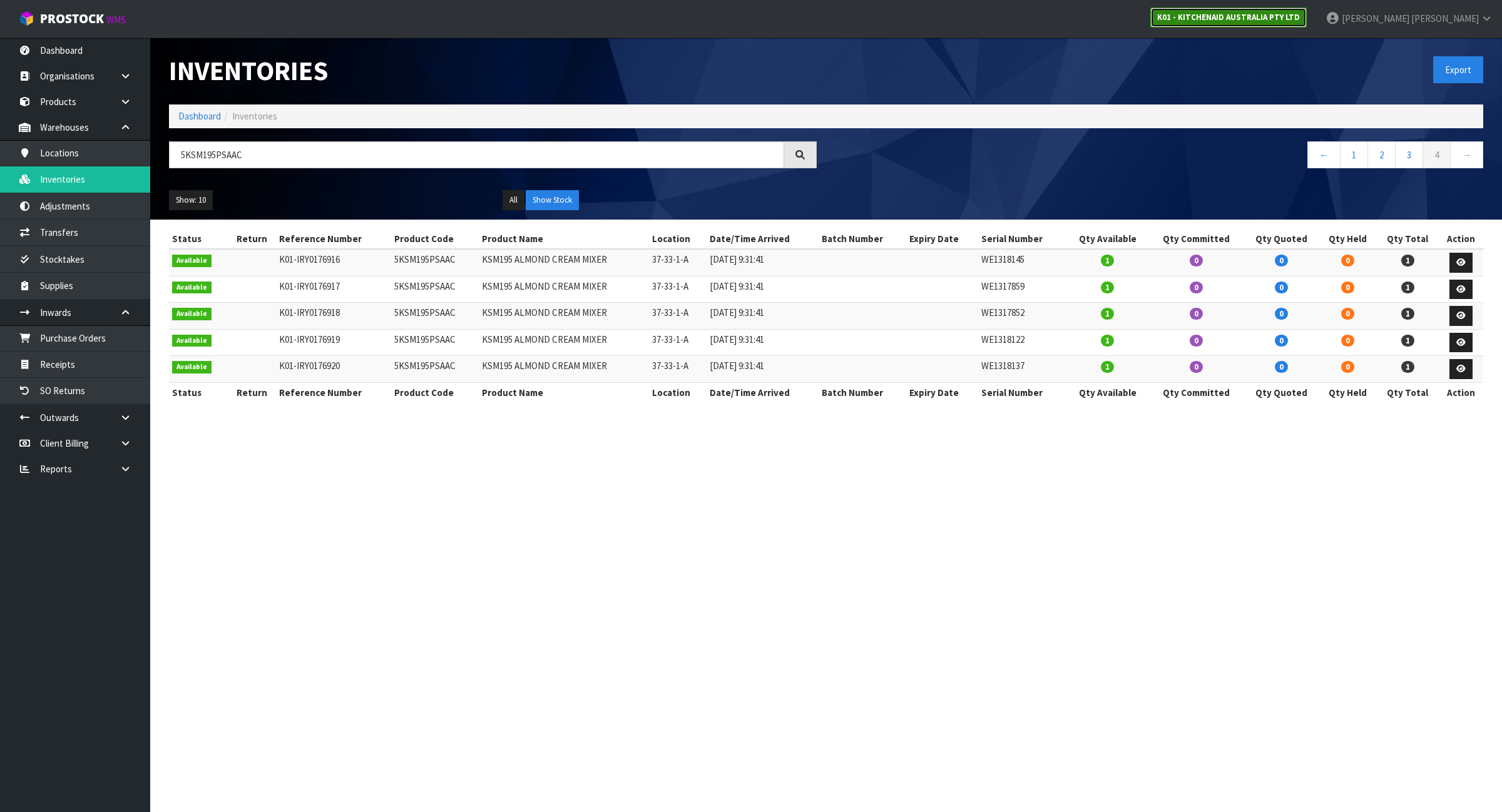
click at [1291, 8] on link "K01 - KITCHENAID AUSTRALIA PTY LTD" at bounding box center [1228, 18] width 157 height 20
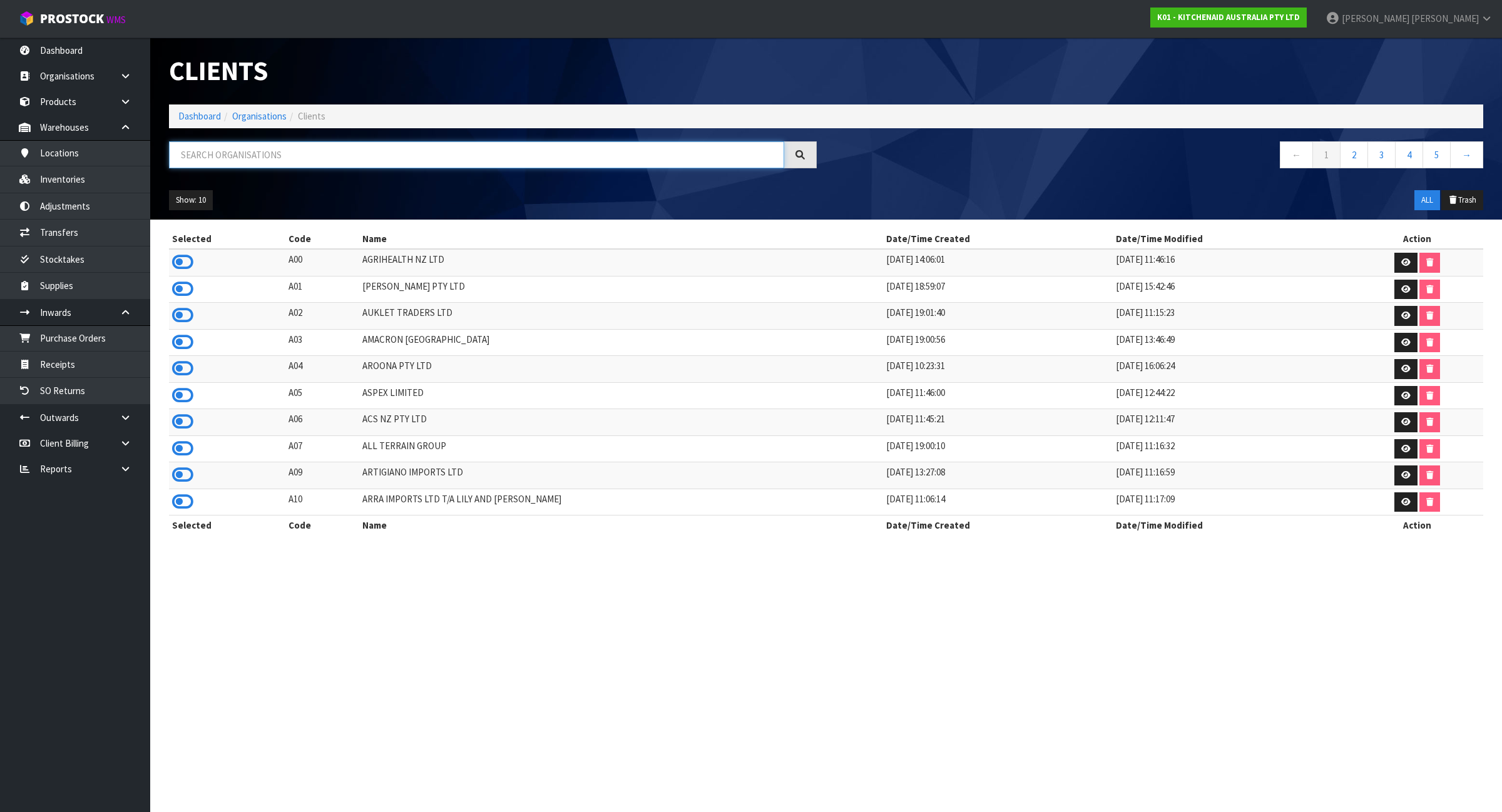
click at [309, 166] on input "text" at bounding box center [477, 154] width 615 height 27
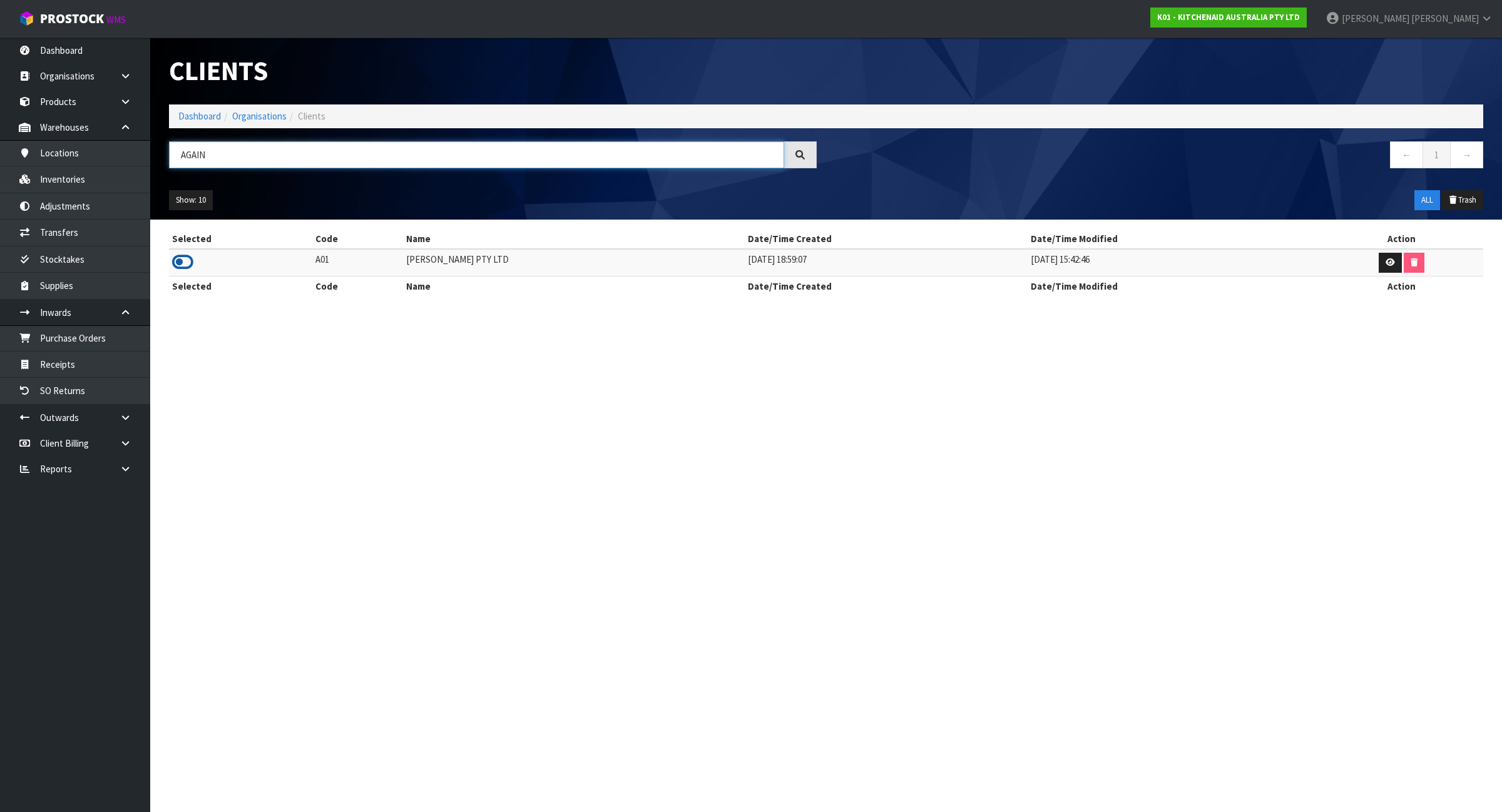
type input "AGAIN"
click at [186, 265] on icon at bounding box center [183, 262] width 21 height 19
click at [96, 98] on link "Products" at bounding box center [75, 101] width 151 height 26
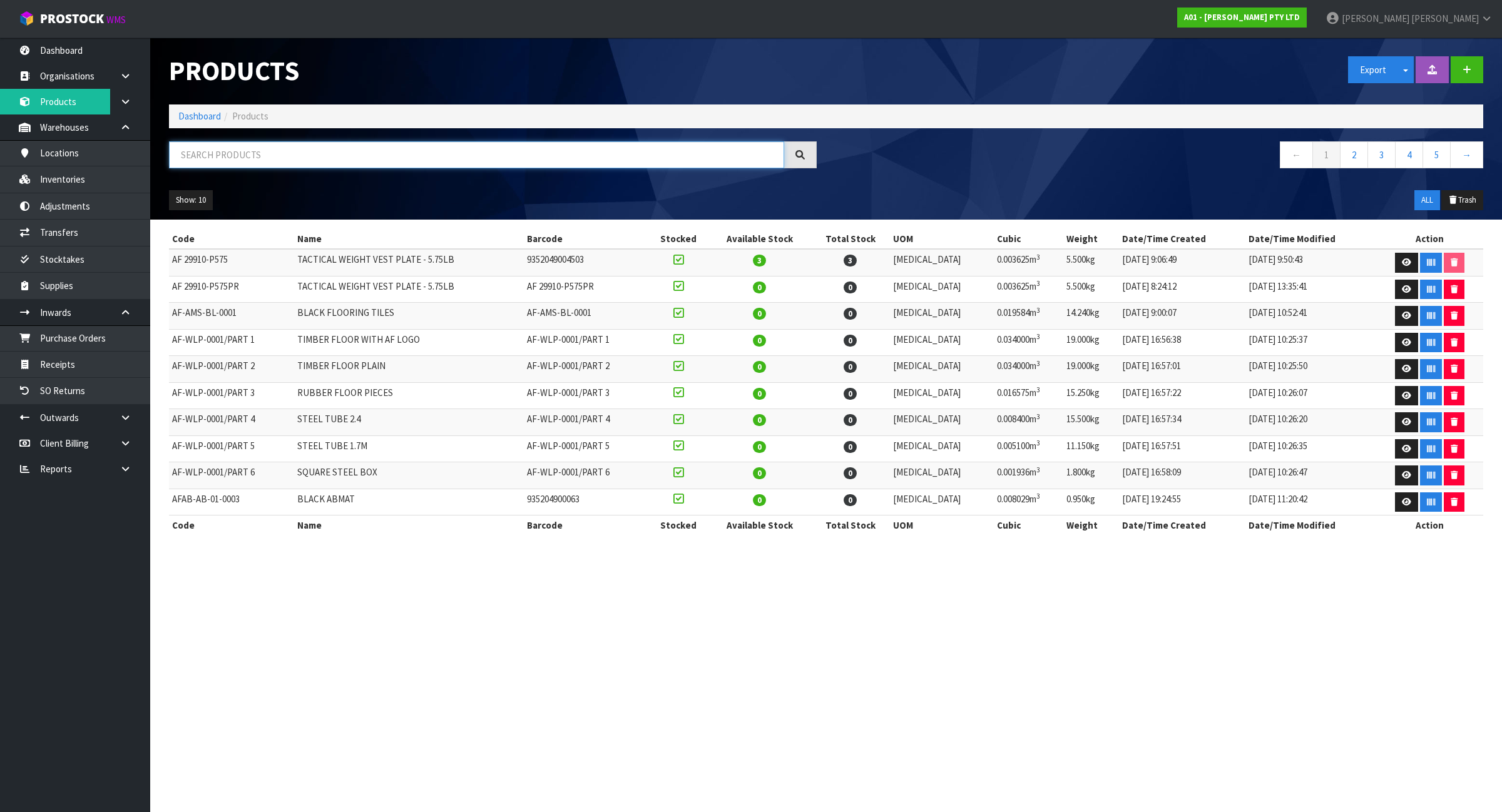
click at [228, 142] on input "text" at bounding box center [477, 154] width 615 height 27
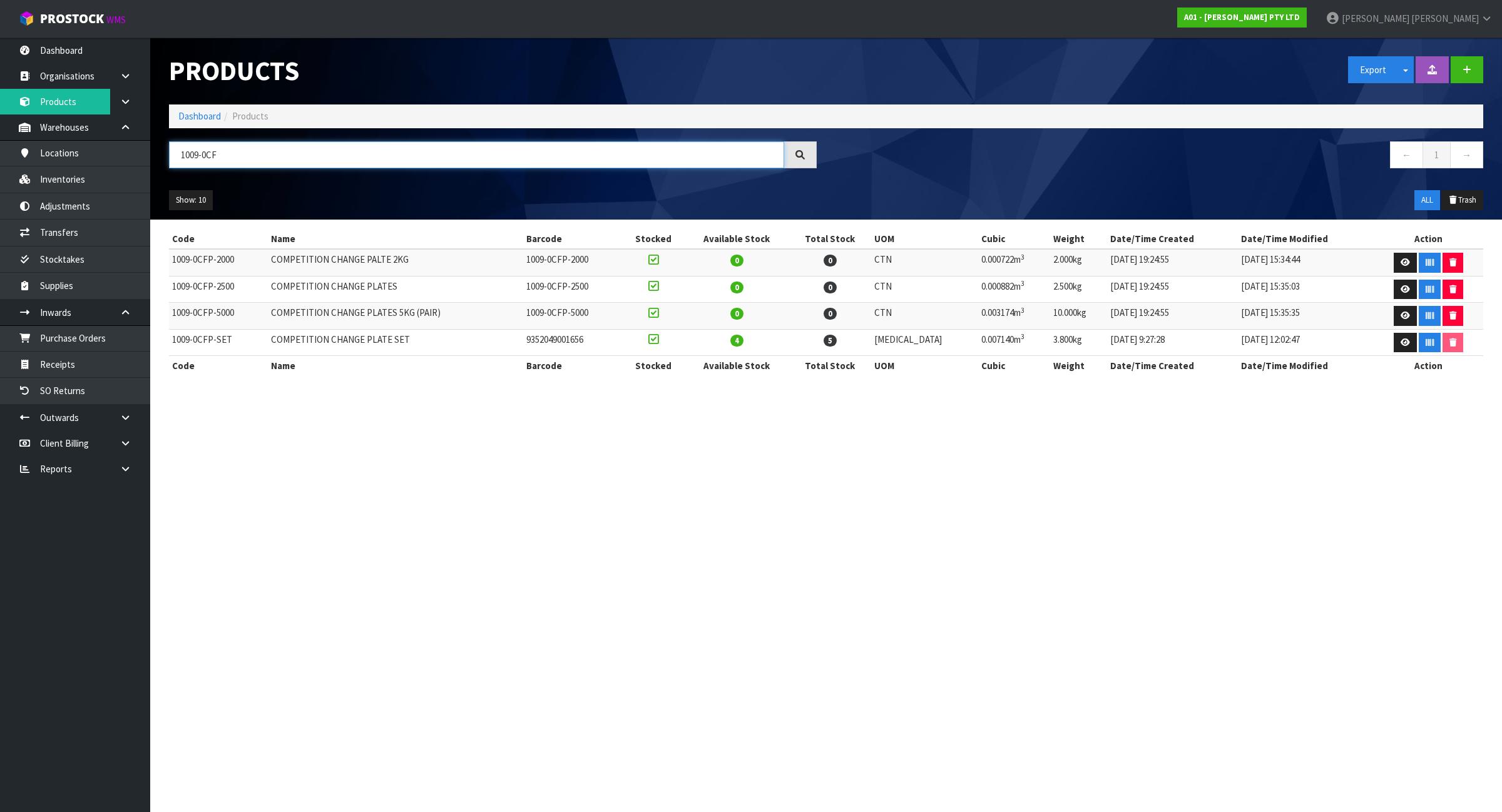
type input "1009-0CF"
click at [208, 336] on td "1009-0CFP-SET" at bounding box center [219, 343] width 99 height 27
click at [253, 347] on td "1009-0CFP-SET" at bounding box center [219, 343] width 99 height 27
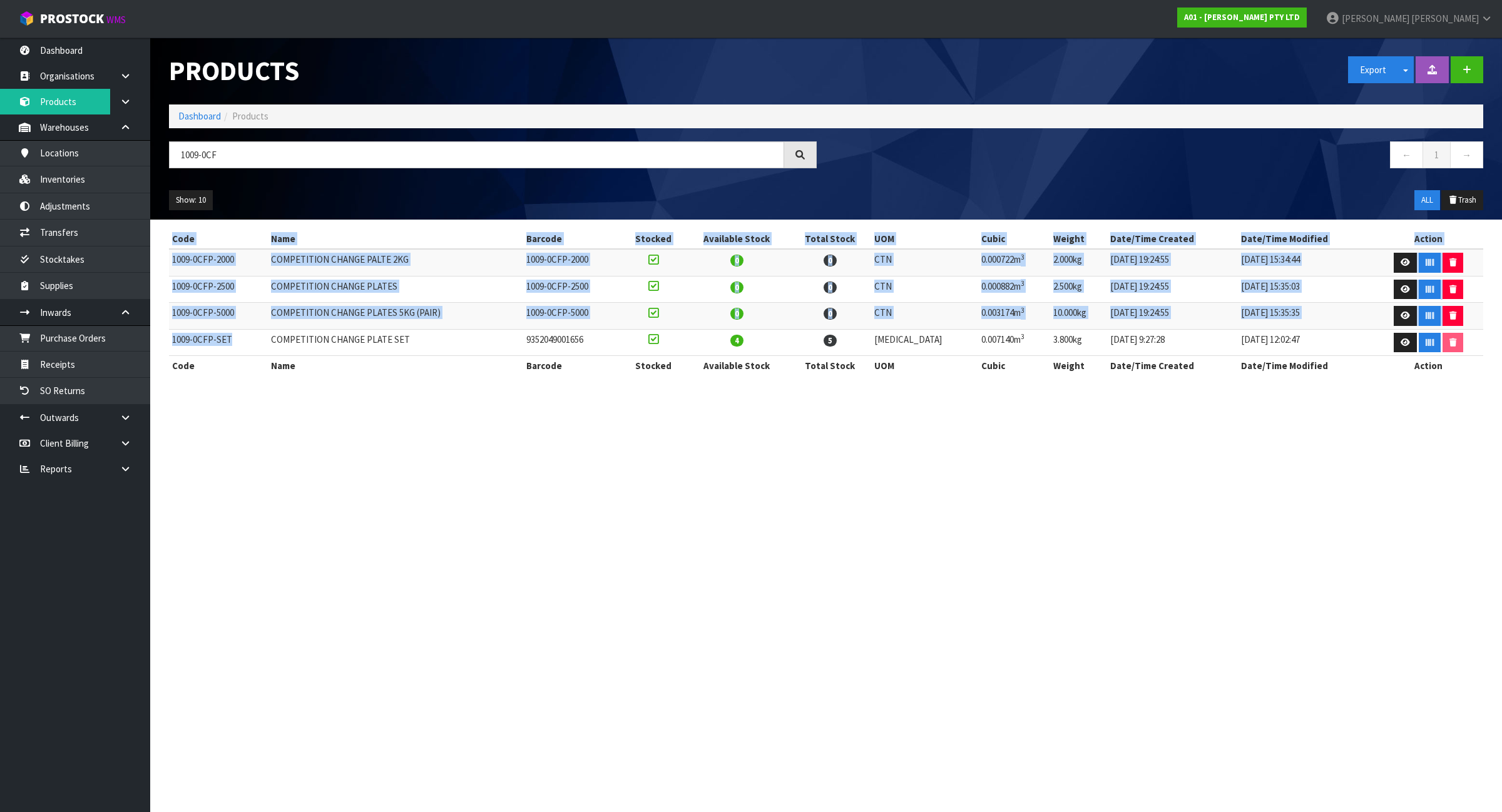
drag, startPoint x: 245, startPoint y: 343, endPoint x: 168, endPoint y: 345, distance: 77.0
click at [168, 345] on div "Code Name Barcode Stocked Available Stock Total Stock UOM Cubic Weight Date/Tim…" at bounding box center [826, 309] width 1333 height 160
drag, startPoint x: 183, startPoint y: 343, endPoint x: 161, endPoint y: 396, distance: 57.4
click at [161, 396] on section "Code Name Barcode Stocked Available Stock Total Stock UOM Cubic Weight Date/Tim…" at bounding box center [826, 309] width 1351 height 179
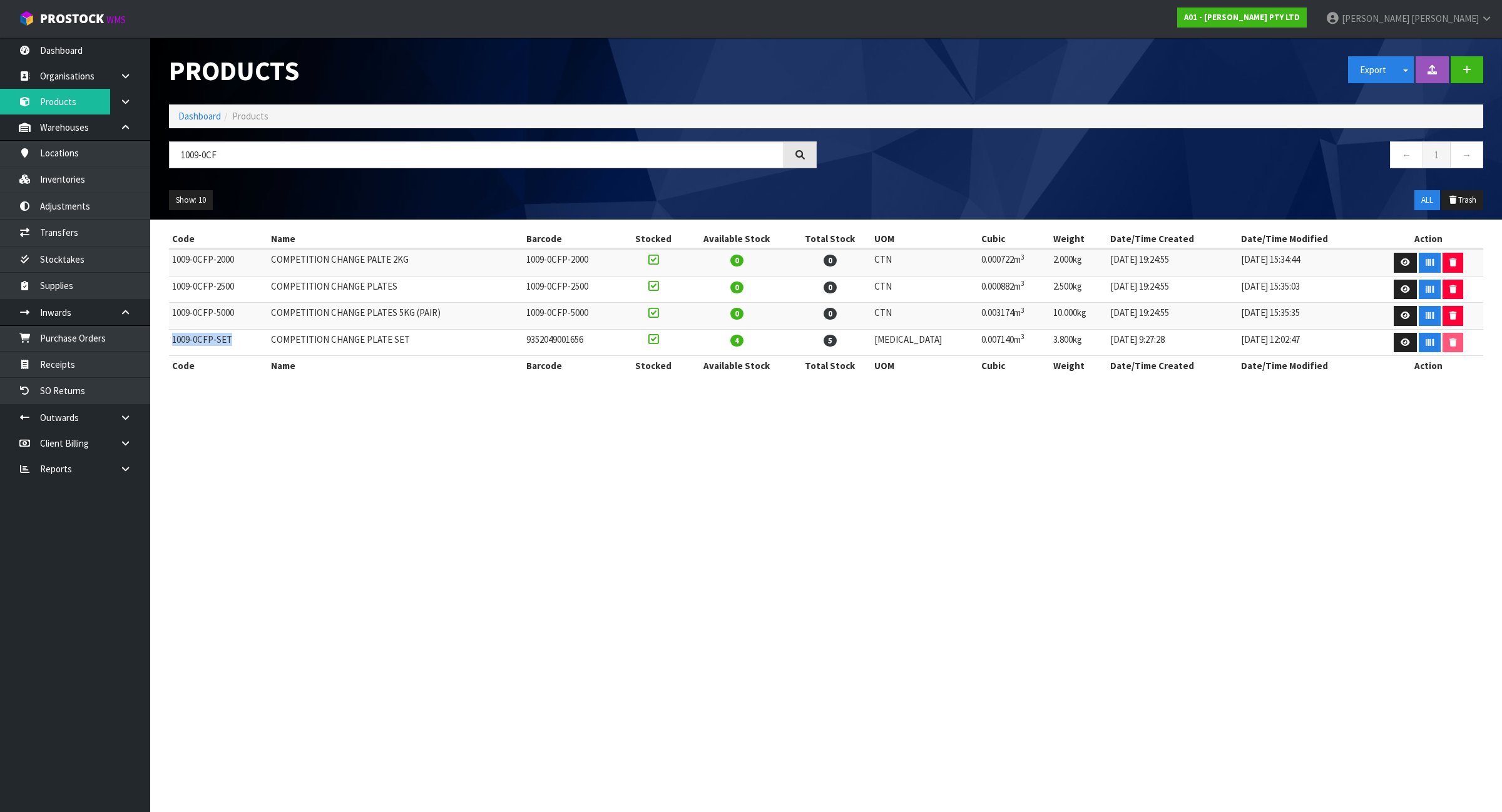
drag, startPoint x: 235, startPoint y: 338, endPoint x: 172, endPoint y: 339, distance: 63.0
click at [172, 339] on td "1009-0CFP-SET" at bounding box center [219, 343] width 99 height 27
copy td "1009-0CFP-SET"
drag, startPoint x: 190, startPoint y: 294, endPoint x: 186, endPoint y: 281, distance: 13.6
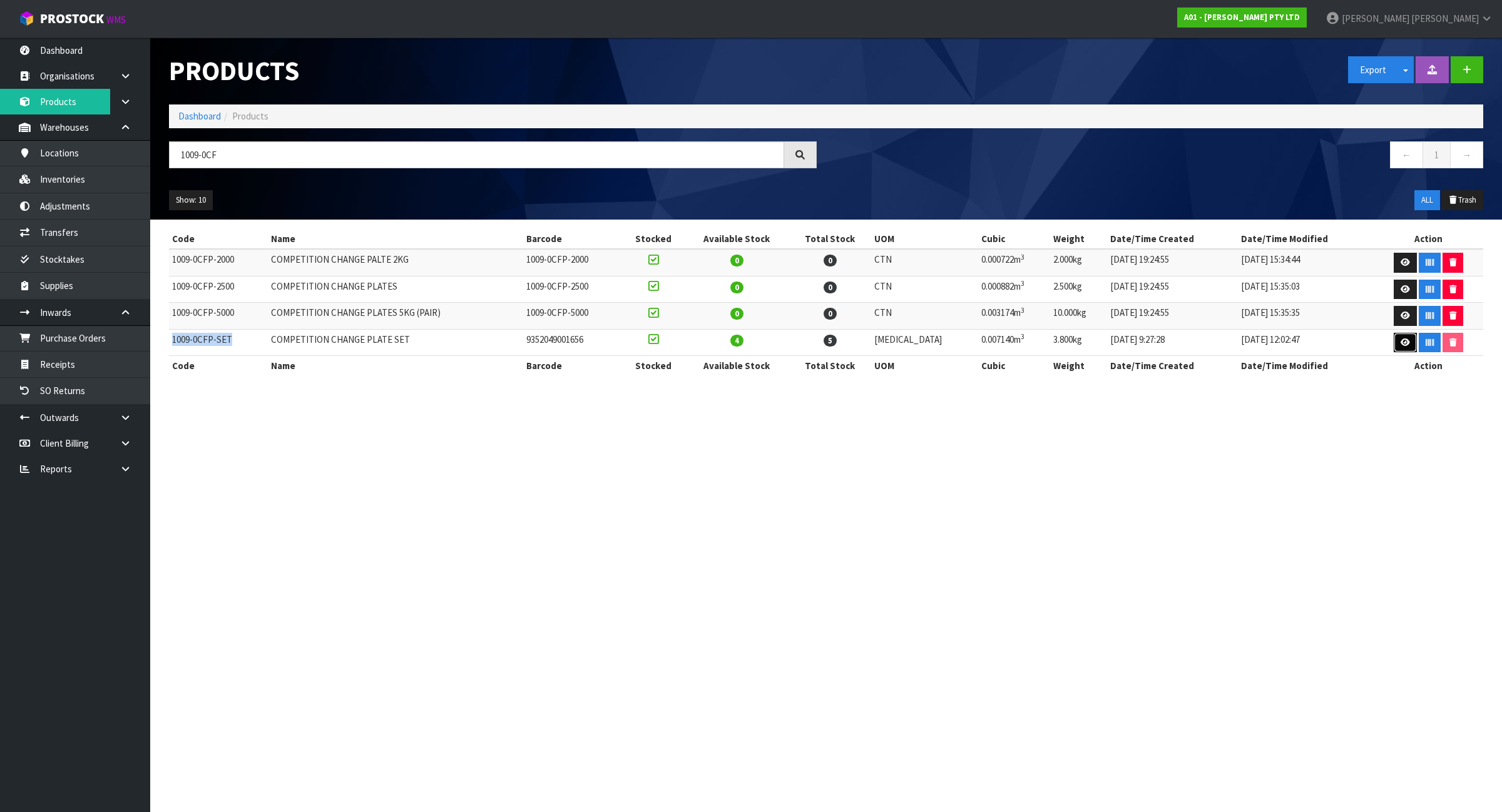
click at [1394, 344] on link at bounding box center [1406, 343] width 24 height 20
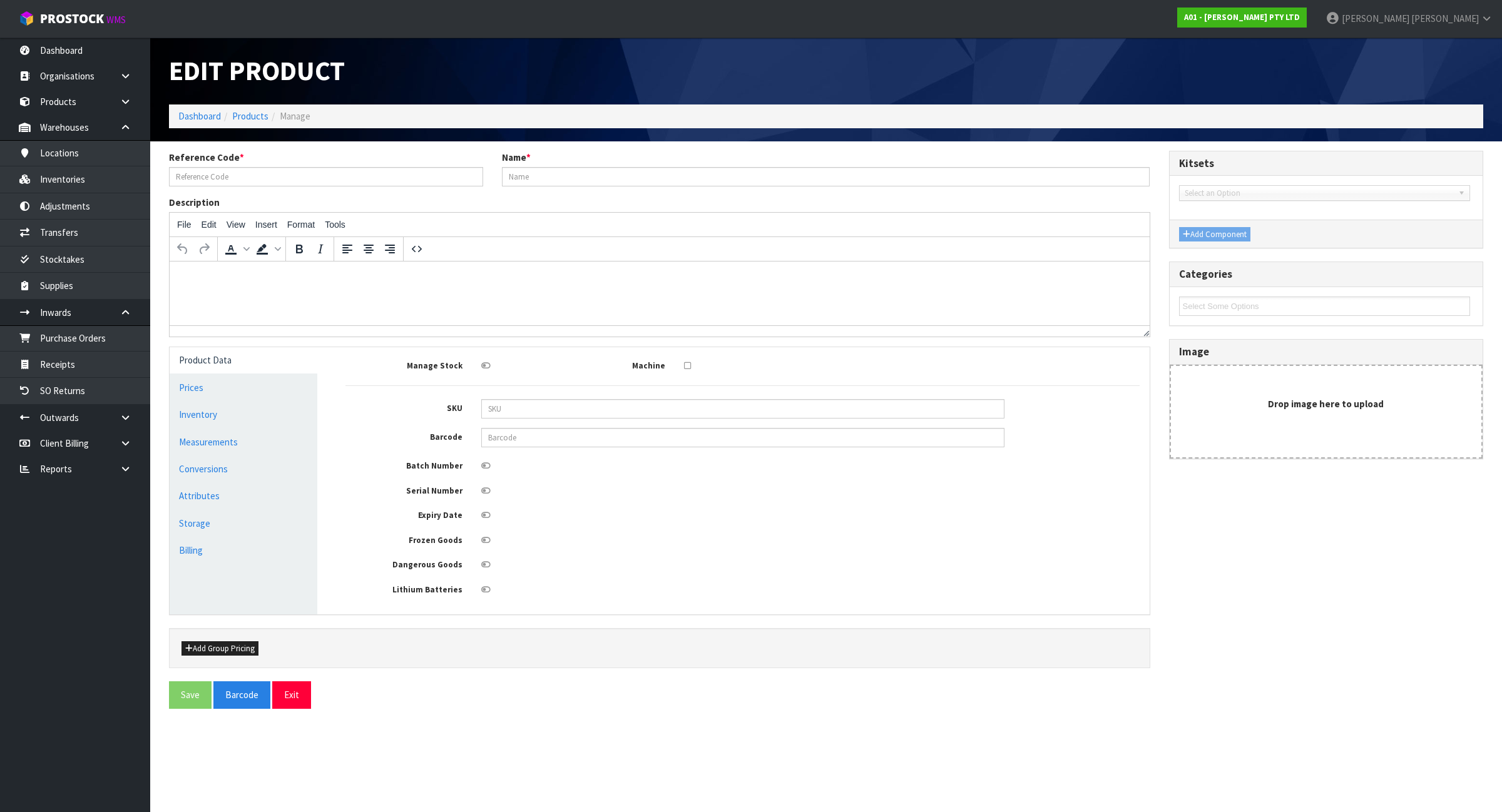
type input "1009-0CFP-SET"
type input "COMPETITION CHANGE PLATE SET"
type input "9352049001656"
type input "21"
type input "20"
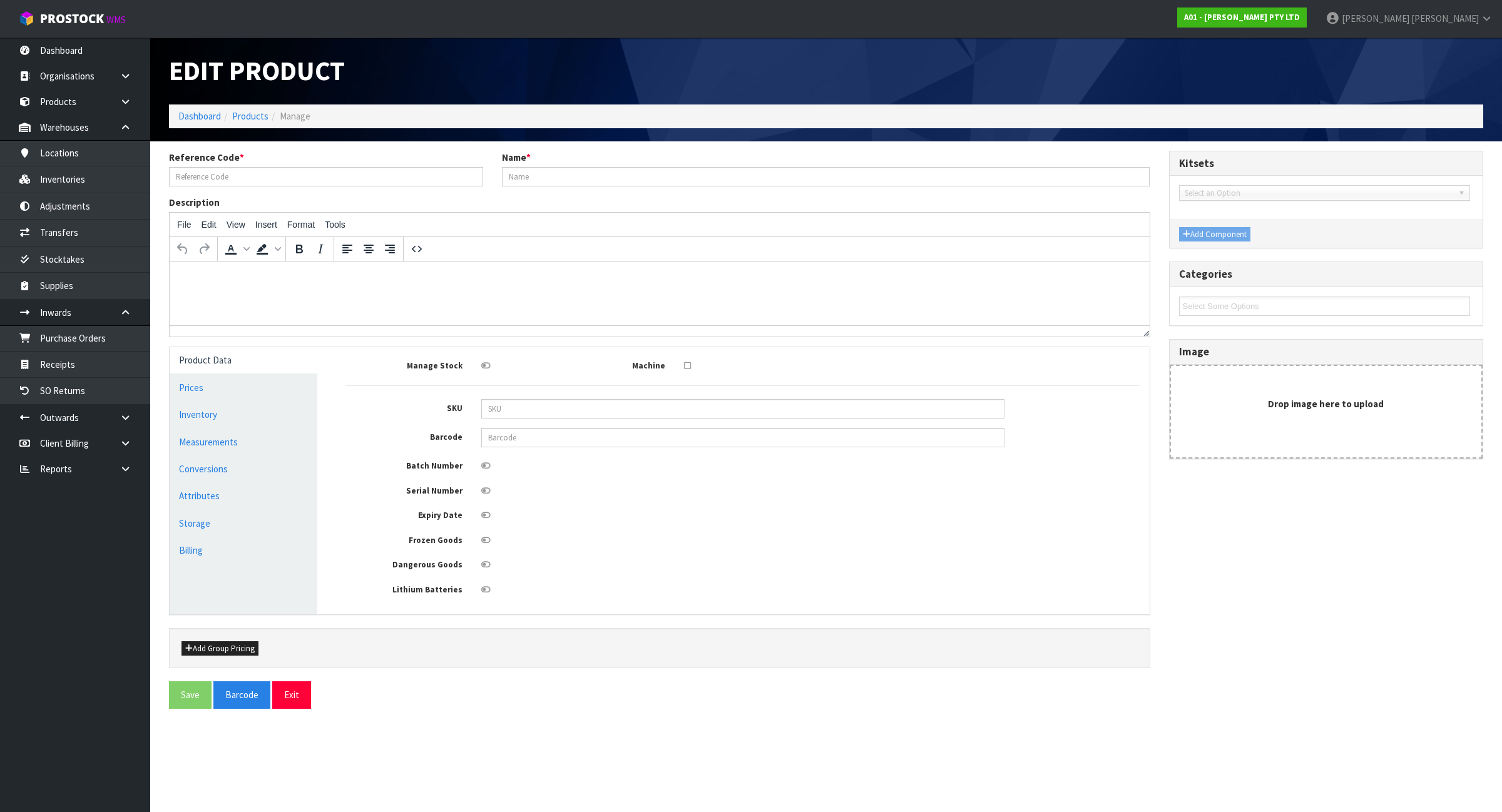
type input "17"
type input "0.00714"
type input "3.8"
click at [263, 442] on link "Measurements" at bounding box center [243, 442] width 147 height 26
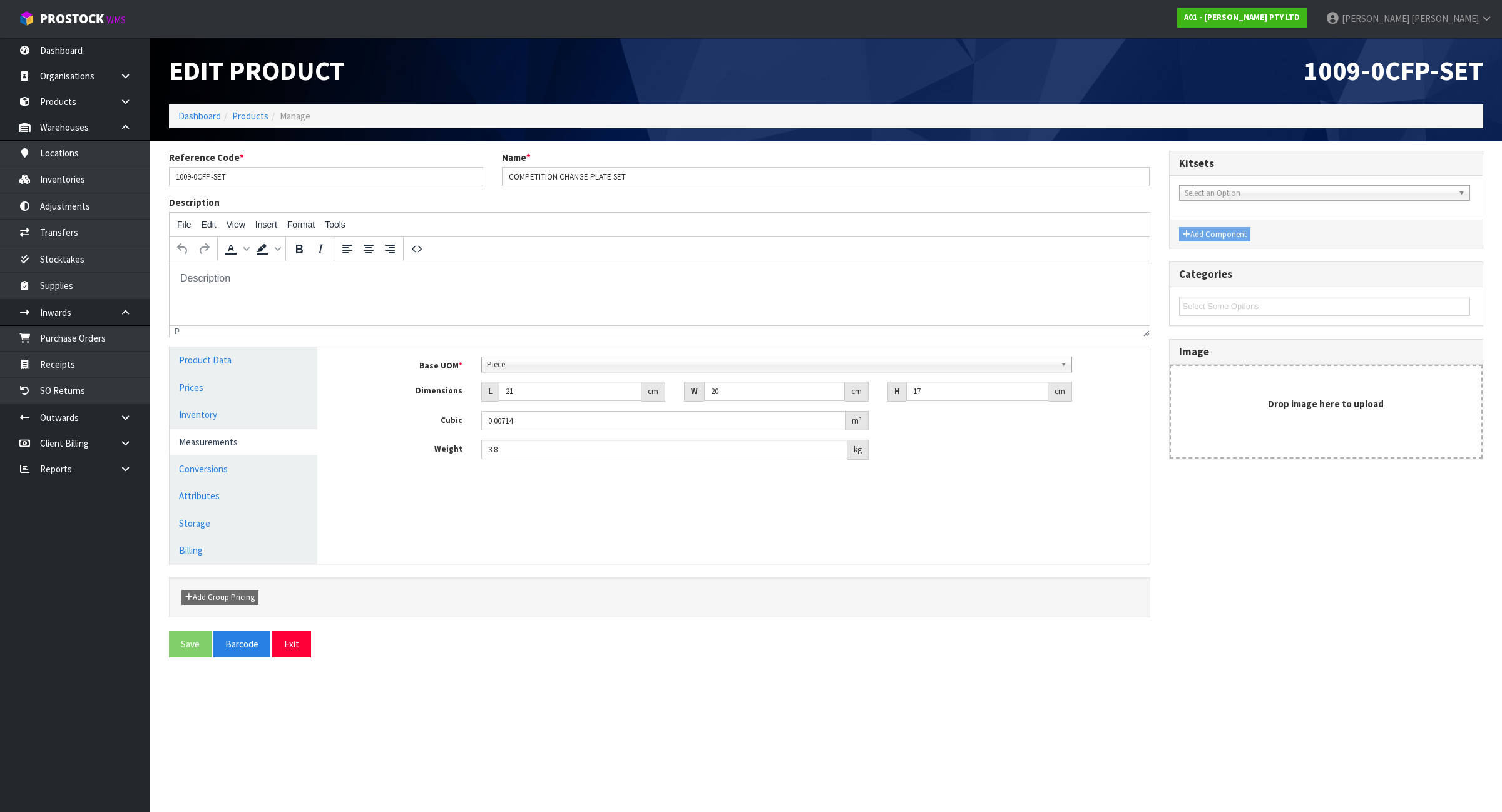
drag, startPoint x: 187, startPoint y: 644, endPoint x: 187, endPoint y: 672, distance: 28.0
click at [187, 672] on section "Reference Code * 1009-0CFP-SET Name * COMPETITION CHANGE PLATE SET Description …" at bounding box center [826, 408] width 1351 height 535
click at [566, 364] on span "Piece" at bounding box center [771, 364] width 569 height 15
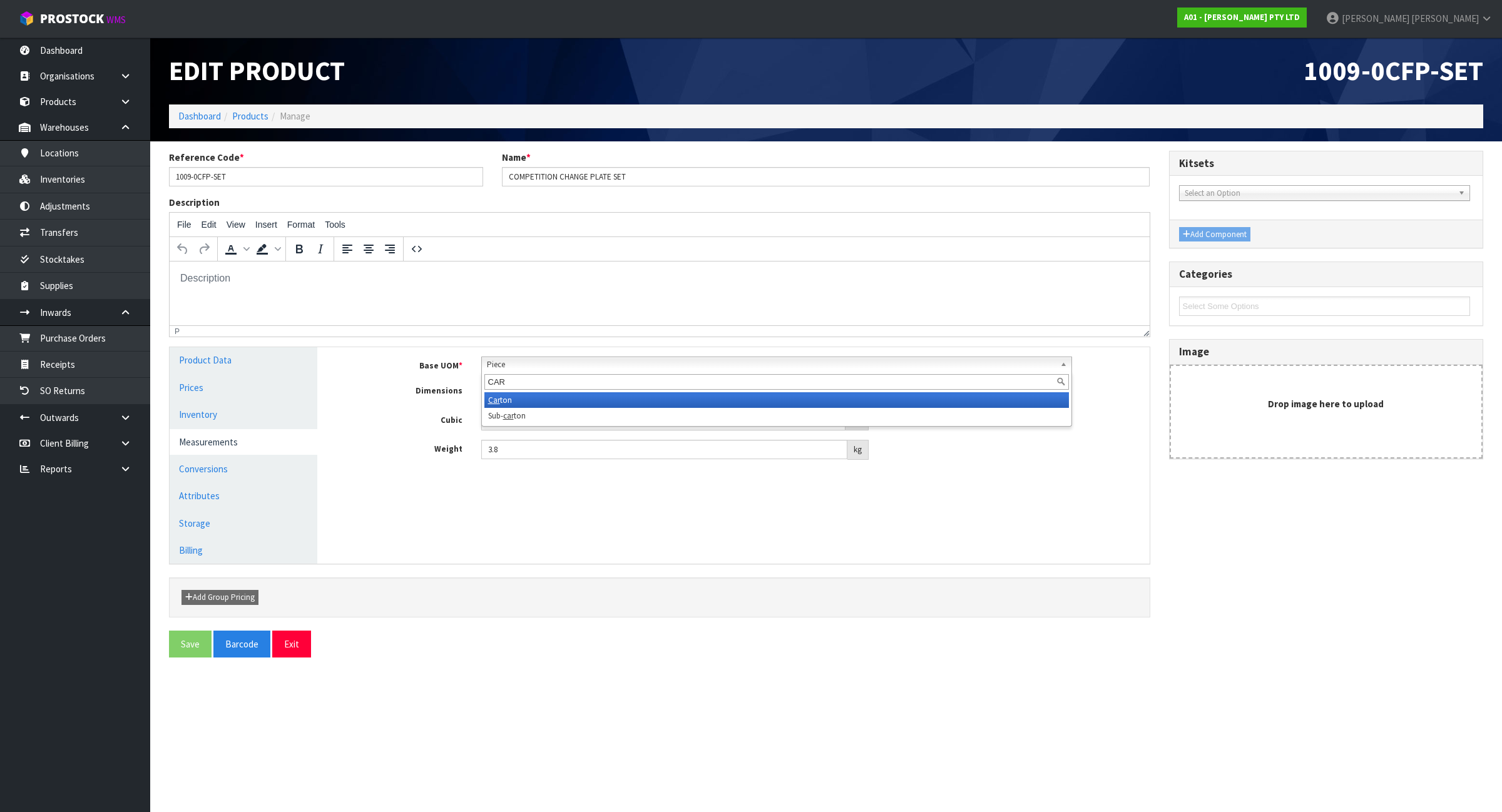
type input "CAR"
click at [539, 401] on li "Car ton" at bounding box center [777, 400] width 585 height 16
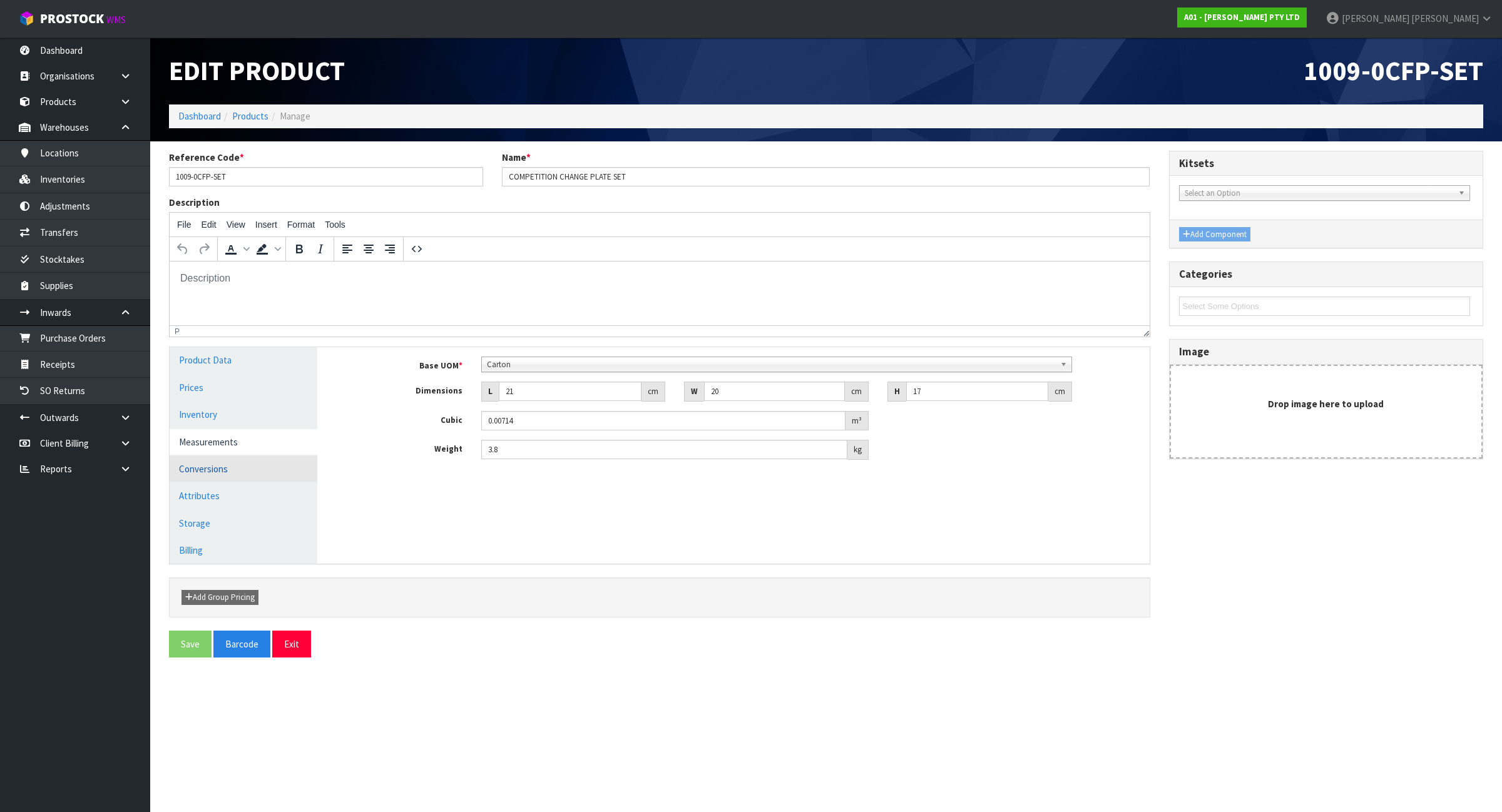
click at [215, 469] on link "Conversions" at bounding box center [243, 469] width 147 height 26
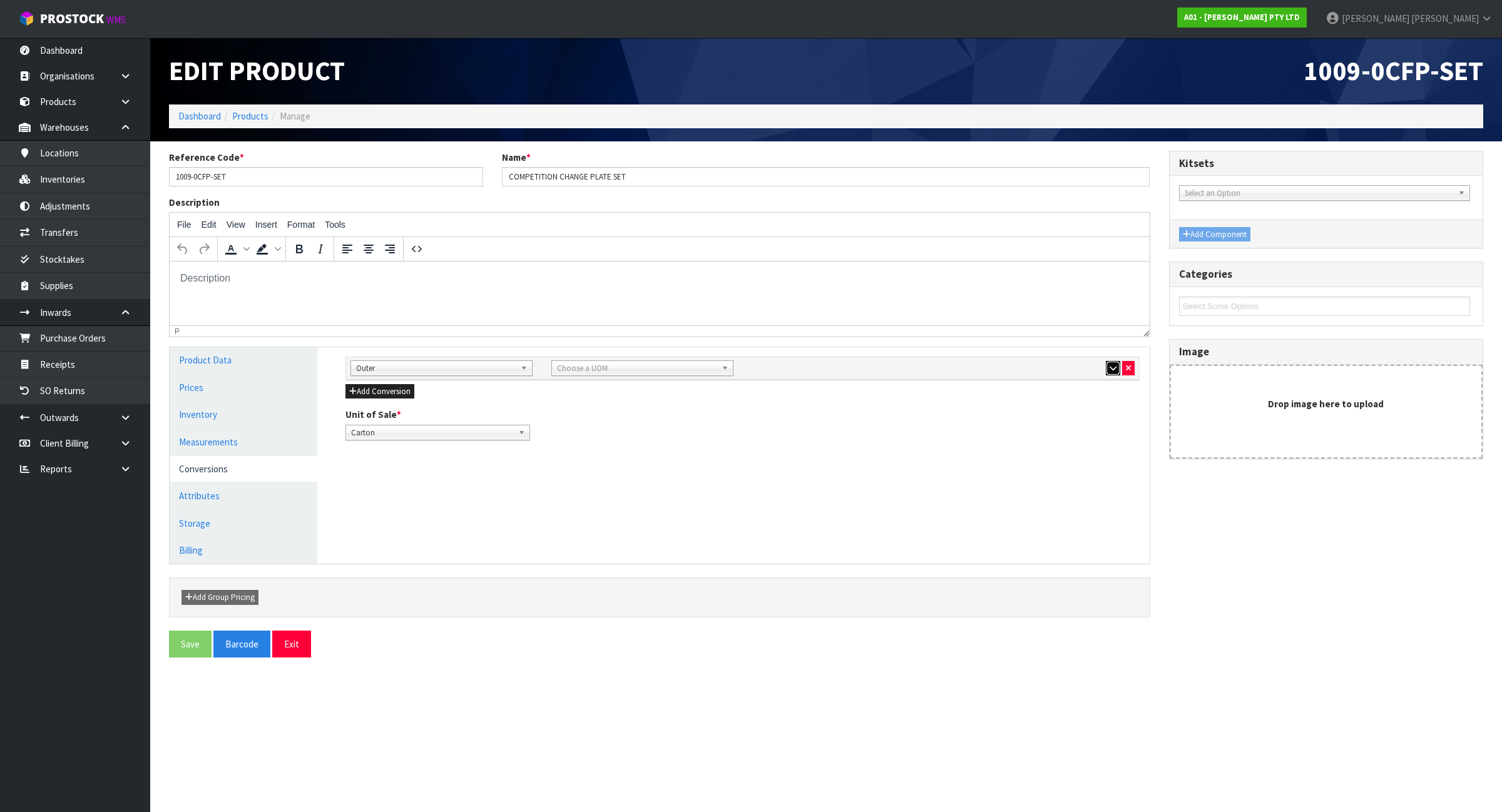
click at [1111, 364] on icon "button" at bounding box center [1112, 368] width 7 height 8
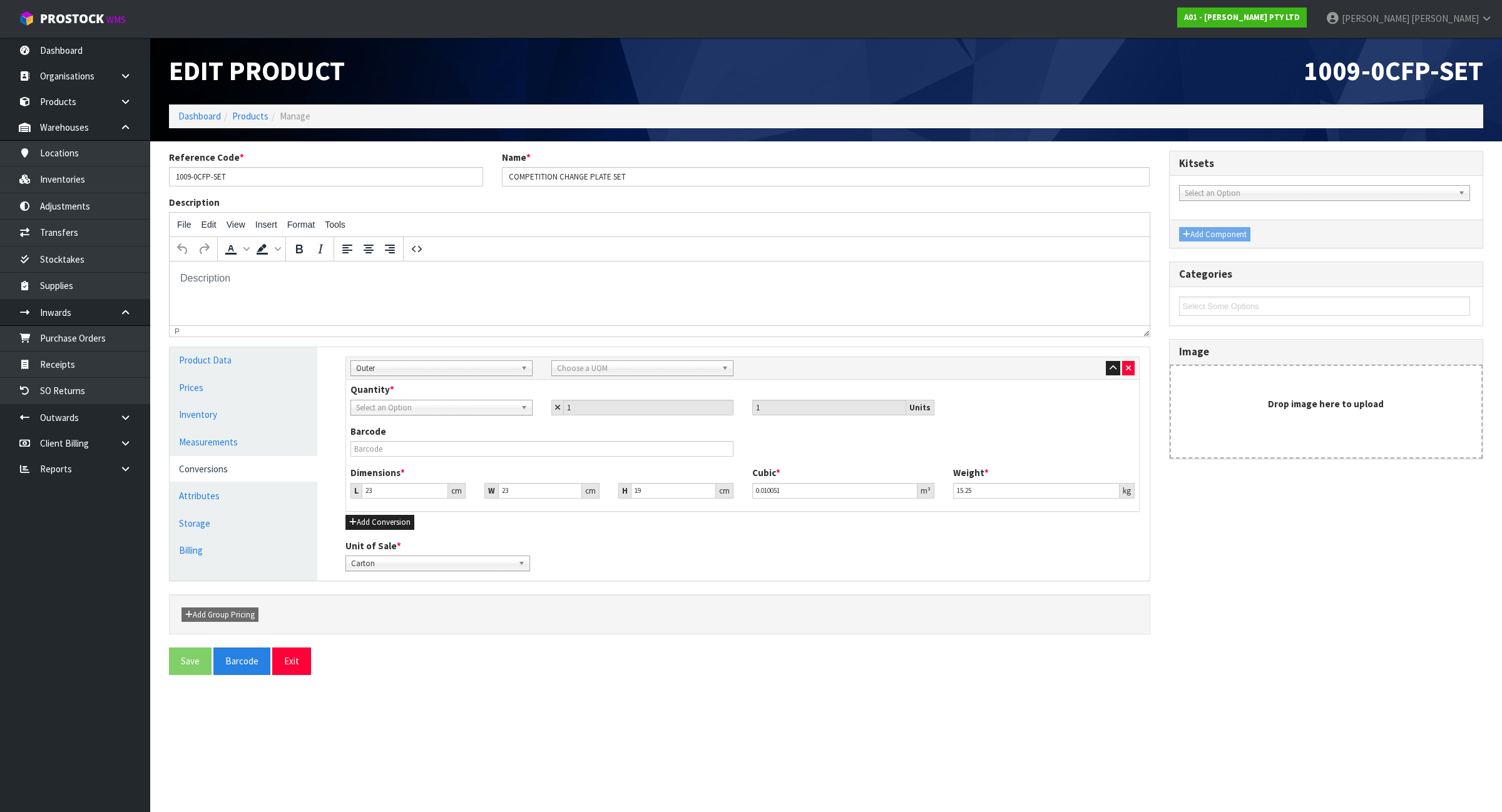
click at [479, 405] on span "Select an Option" at bounding box center [436, 408] width 160 height 15
click at [455, 439] on li "Piece" at bounding box center [441, 444] width 176 height 16
click at [586, 361] on link "Choose a UOM" at bounding box center [642, 368] width 182 height 16
type input "CA"
click at [572, 432] on li "Ca rton" at bounding box center [642, 435] width 176 height 16
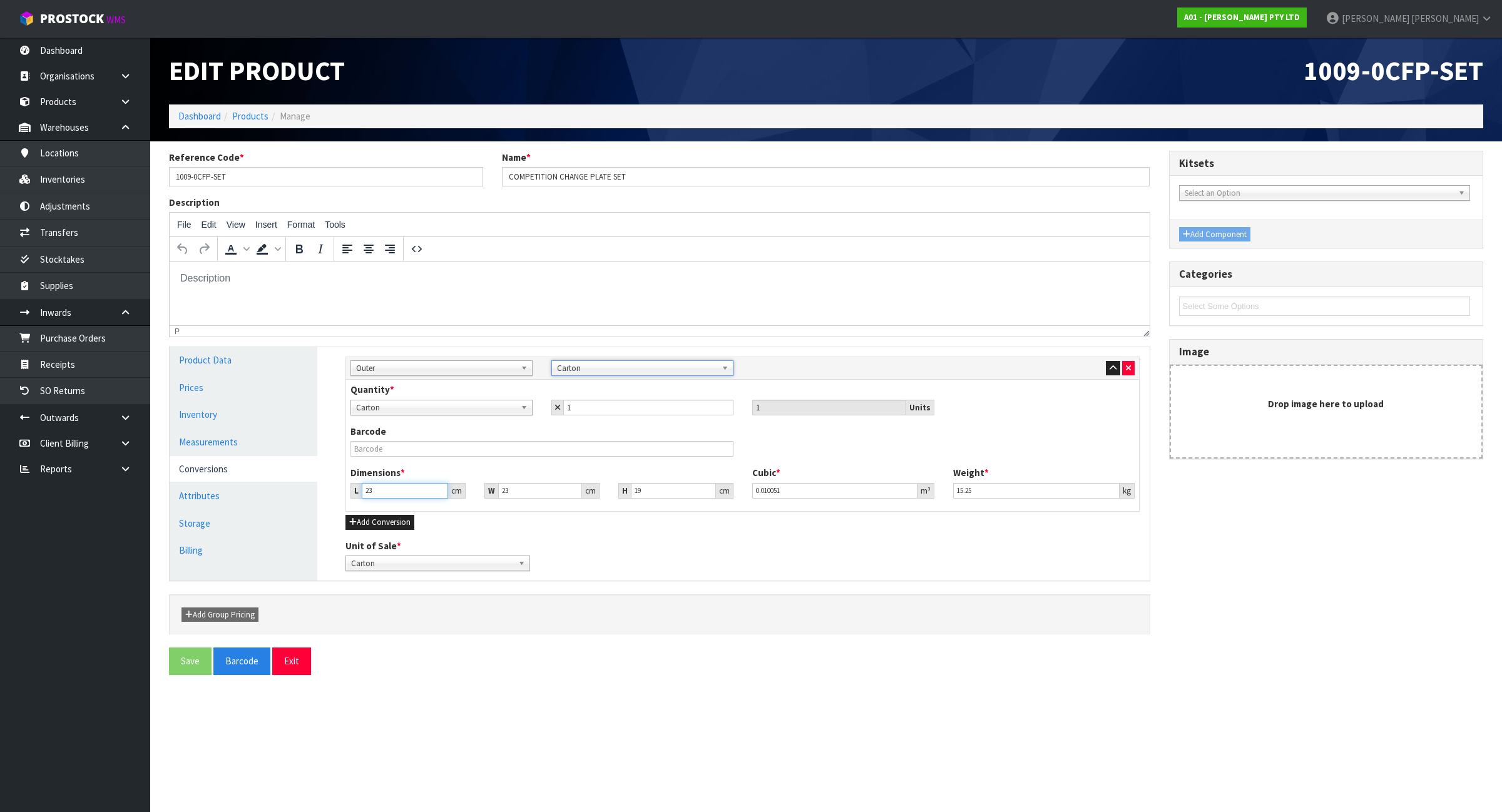
click at [411, 488] on input "23" at bounding box center [405, 491] width 86 height 16
click at [247, 440] on link "Measurements" at bounding box center [243, 442] width 147 height 26
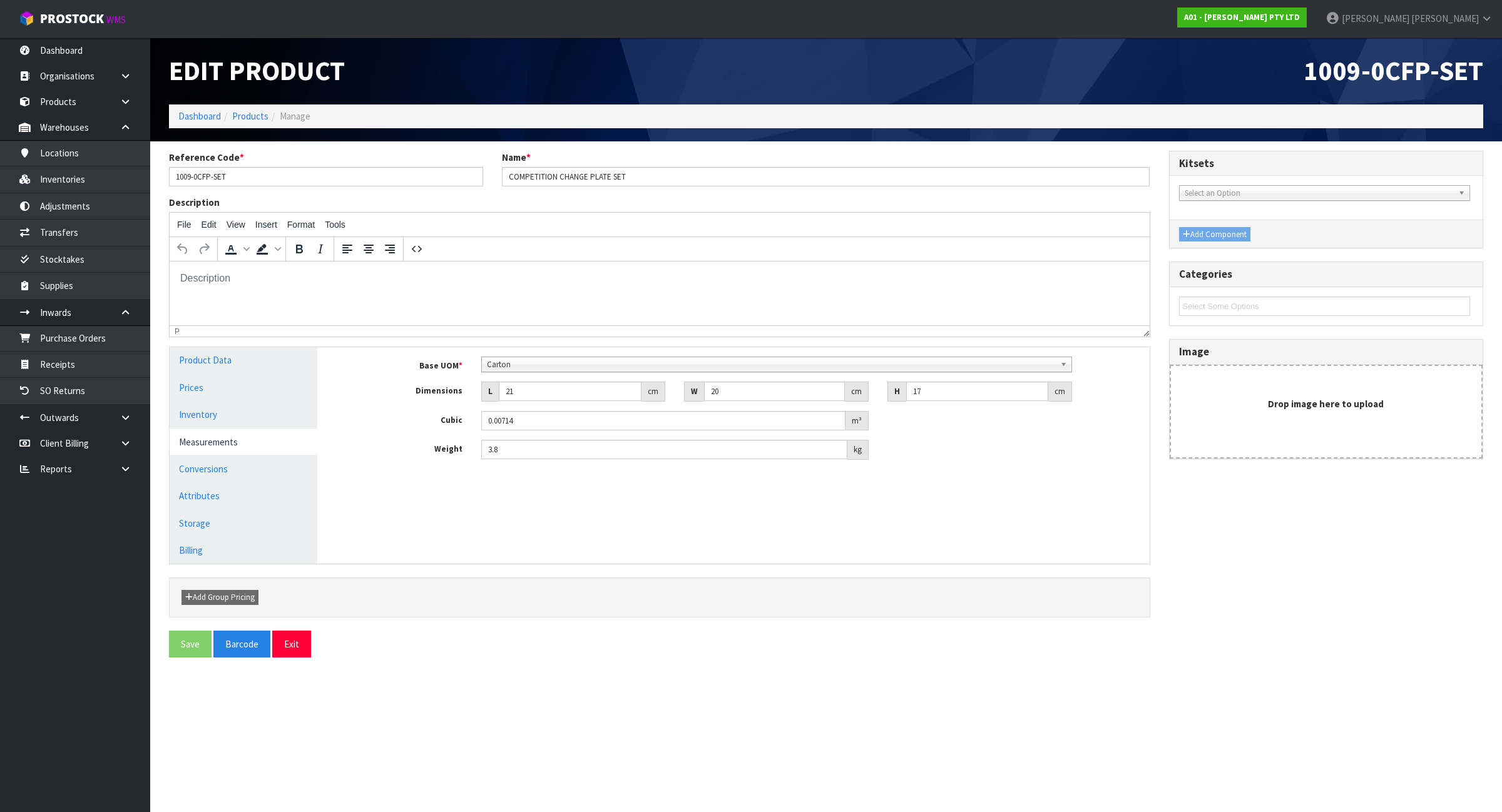
click at [348, 701] on section "Edit Product 1009-0CFP-SET Dashboard Products Manage Reference Code * 1009-0CFP…" at bounding box center [751, 406] width 1502 height 812
click at [205, 473] on link "Conversions" at bounding box center [243, 469] width 147 height 26
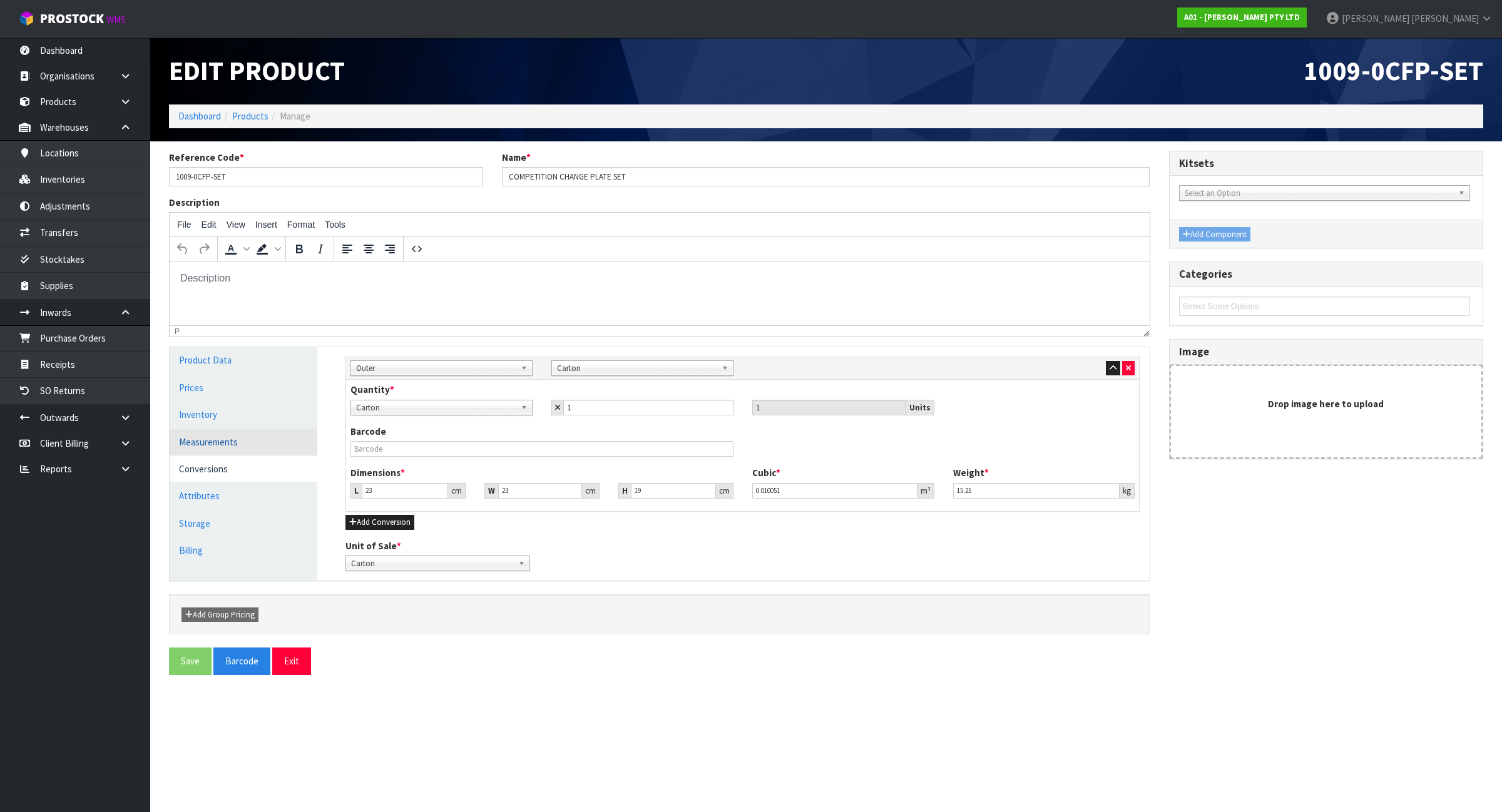
click at [212, 444] on link "Measurements" at bounding box center [243, 442] width 147 height 26
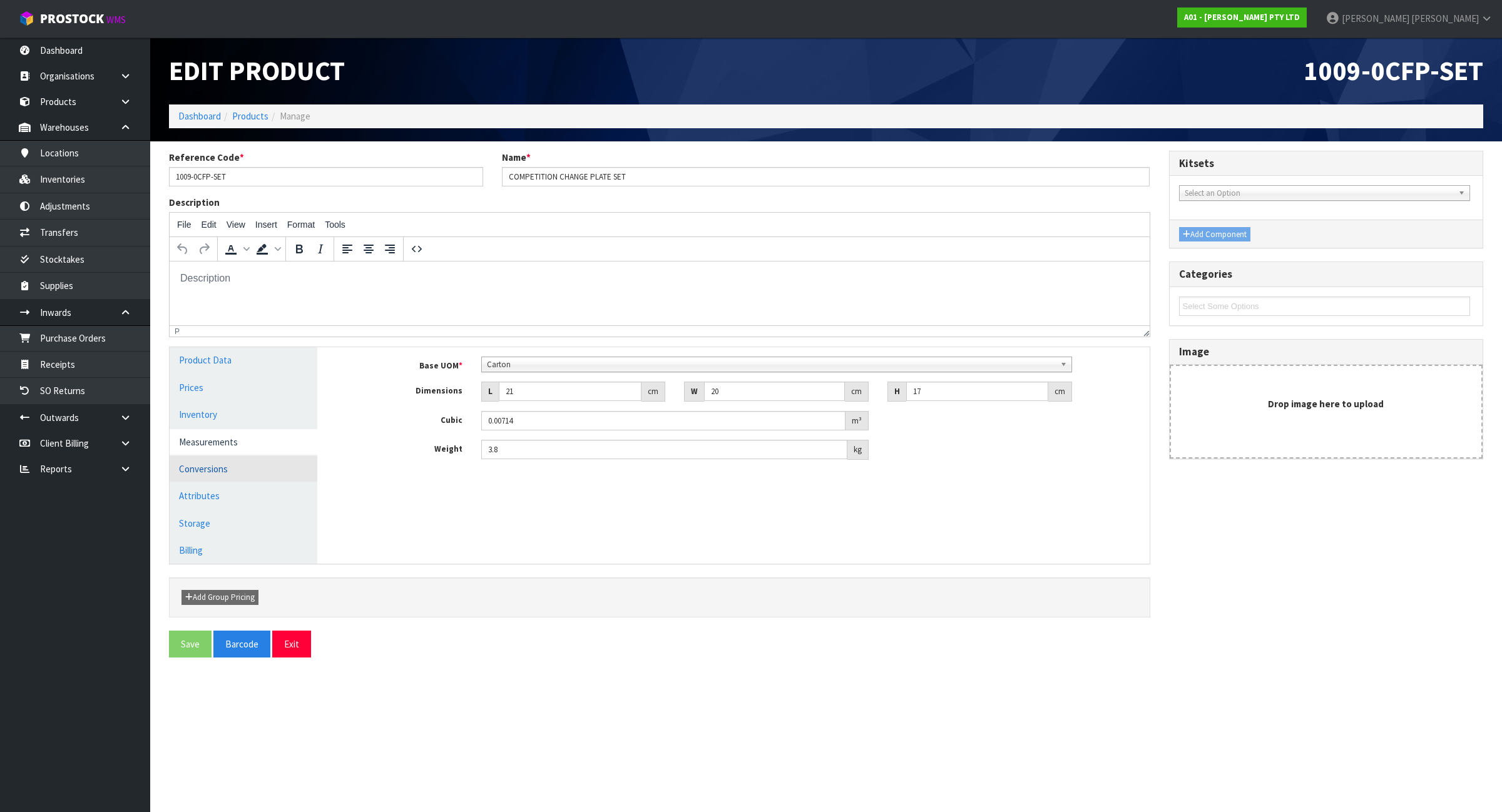
click at [210, 473] on link "Conversions" at bounding box center [243, 469] width 147 height 26
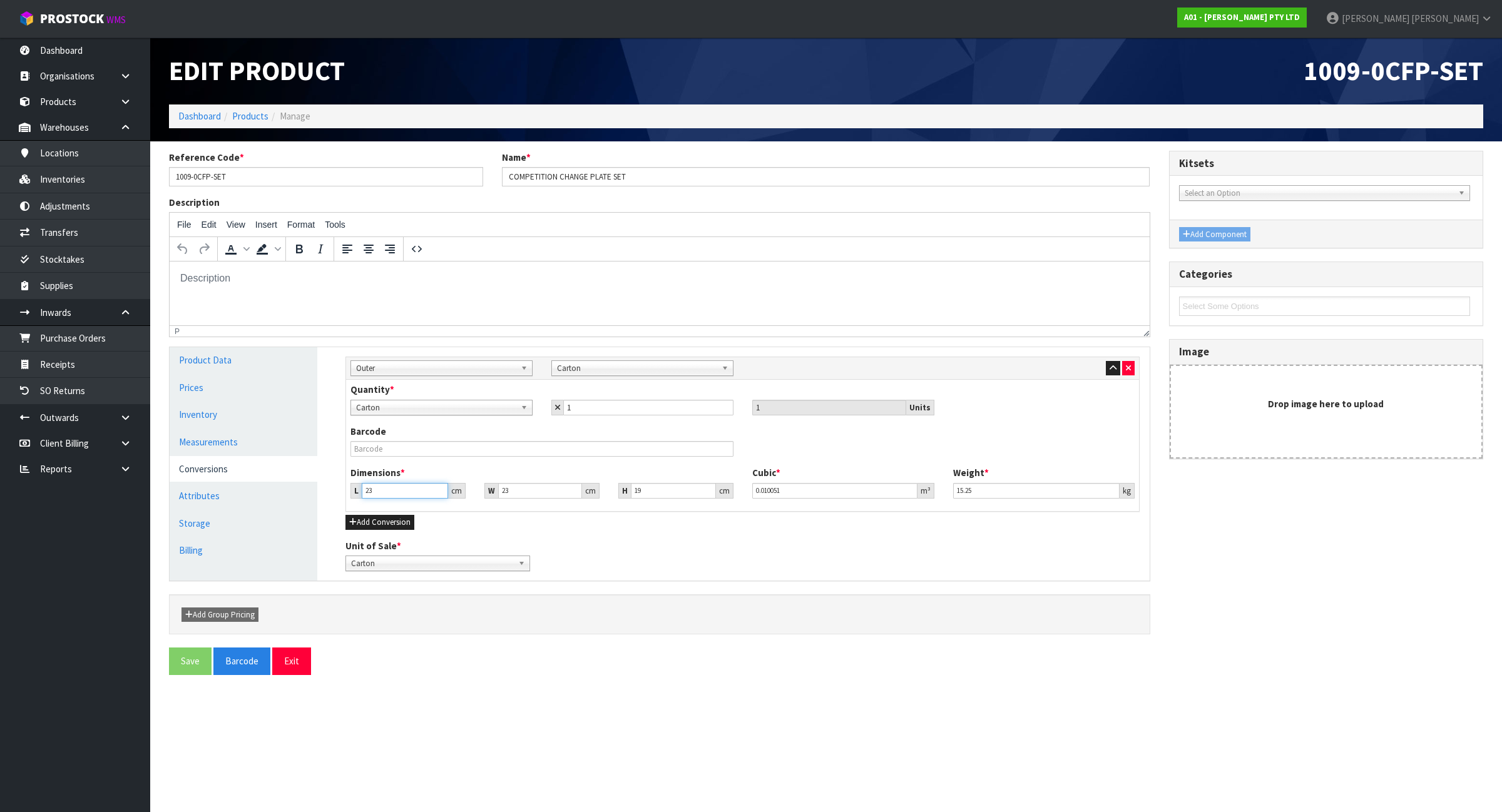
click at [388, 492] on input "23" at bounding box center [405, 491] width 86 height 16
type input "2"
type input "0.000874"
type input "21"
type input "0.009177"
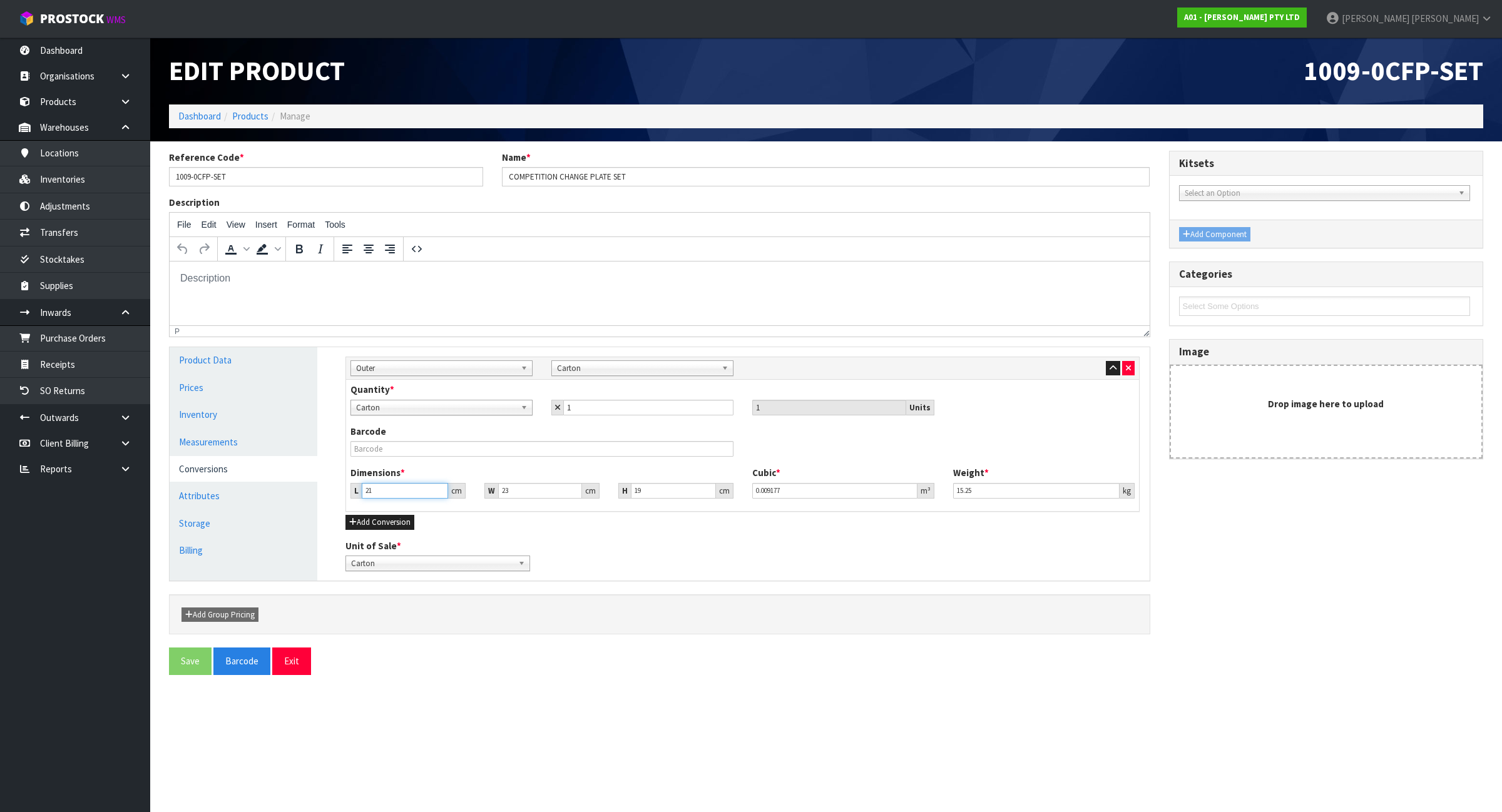
type input "21"
click at [517, 488] on input "23" at bounding box center [539, 491] width 84 height 16
type input "2"
type input "0.000798"
type input "20"
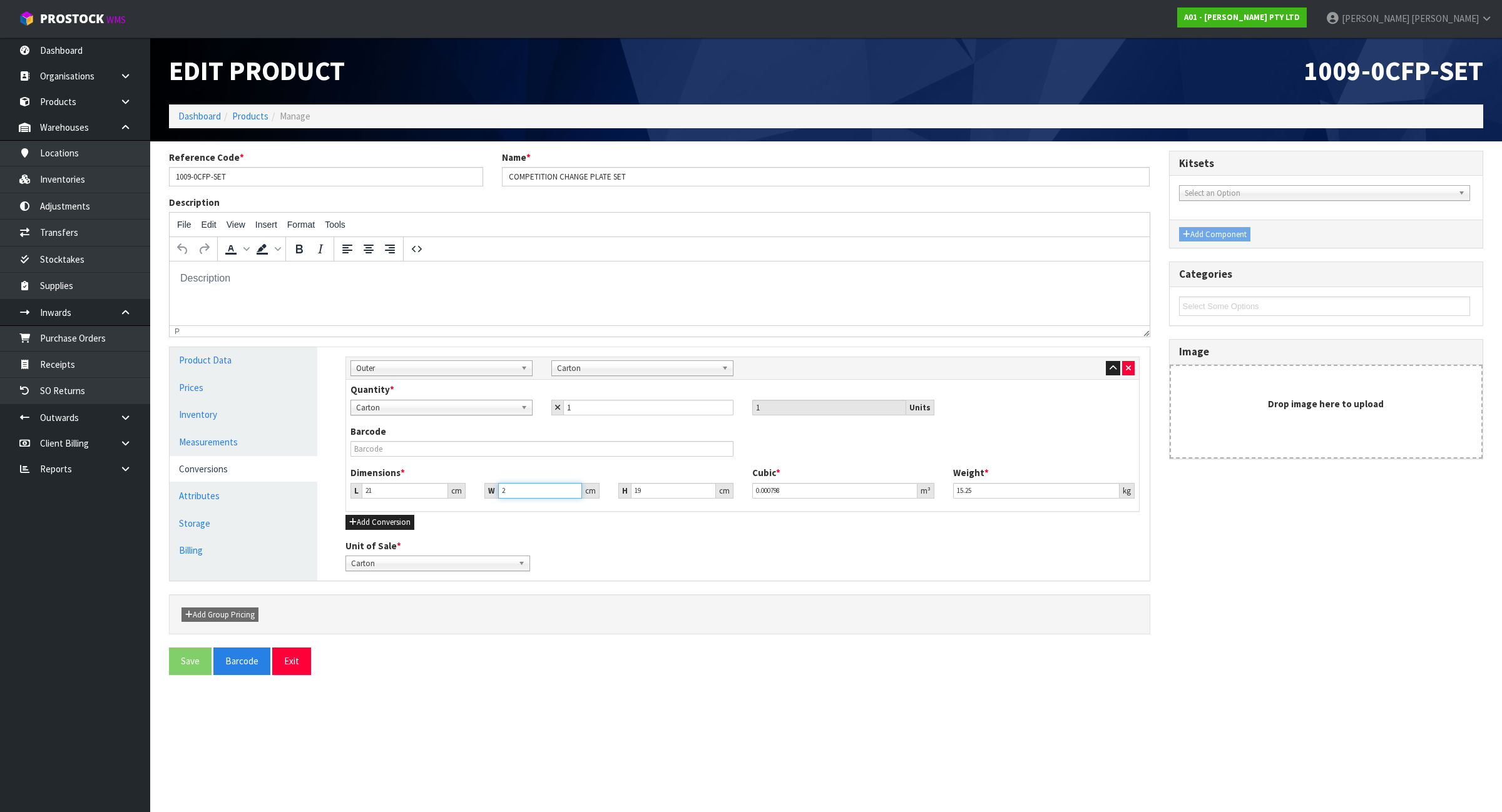
type input "0.00798"
type input "20"
click at [648, 489] on input "19" at bounding box center [673, 491] width 85 height 16
type input "1"
type input "0.00042"
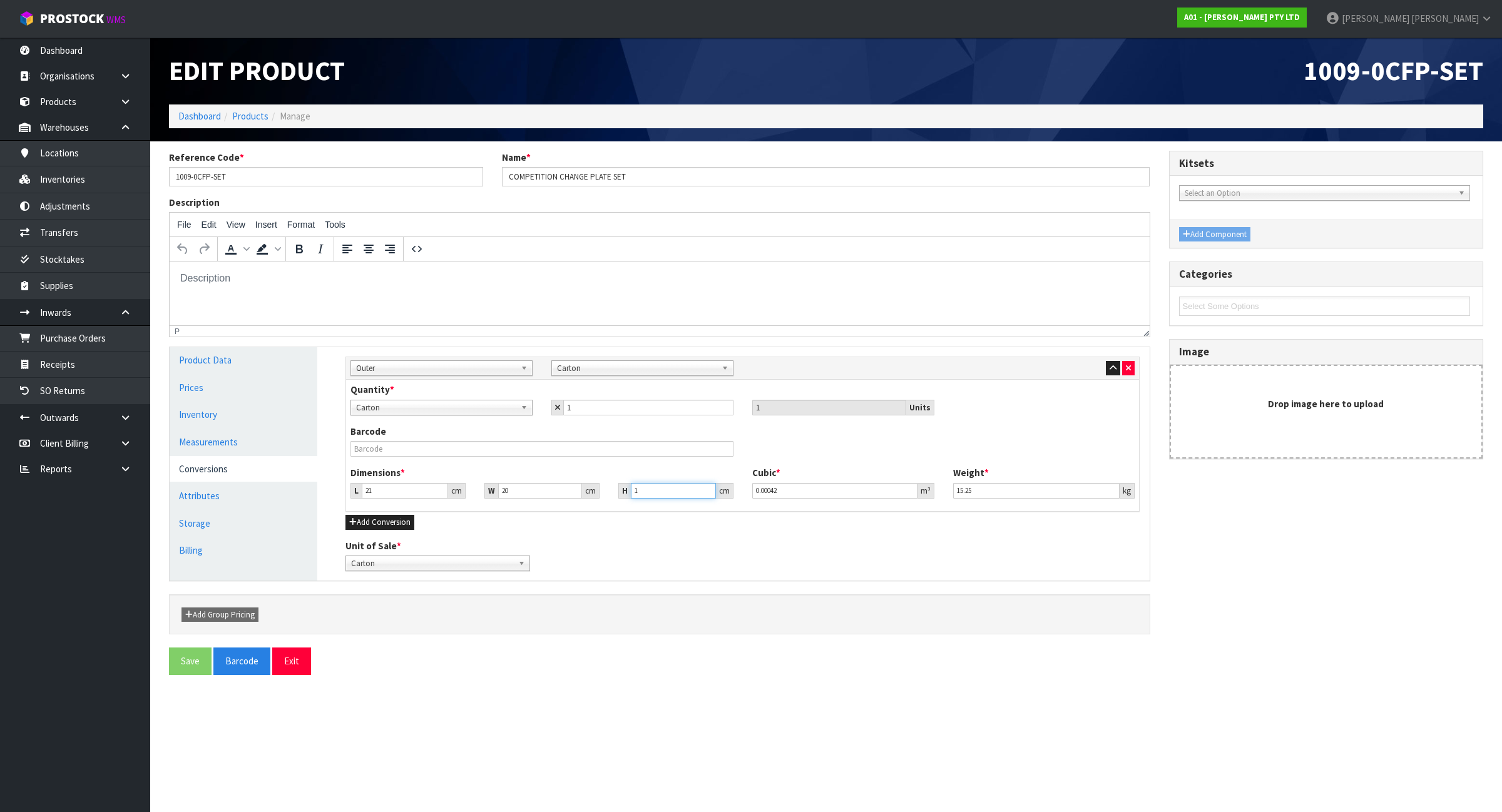
type input "17"
type input "0.00714"
type input "17"
click at [983, 488] on input "15.25" at bounding box center [1036, 491] width 167 height 16
type input "1"
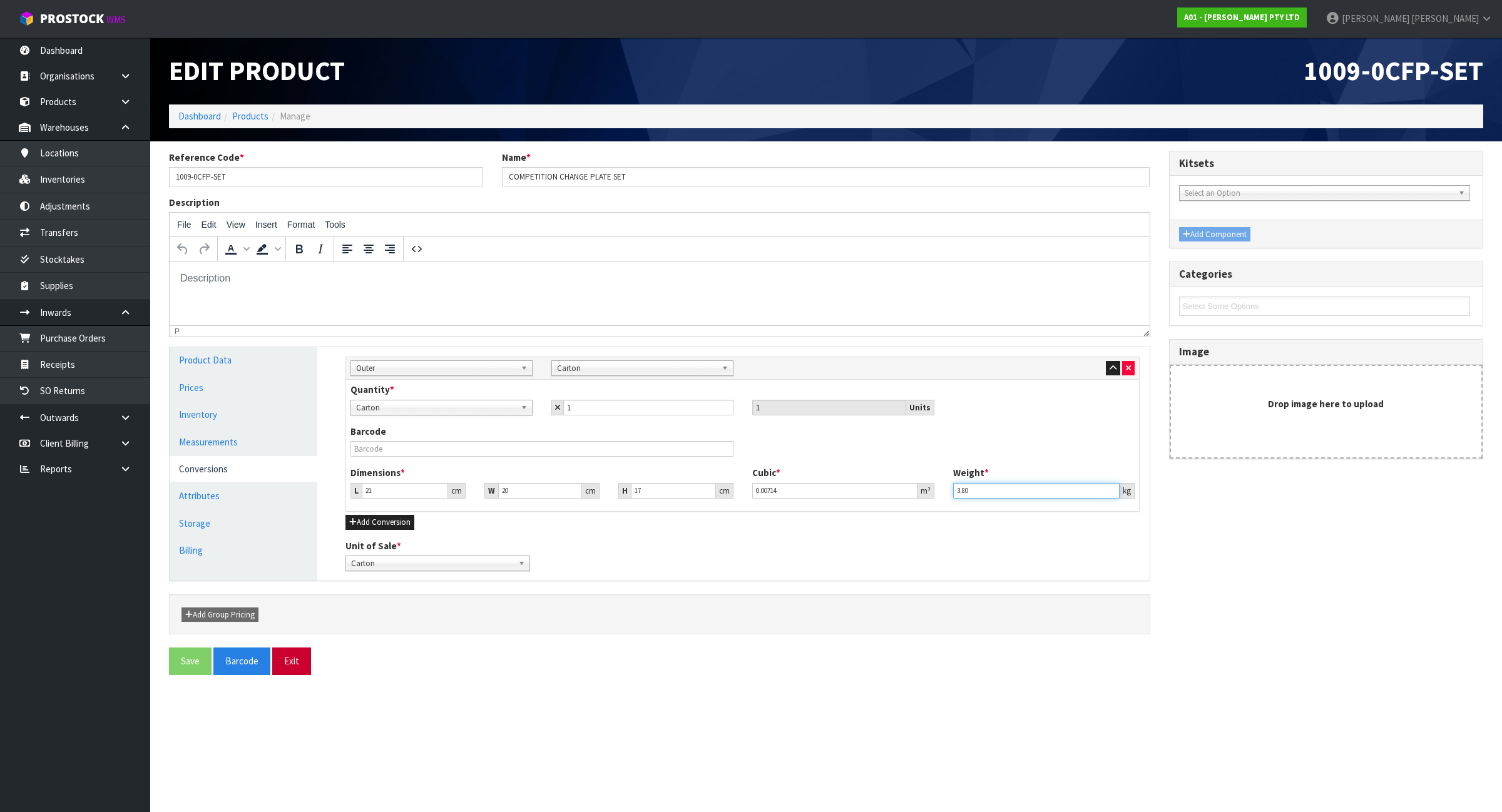
type input "3.80"
click at [287, 665] on button "Exit" at bounding box center [291, 661] width 38 height 27
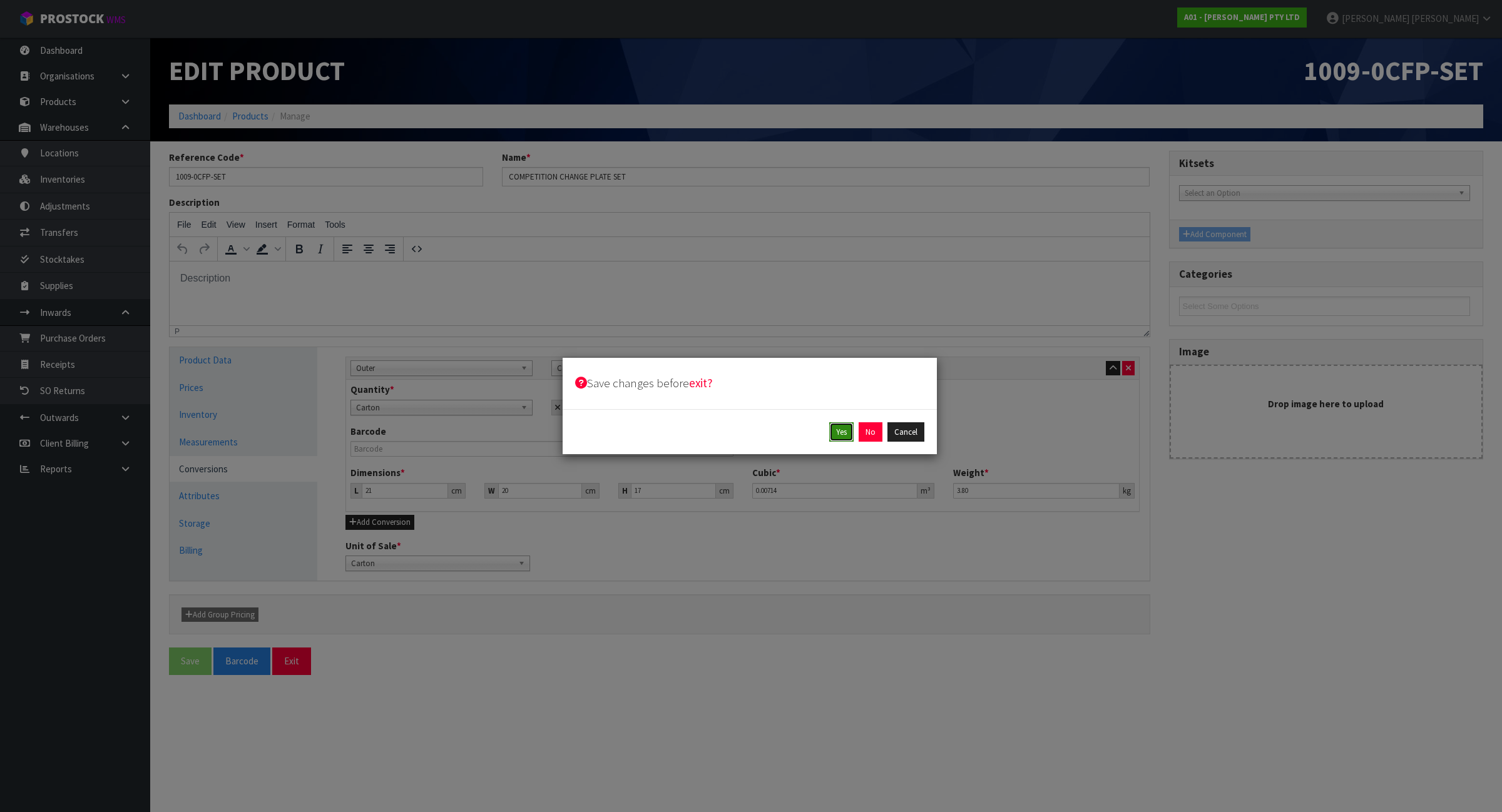
click at [839, 433] on button "Yes" at bounding box center [841, 433] width 24 height 20
click at [865, 436] on button "Yes" at bounding box center [869, 433] width 24 height 20
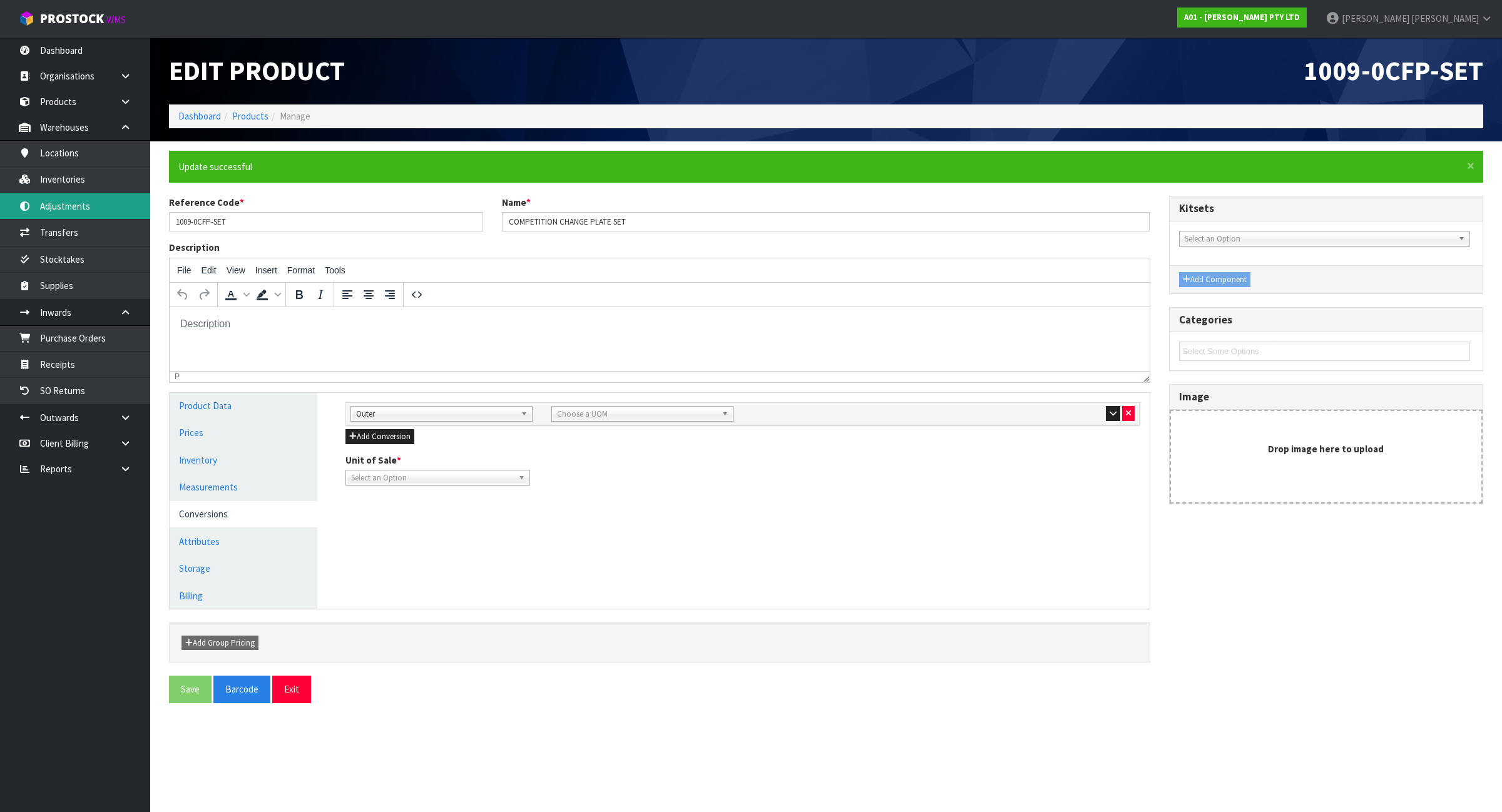
click at [70, 208] on link "Adjustments" at bounding box center [75, 206] width 151 height 26
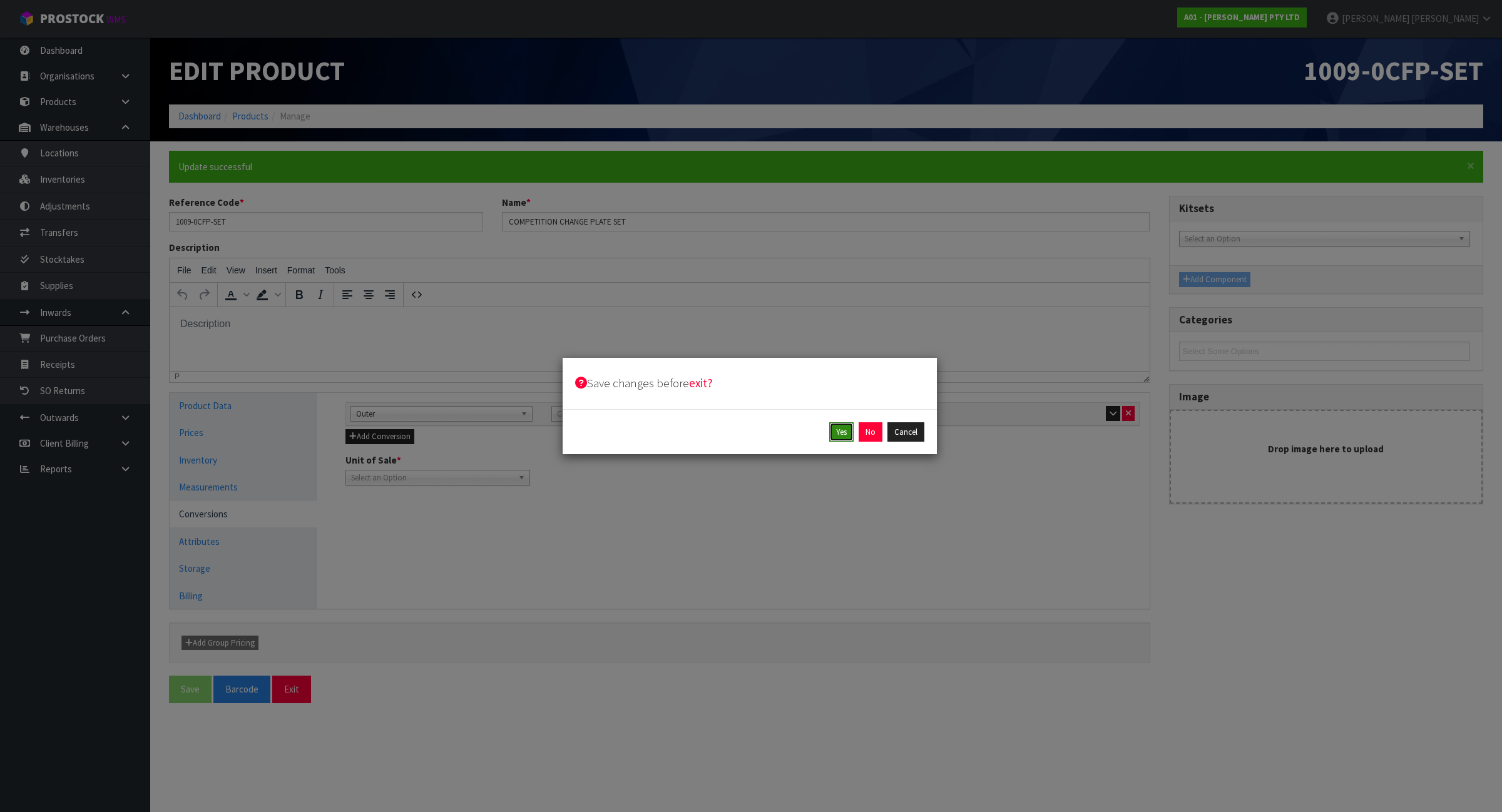
click at [836, 436] on button "Yes" at bounding box center [841, 433] width 24 height 20
click at [836, 436] on div "Yes Cancel" at bounding box center [749, 433] width 349 height 20
click at [861, 430] on button "Yes" at bounding box center [869, 433] width 24 height 20
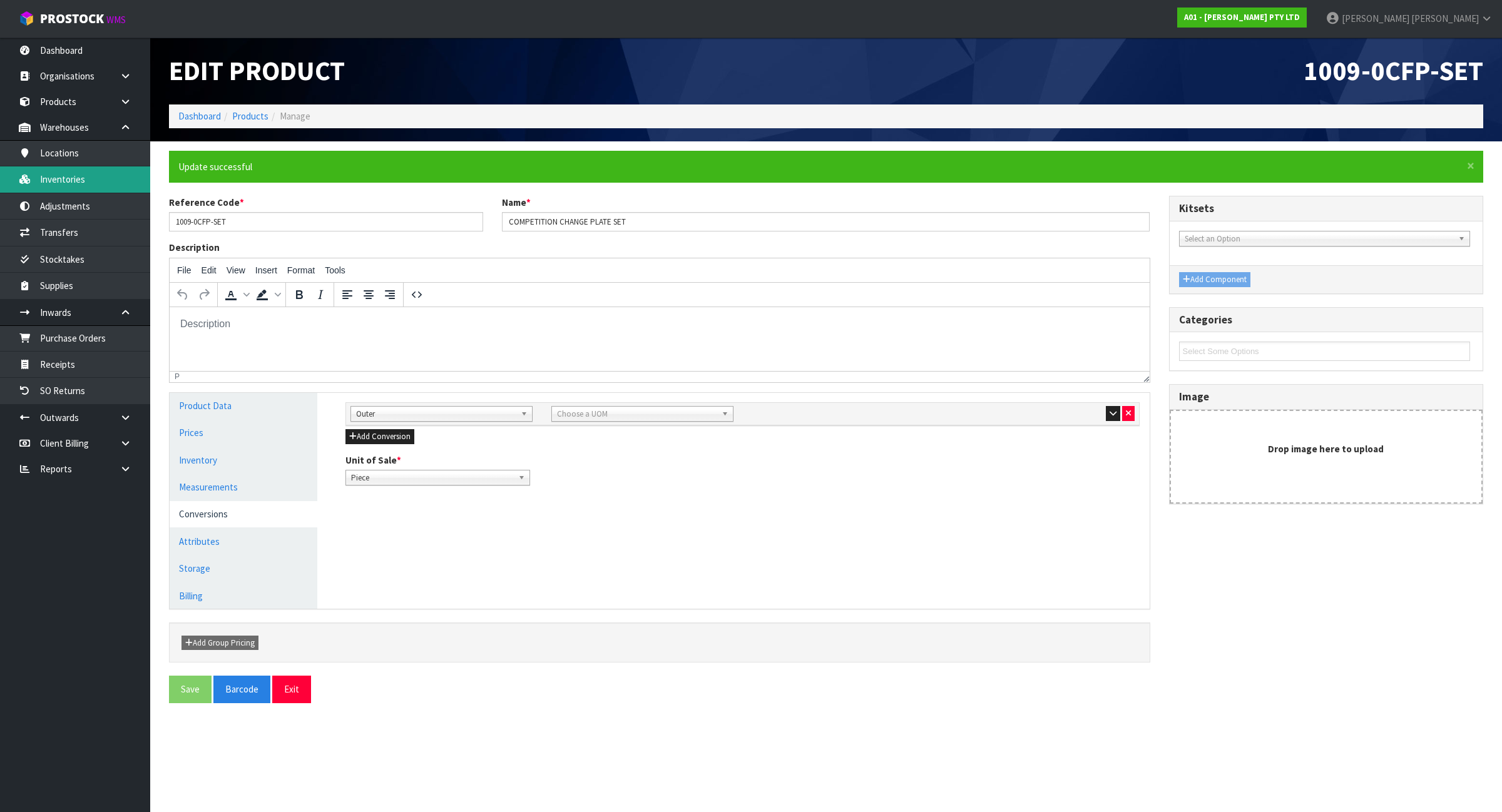
click at [74, 169] on link "Inventories" at bounding box center [75, 179] width 151 height 26
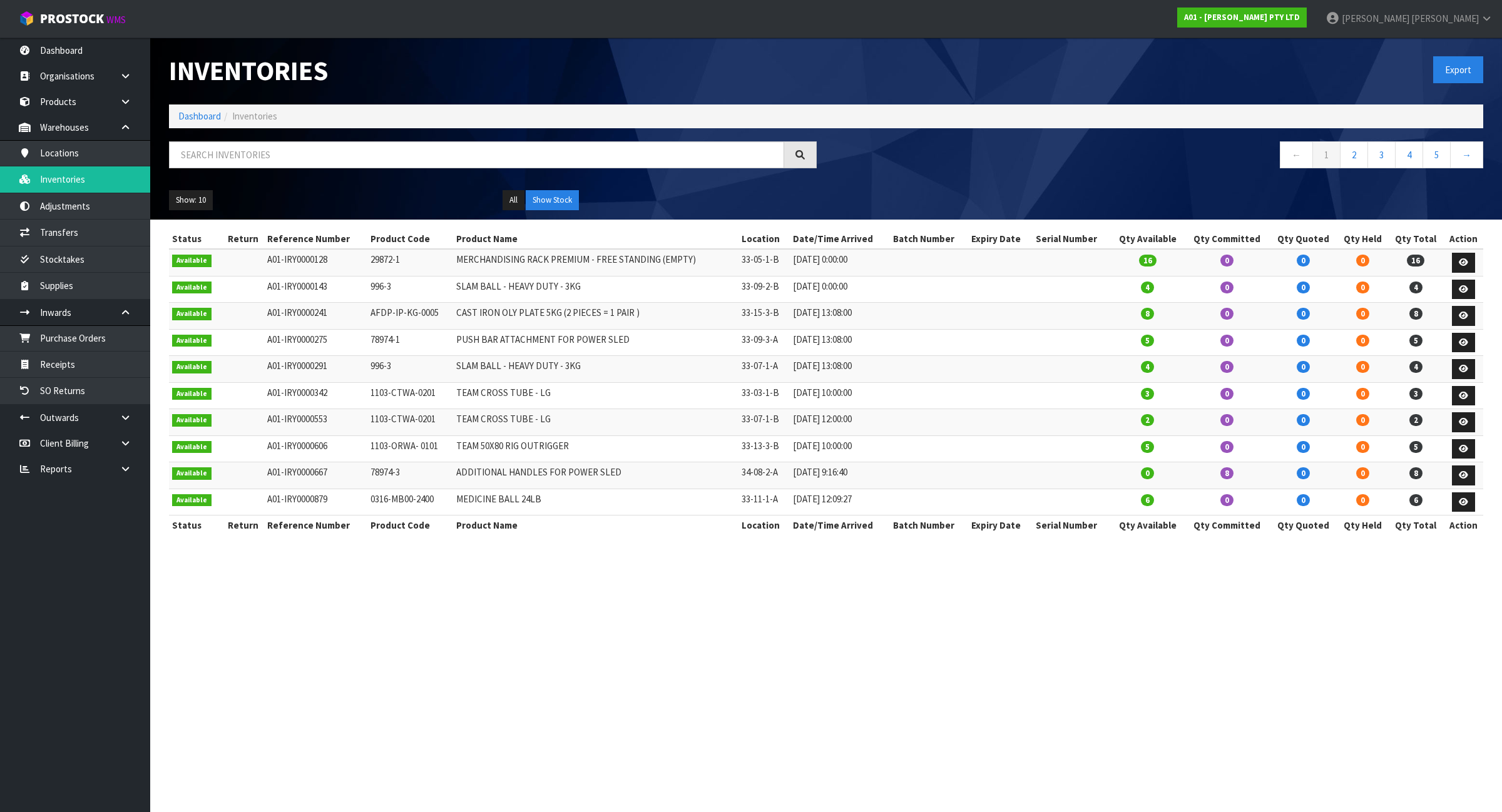
click at [270, 133] on div "Inventories Export Dashboard Inventories ← 1 2 3 4 5 → Show: 10 5 10 25 50 All …" at bounding box center [826, 129] width 1333 height 182
click at [271, 151] on input "text" at bounding box center [477, 154] width 615 height 27
paste input "1009-0CFP-SET"
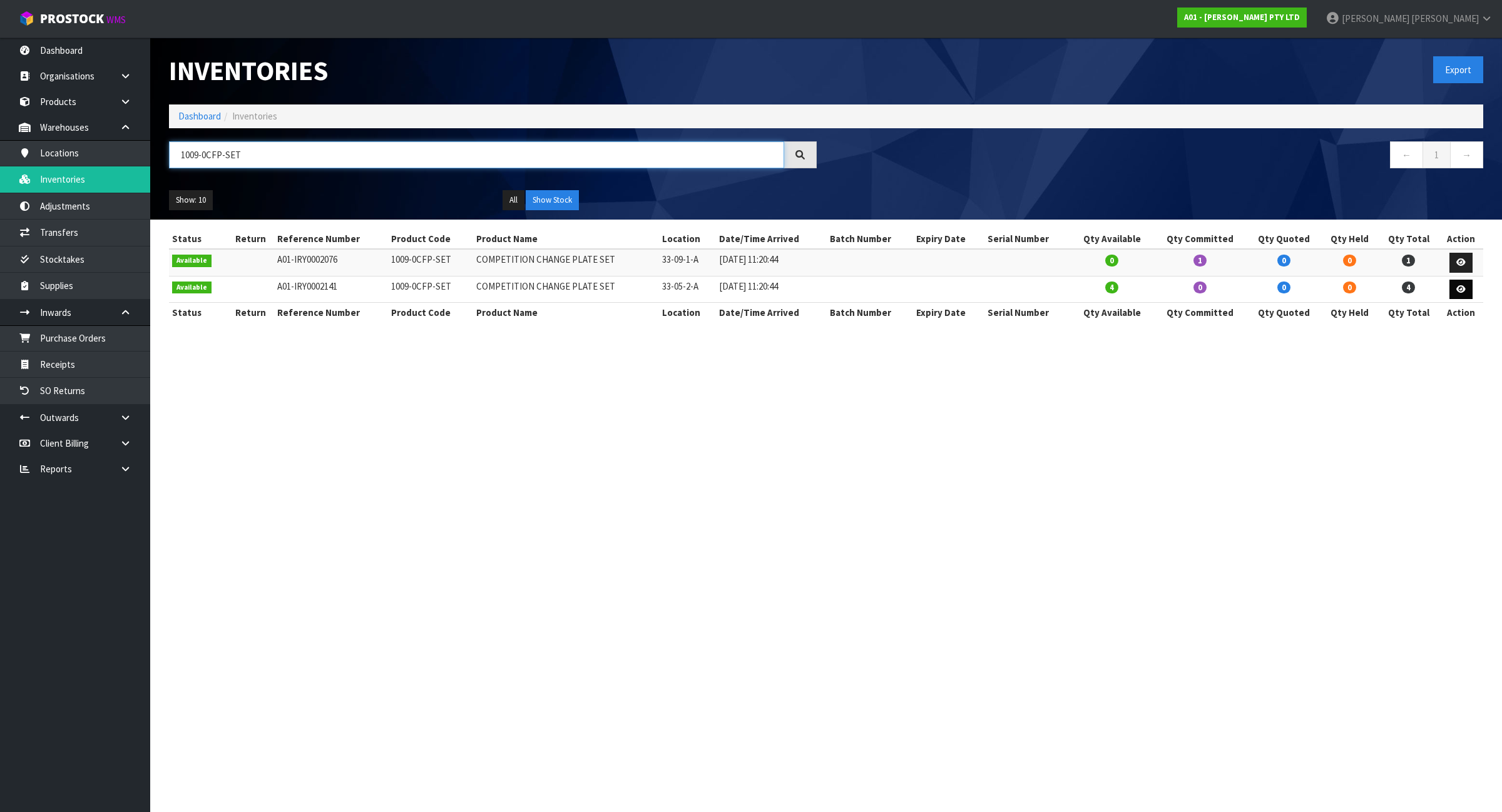
type input "1009-0CFP-SET"
click at [1456, 288] on icon at bounding box center [1460, 289] width 9 height 8
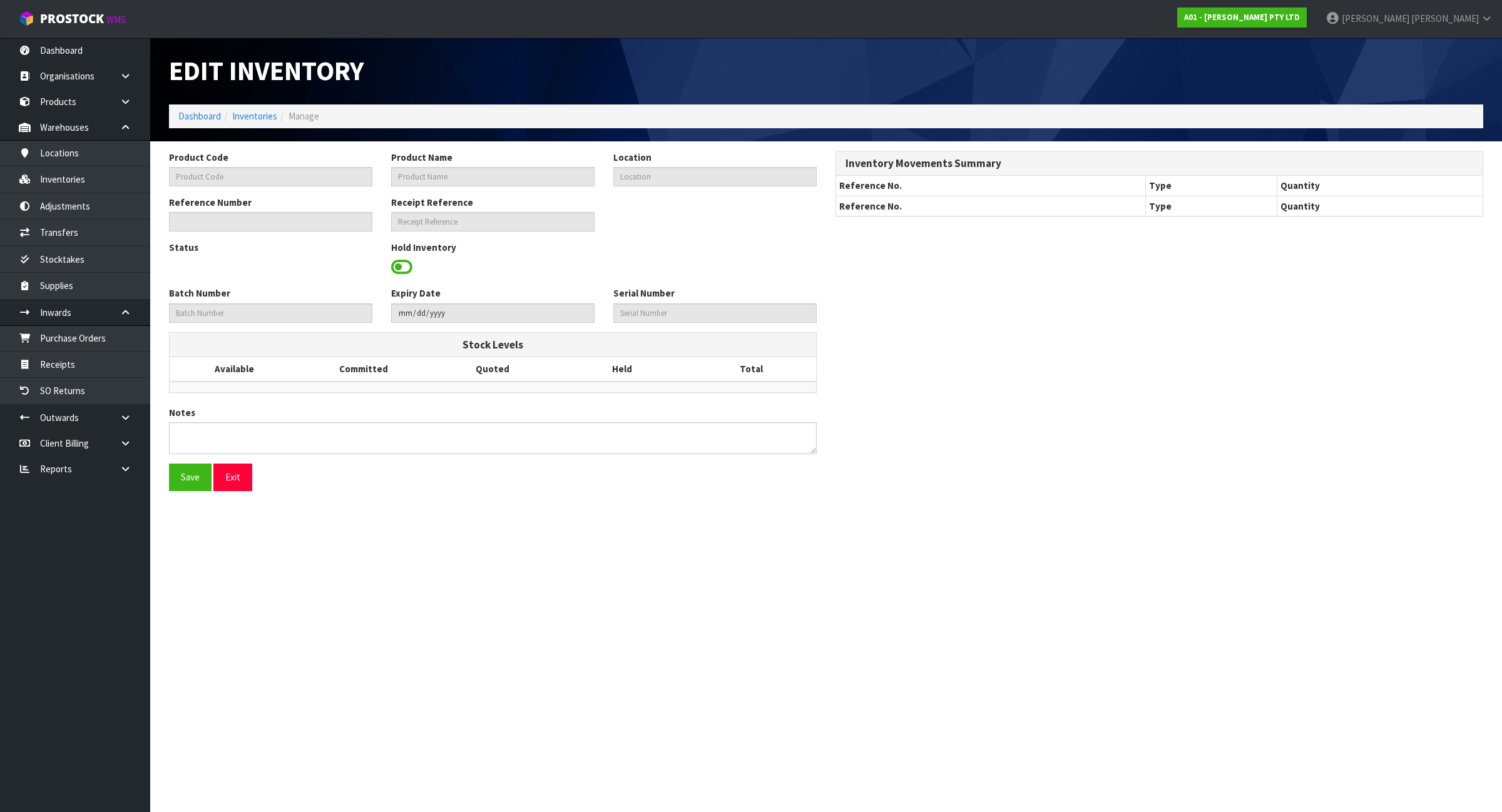
type input "1009-0CFP-SET"
type input "COMPETITION CHANGE PLATE SET"
type input "33-05-2-A"
type input "A01-IRY0002141"
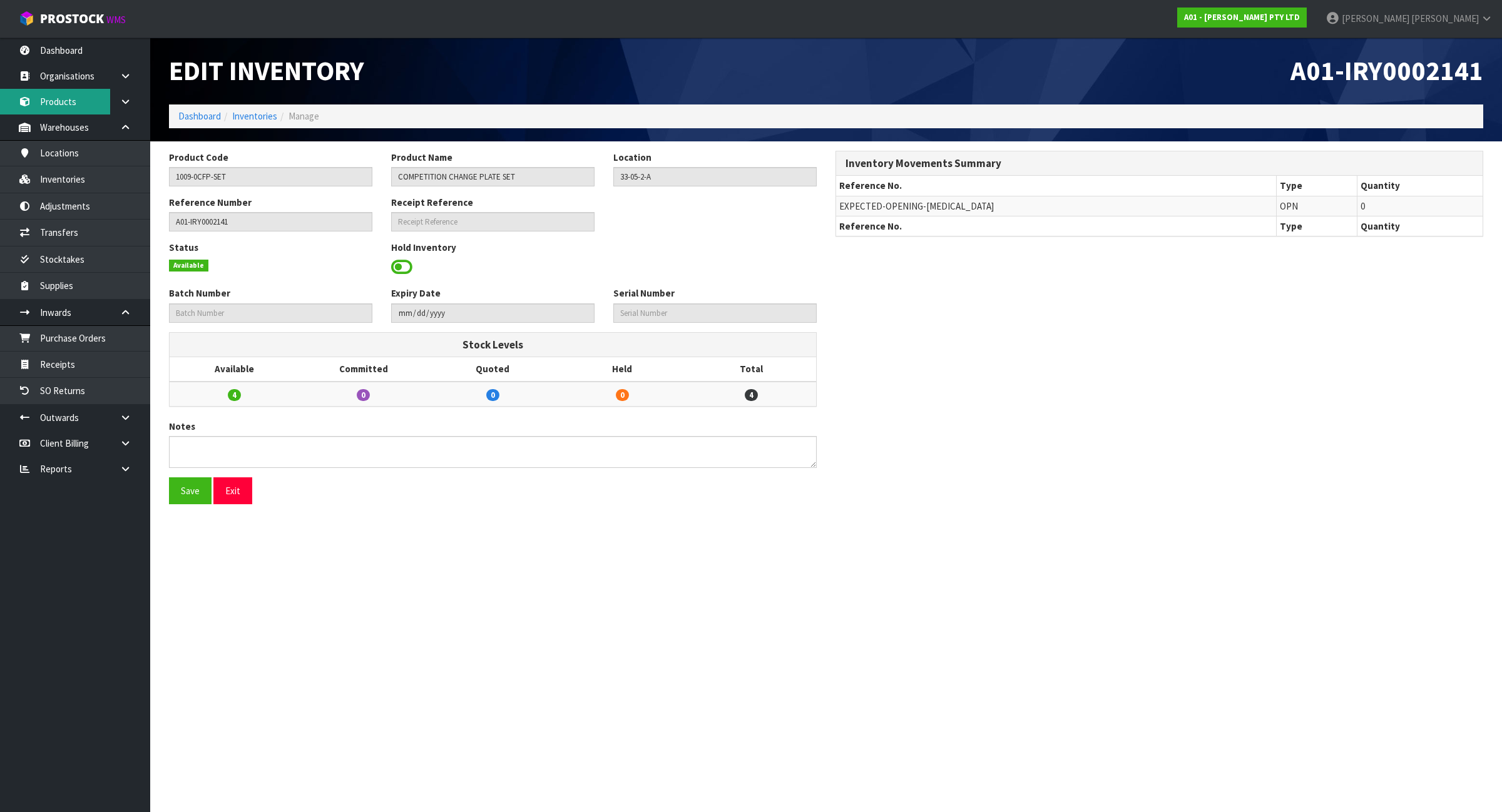
click at [71, 107] on link "Products" at bounding box center [75, 101] width 151 height 26
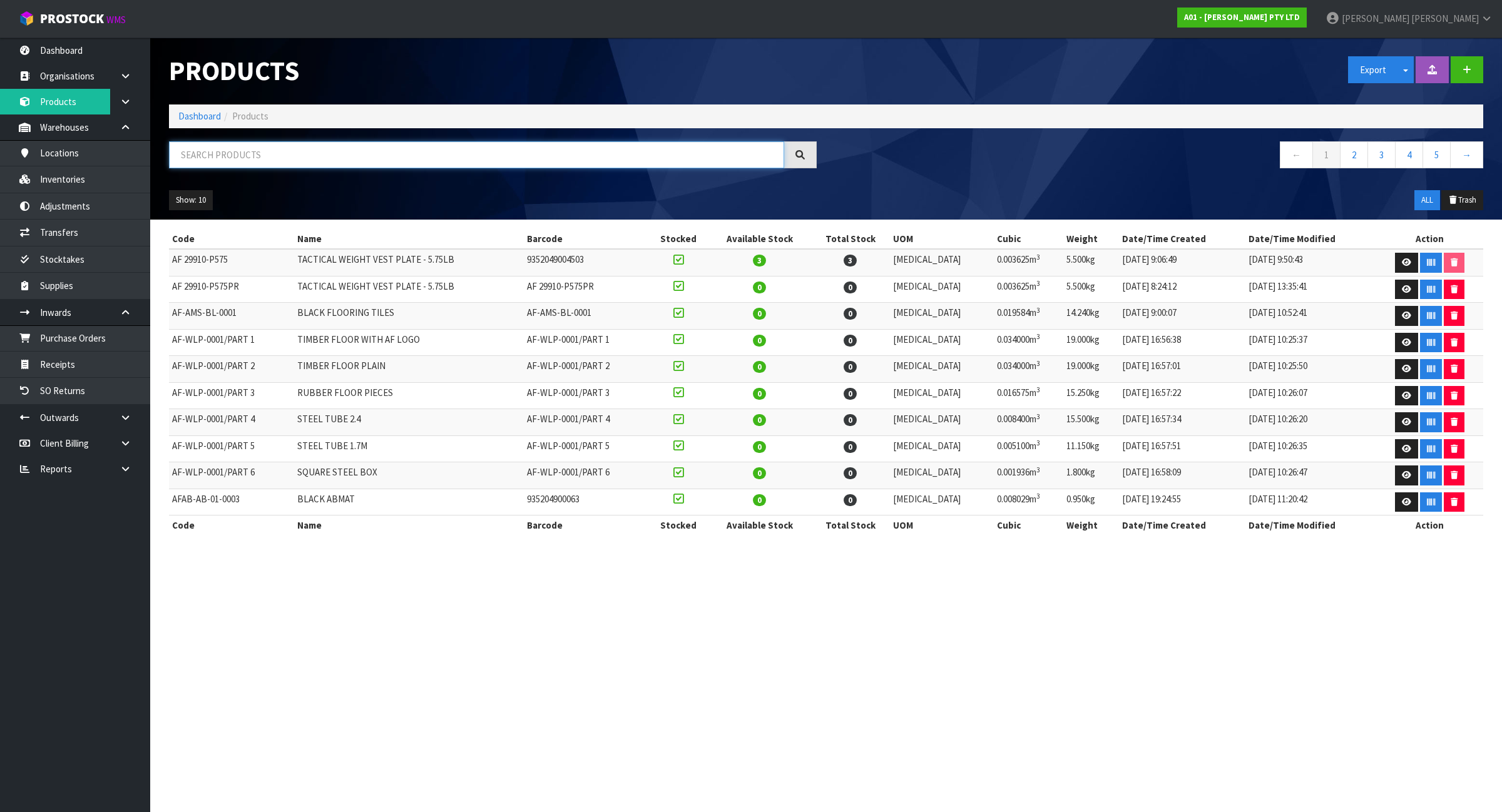
click at [420, 163] on input "text" at bounding box center [477, 154] width 615 height 27
paste input "1009-0CFP-SET"
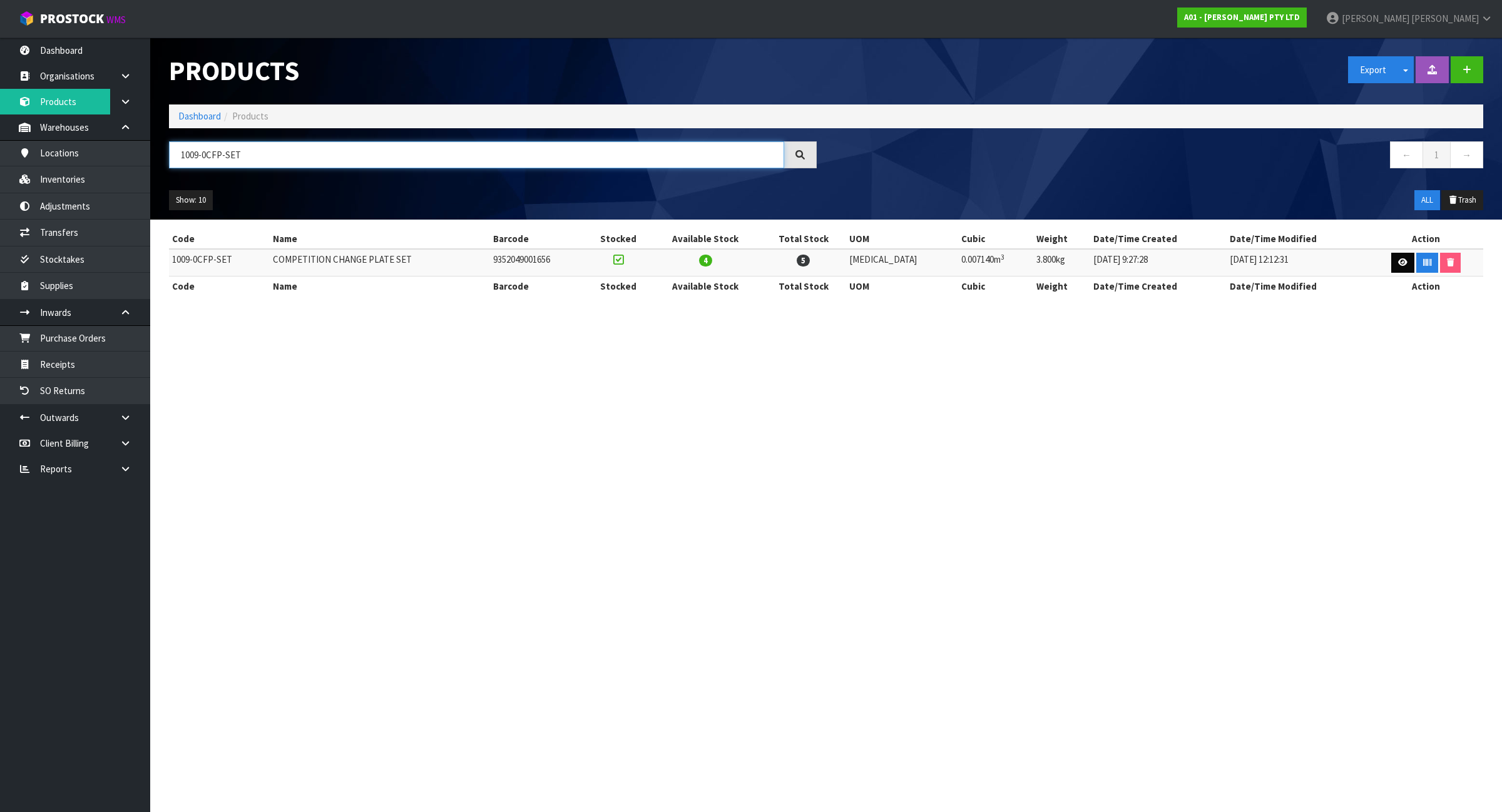
type input "1009-0CFP-SET"
click at [1400, 261] on link at bounding box center [1402, 263] width 24 height 20
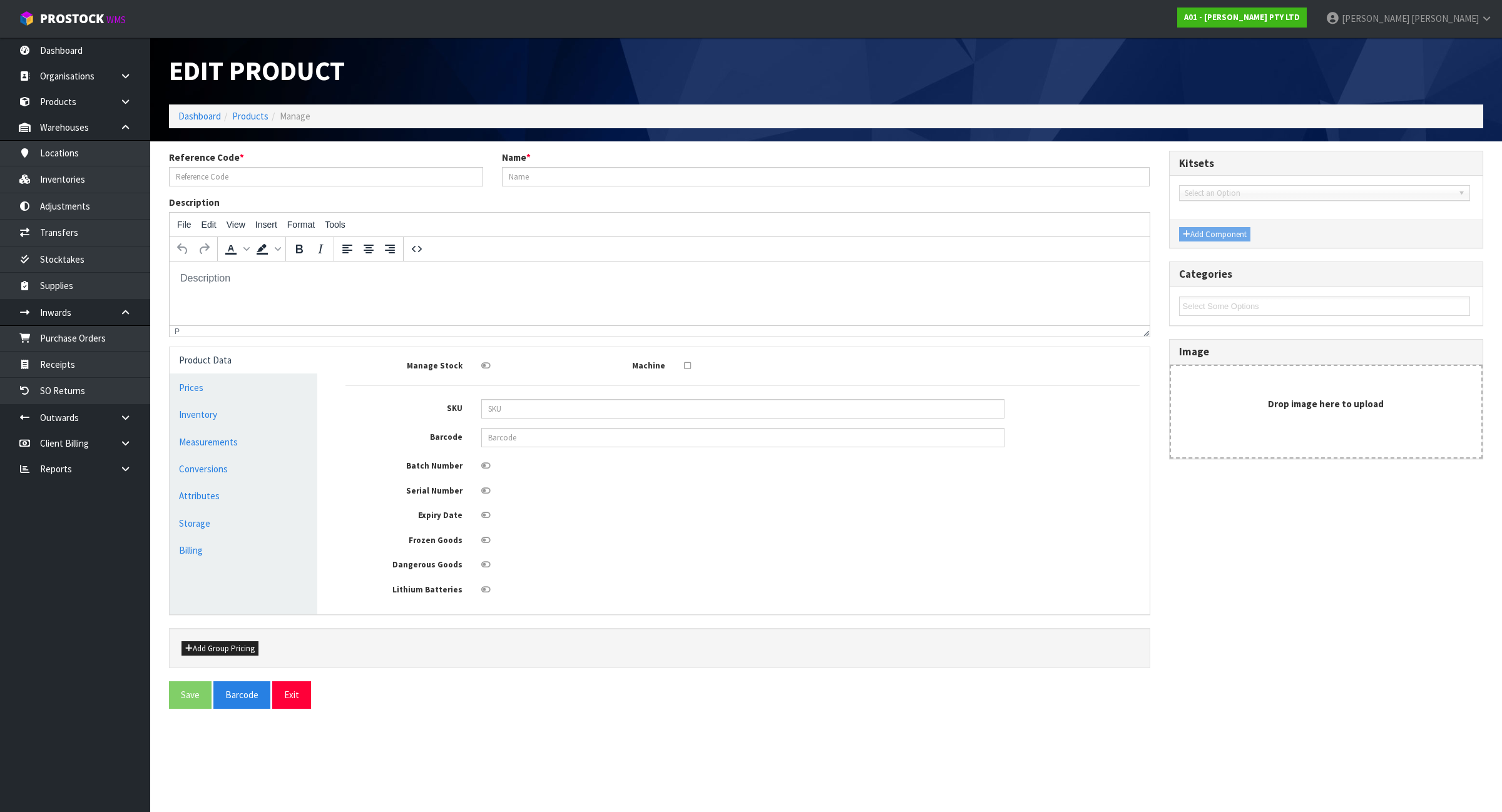
type input "1009-0CFP-SET"
type input "COMPETITION CHANGE PLATE SET"
type input "9352049001656"
type input "21"
type input "20"
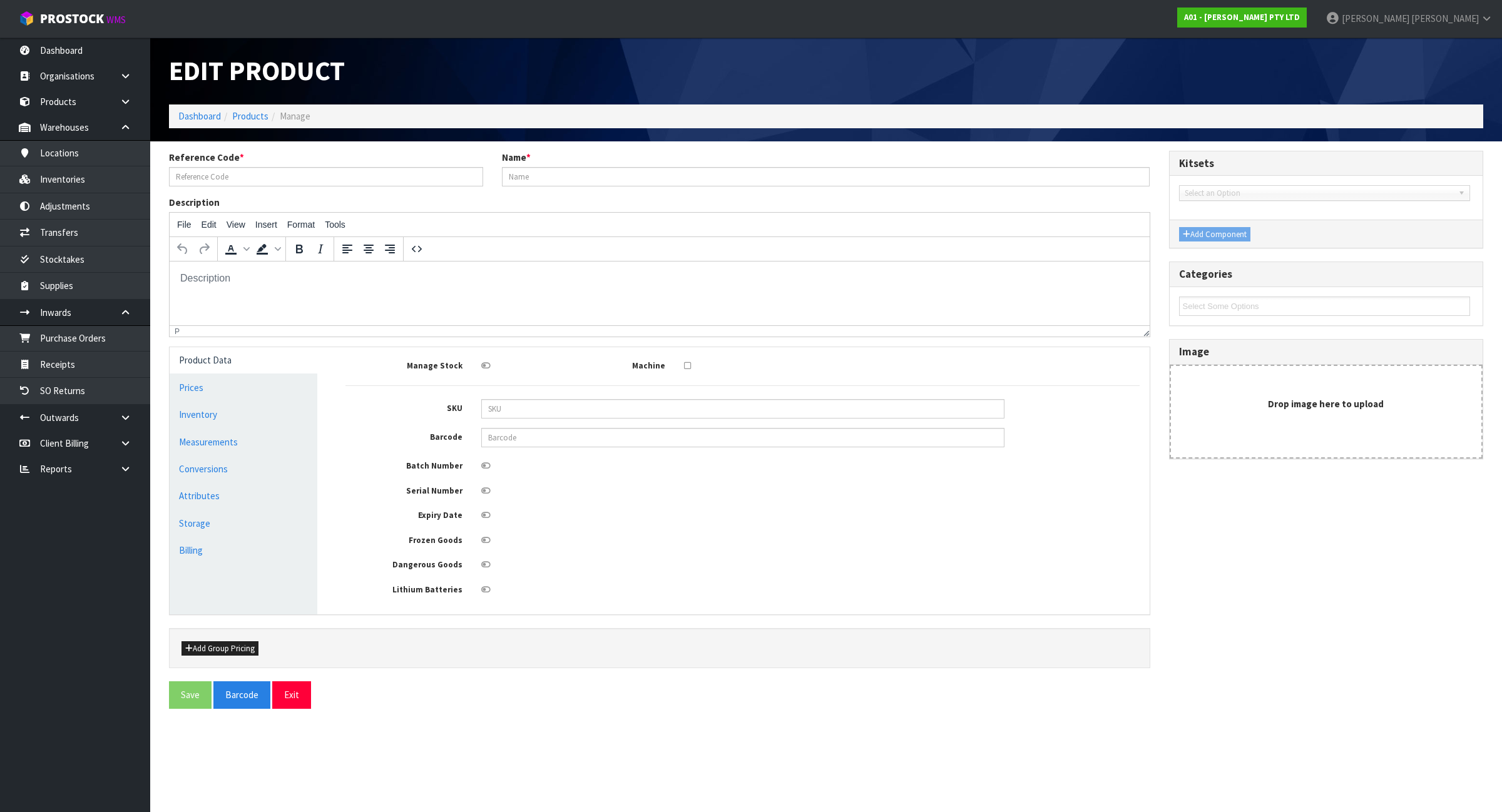
type input "17"
type input "0.00714"
type input "3.8"
click at [232, 438] on link "Measurements" at bounding box center [243, 442] width 147 height 26
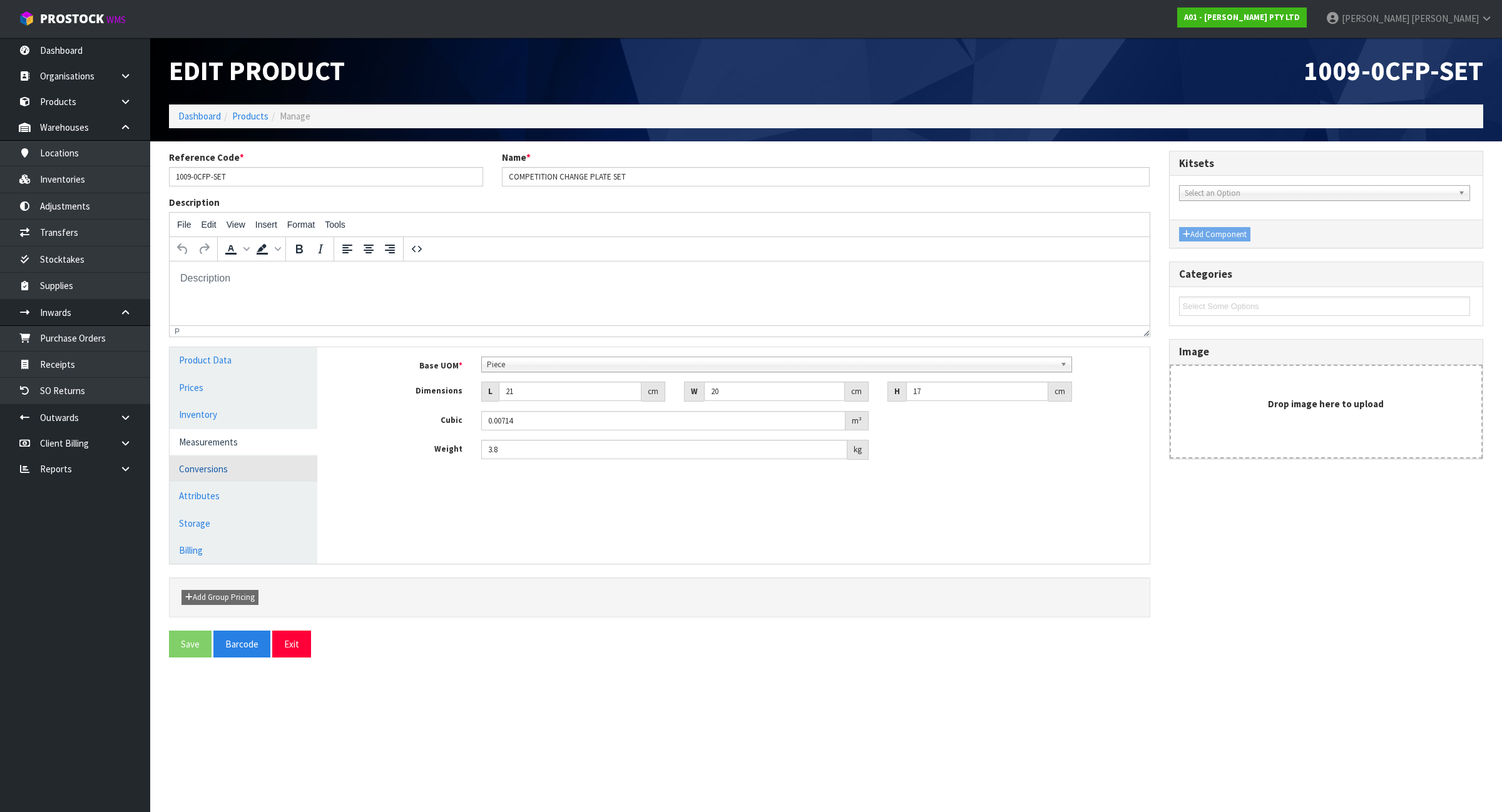
click at [223, 463] on link "Conversions" at bounding box center [243, 469] width 147 height 26
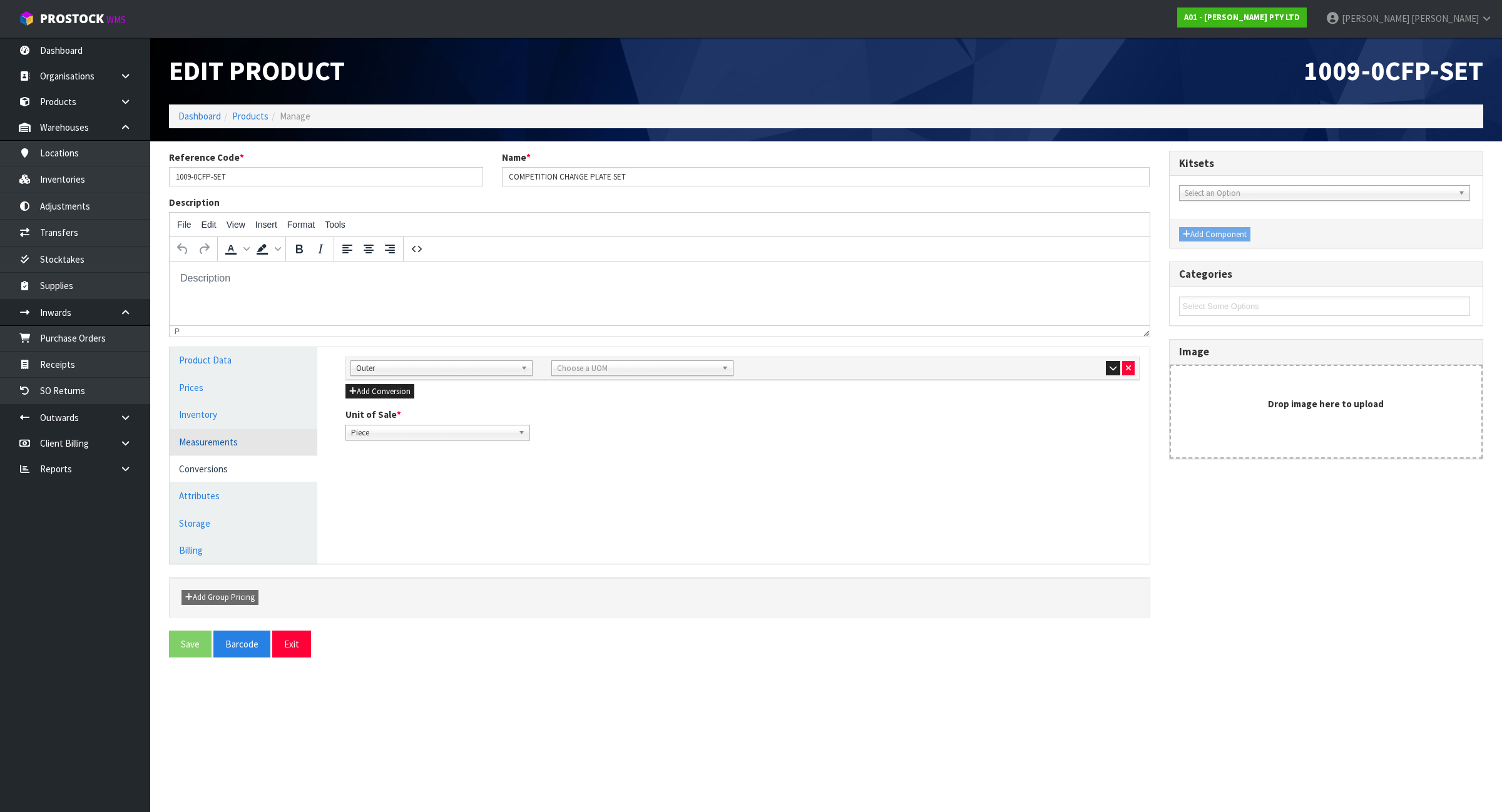
click at [222, 444] on link "Measurements" at bounding box center [243, 442] width 147 height 26
